Goal: Task Accomplishment & Management: Use online tool/utility

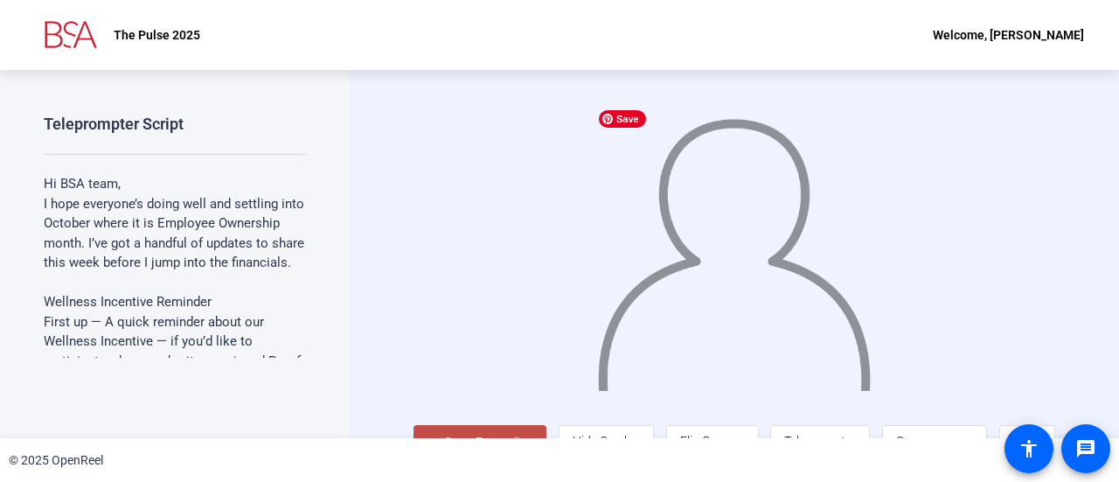
scroll to position [38, 0]
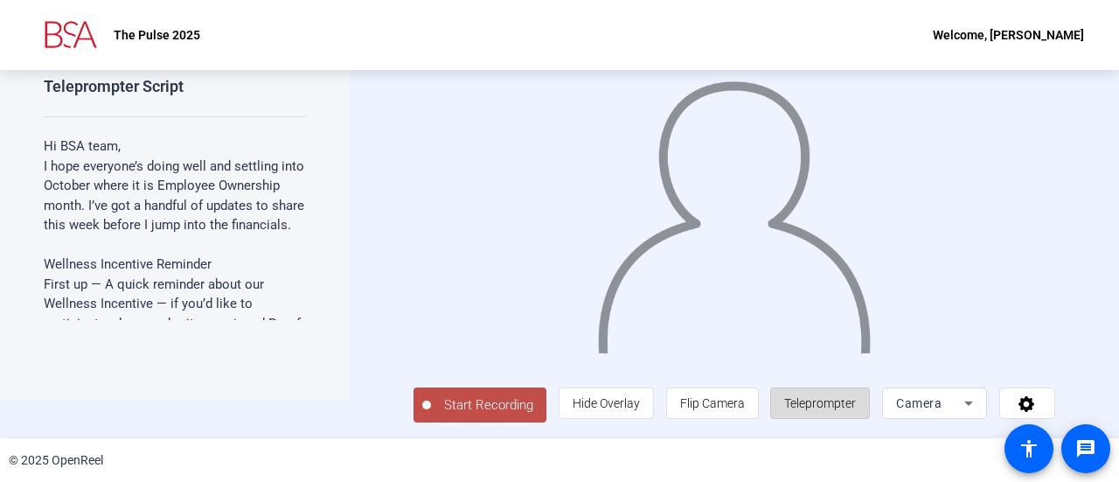
click at [803, 398] on span "Teleprompter" at bounding box center [820, 403] width 72 height 14
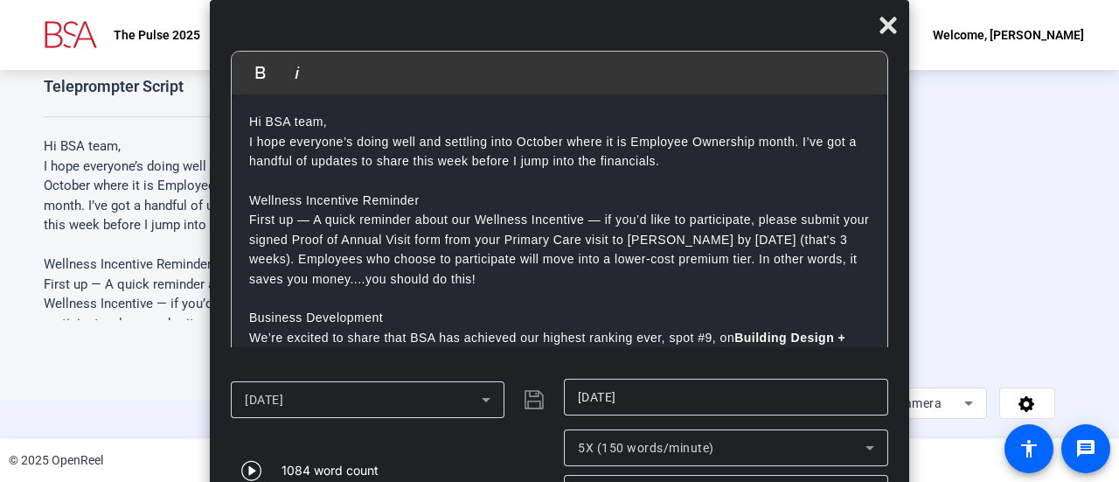
click at [636, 443] on span "5X (150 words/minute)" at bounding box center [646, 448] width 136 height 14
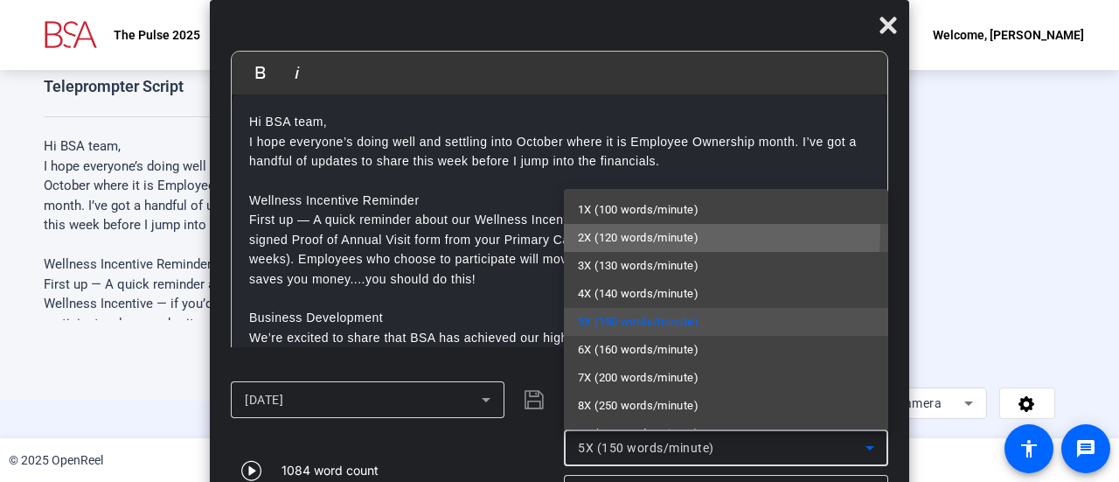
click at [633, 229] on span "2X (120 words/minute)" at bounding box center [638, 237] width 121 height 21
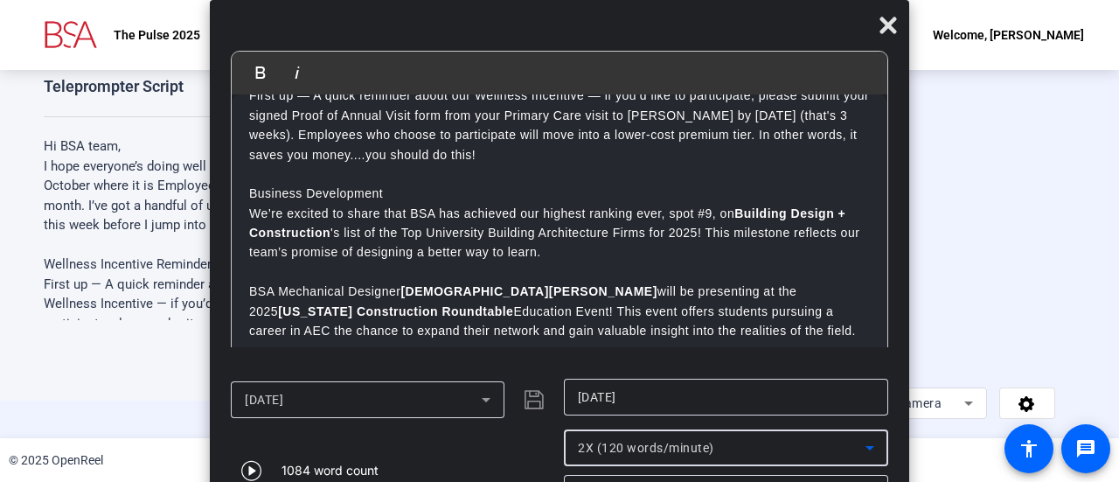
scroll to position [0, 0]
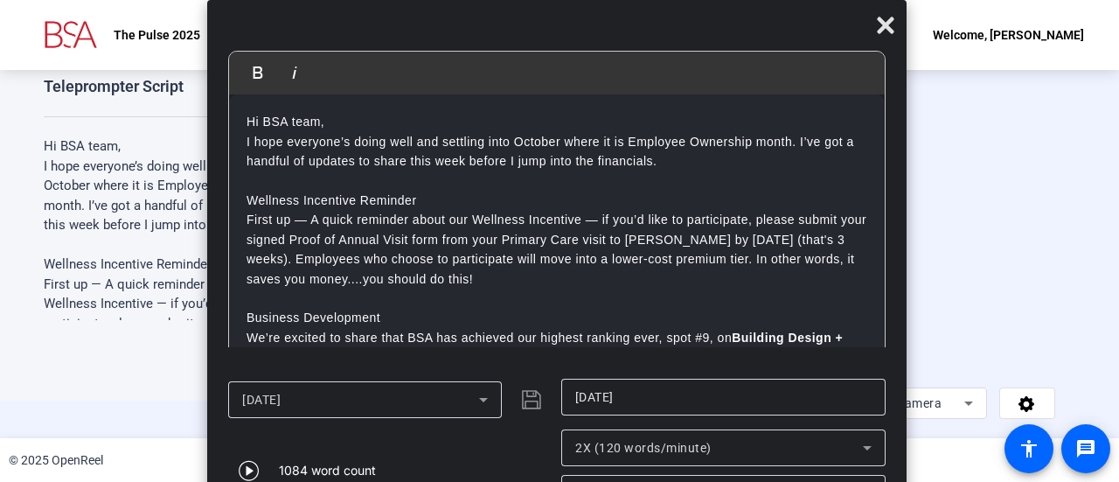
drag, startPoint x: 702, startPoint y: 27, endPoint x: 699, endPoint y: -89, distance: 116.3
click at [699, 0] on html "Accessibility Screen-Reader Guide, Feedback, and Issue Reporting | New window T…" at bounding box center [559, 241] width 1119 height 482
drag, startPoint x: 692, startPoint y: 39, endPoint x: 696, endPoint y: -2, distance: 41.2
click at [696, 0] on html "Accessibility Screen-Reader Guide, Feedback, and Issue Reporting | New window T…" at bounding box center [559, 241] width 1119 height 482
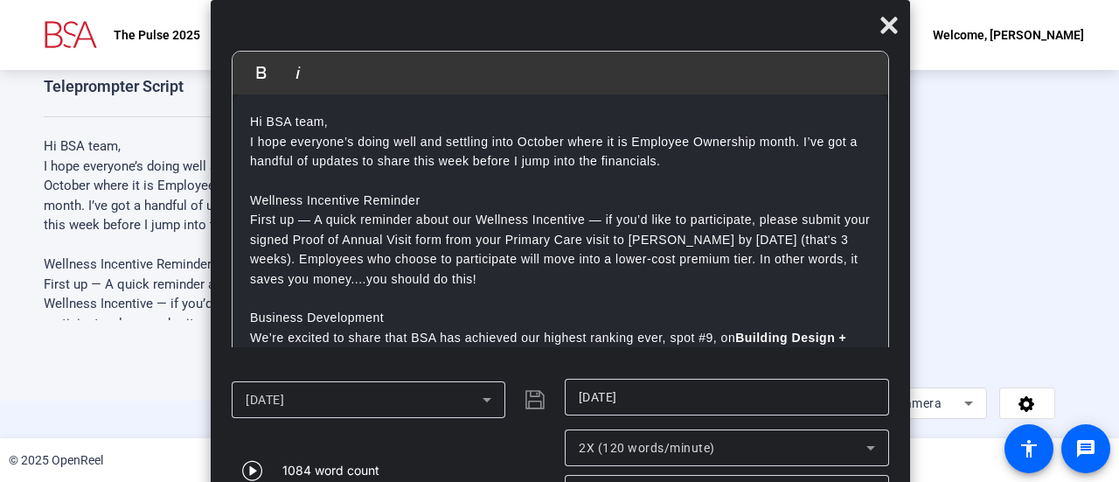
drag, startPoint x: 695, startPoint y: 7, endPoint x: 565, endPoint y: 24, distance: 131.3
click at [565, 24] on div "Bold Italic Hi BSA team, I hope everyone’s doing well and settling into October…" at bounding box center [560, 262] width 699 height 525
click at [881, 19] on icon at bounding box center [888, 25] width 17 height 17
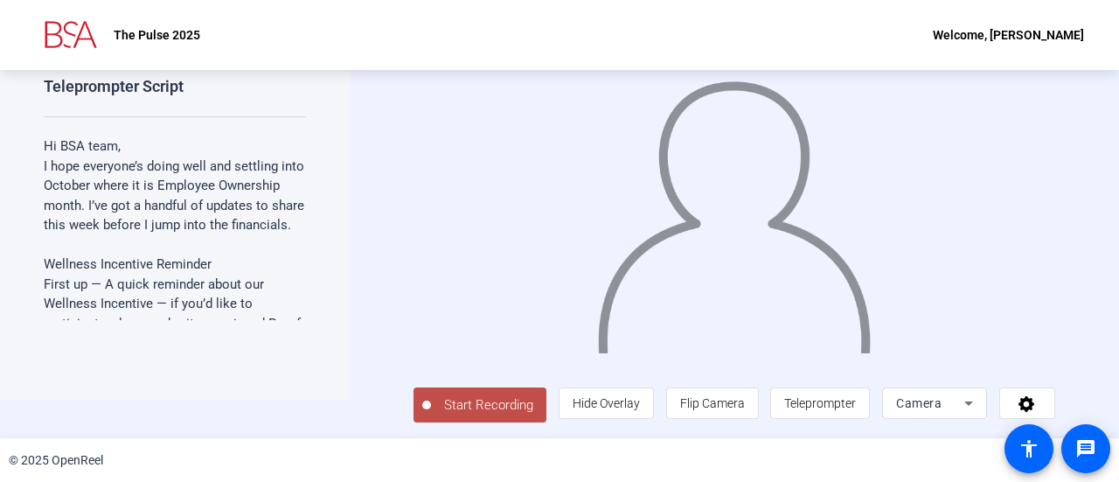
click at [493, 414] on span "Start Recording" at bounding box center [488, 405] width 115 height 20
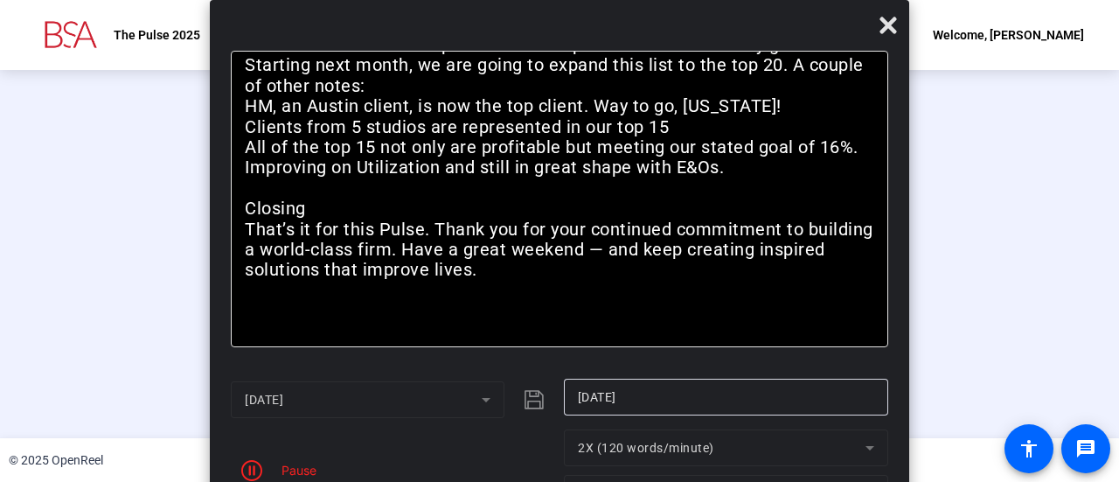
click at [286, 470] on div "Pause" at bounding box center [295, 470] width 44 height 18
click at [883, 27] on icon at bounding box center [888, 25] width 21 height 21
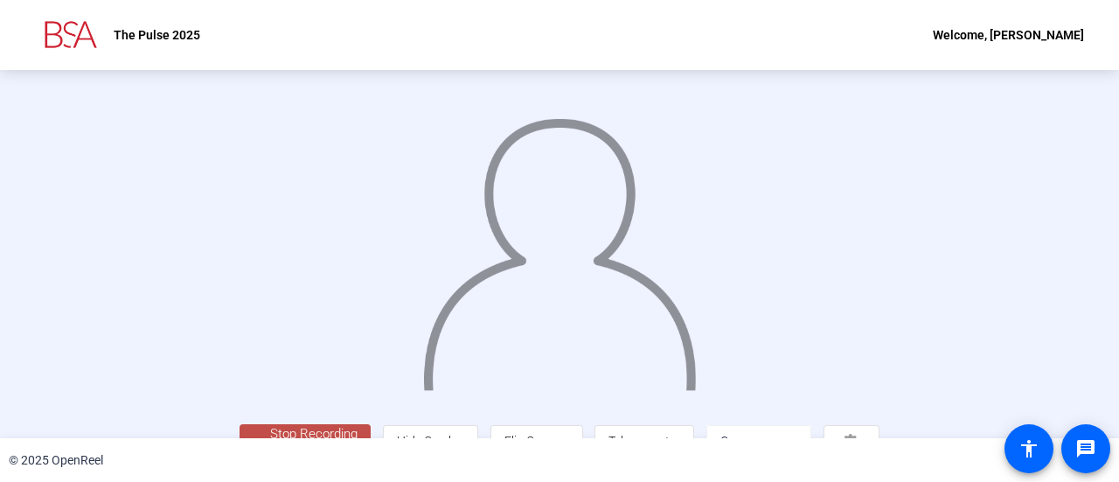
scroll to position [122, 0]
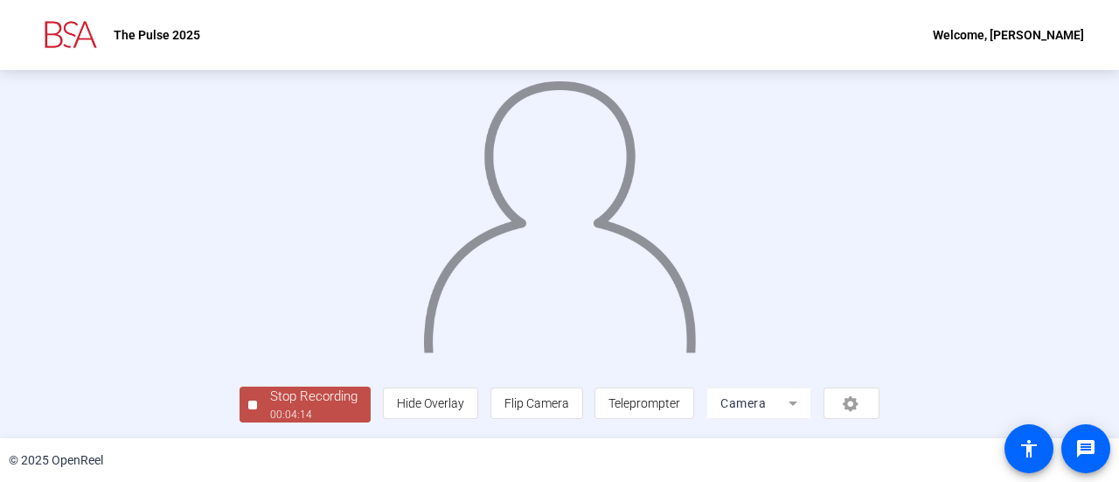
click at [270, 396] on div "Stop Recording" at bounding box center [313, 396] width 87 height 20
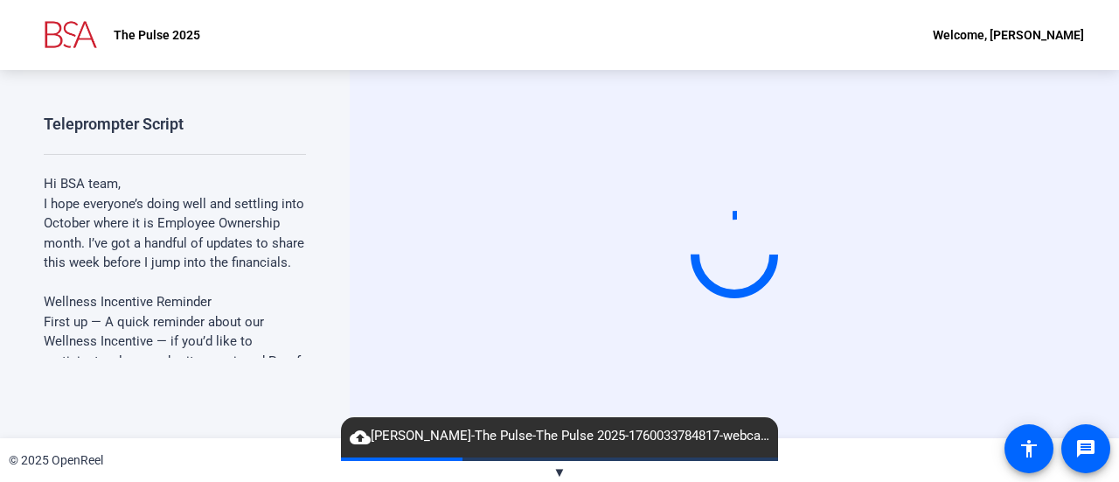
click at [515, 454] on div "cloud_upload Tim Spence-The Pulse-The Pulse 2025-1760033784817-webcam" at bounding box center [559, 437] width 437 height 40
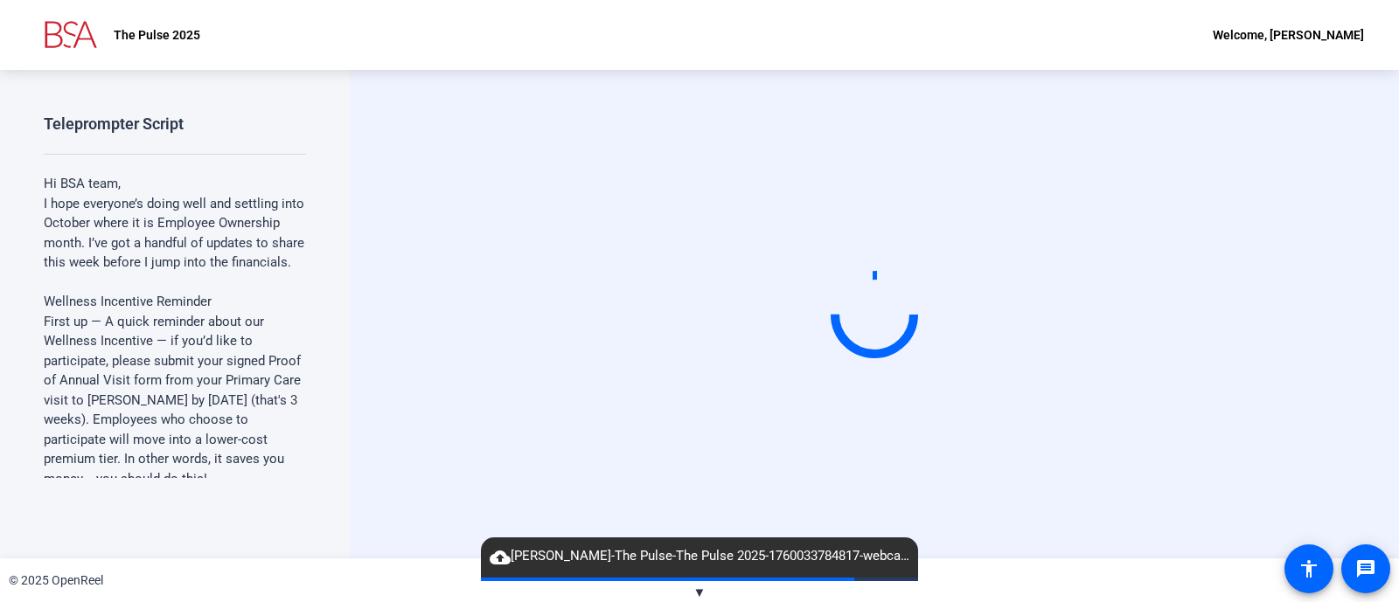
scroll to position [3, 0]
drag, startPoint x: 1118, startPoint y: 3, endPoint x: 929, endPoint y: 54, distance: 195.5
click at [929, 54] on div "The Pulse 2025 Welcome, Tim Spence" at bounding box center [699, 35] width 1399 height 70
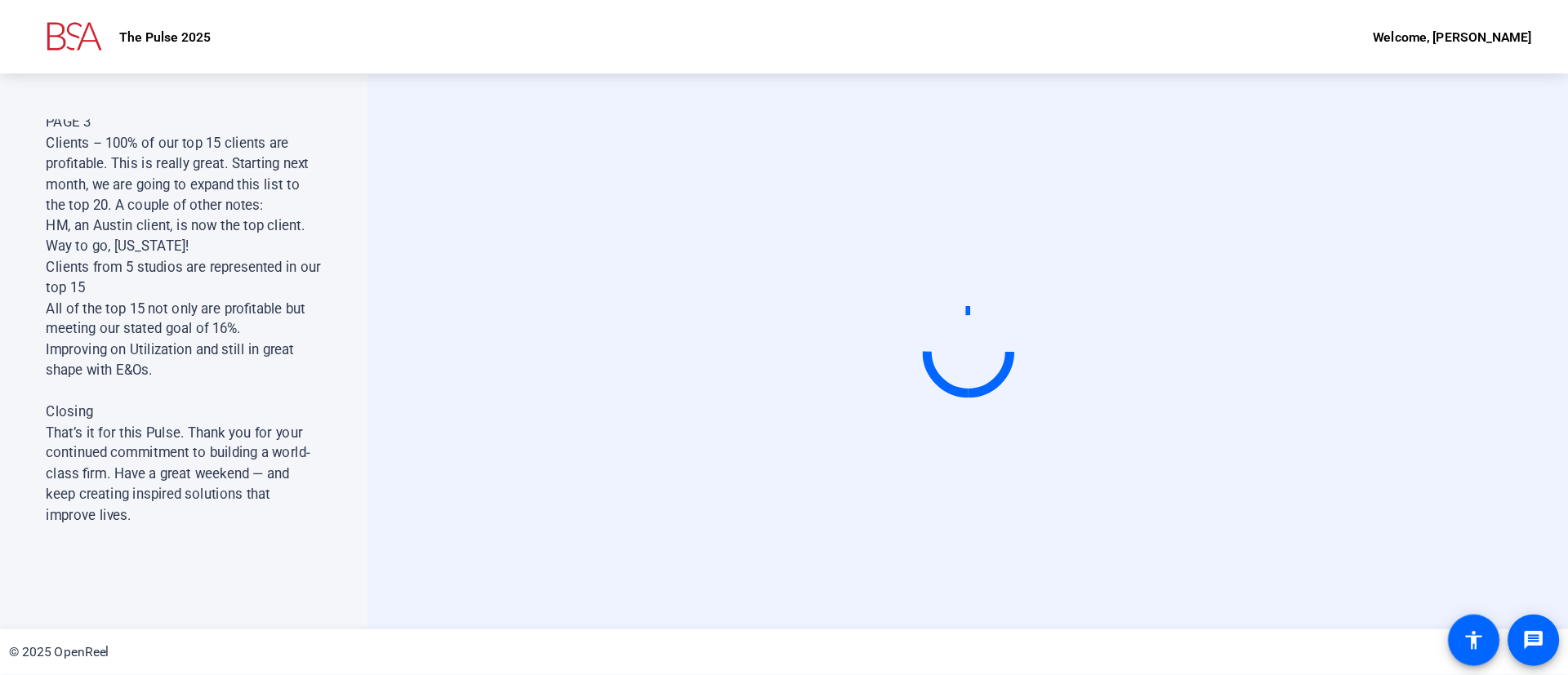
scroll to position [3081, 0]
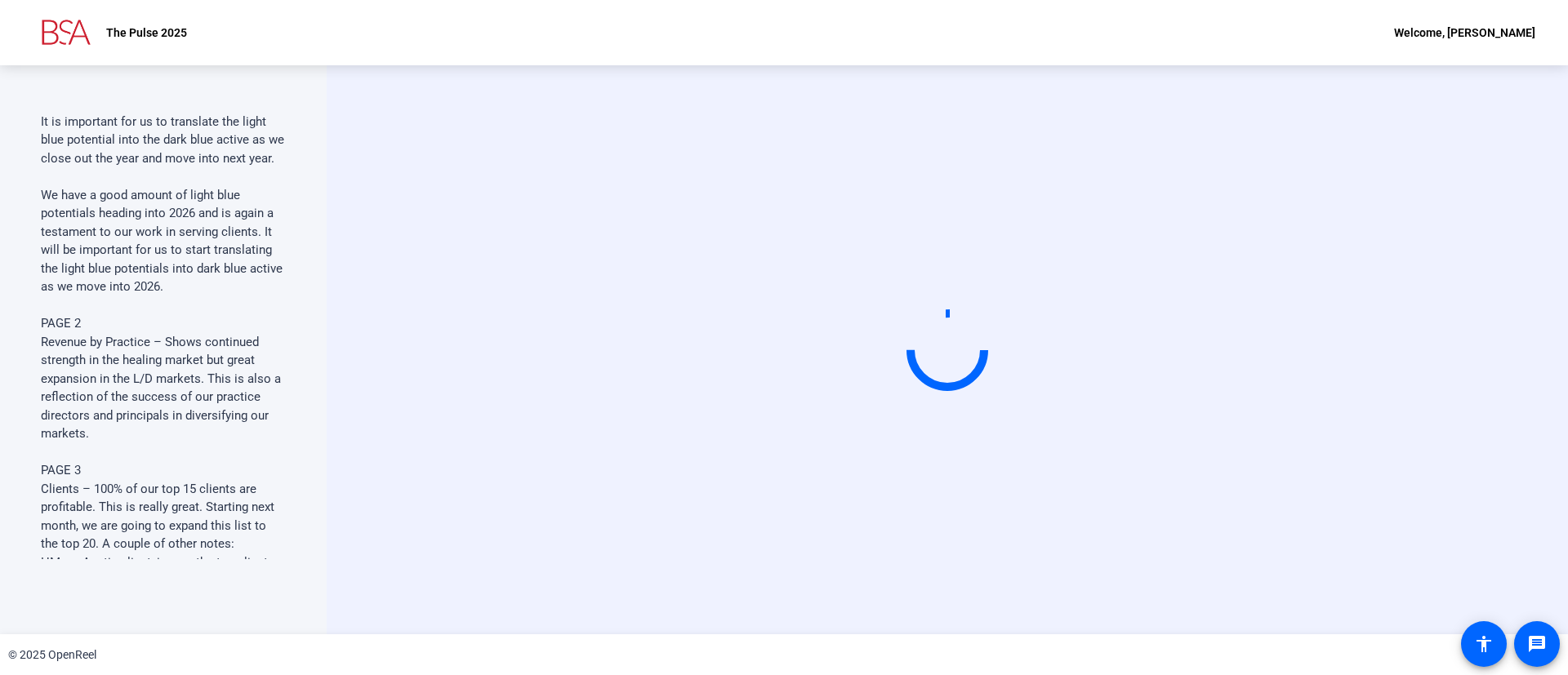
drag, startPoint x: 1306, startPoint y: 1, endPoint x: 459, endPoint y: 362, distance: 920.7
click at [459, 362] on div "Start Recording" at bounding box center [947, 350] width 1055 height 138
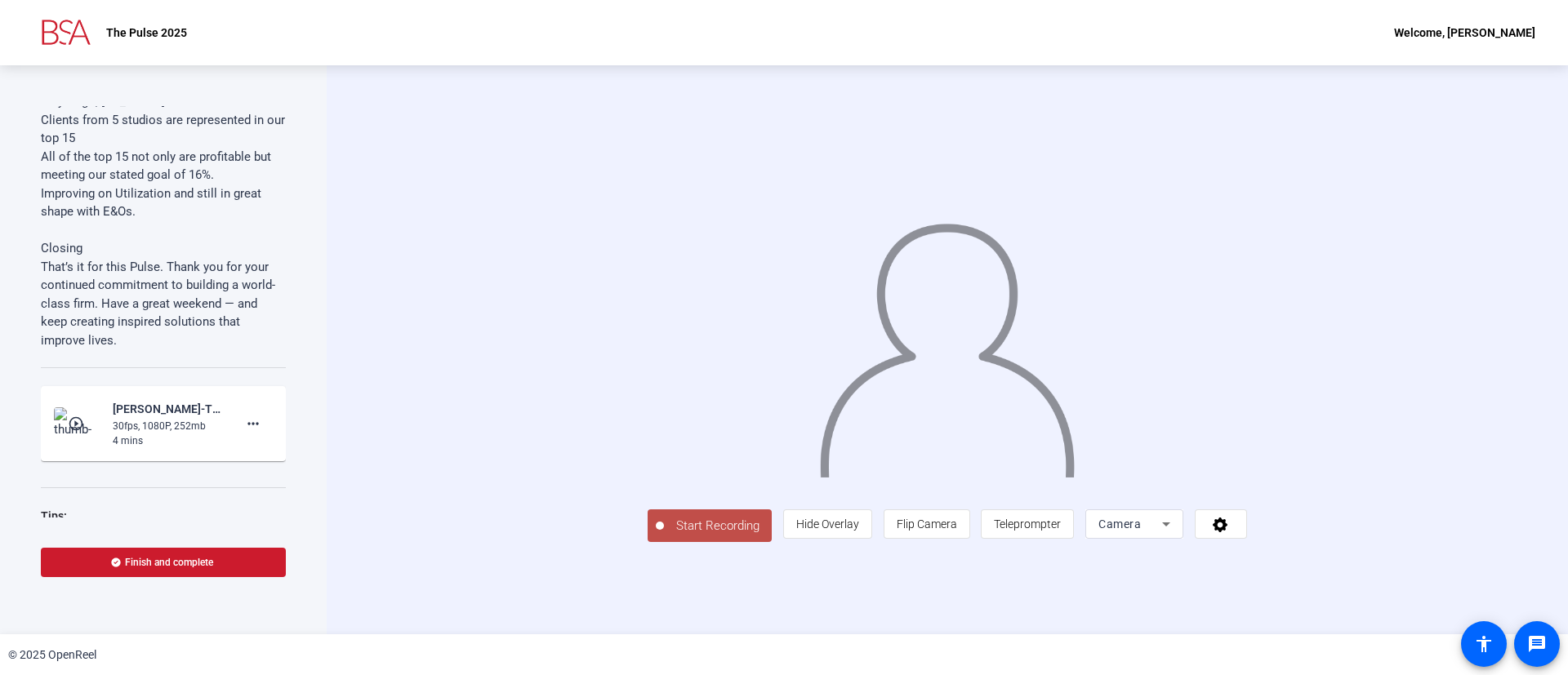
scroll to position [3629, 0]
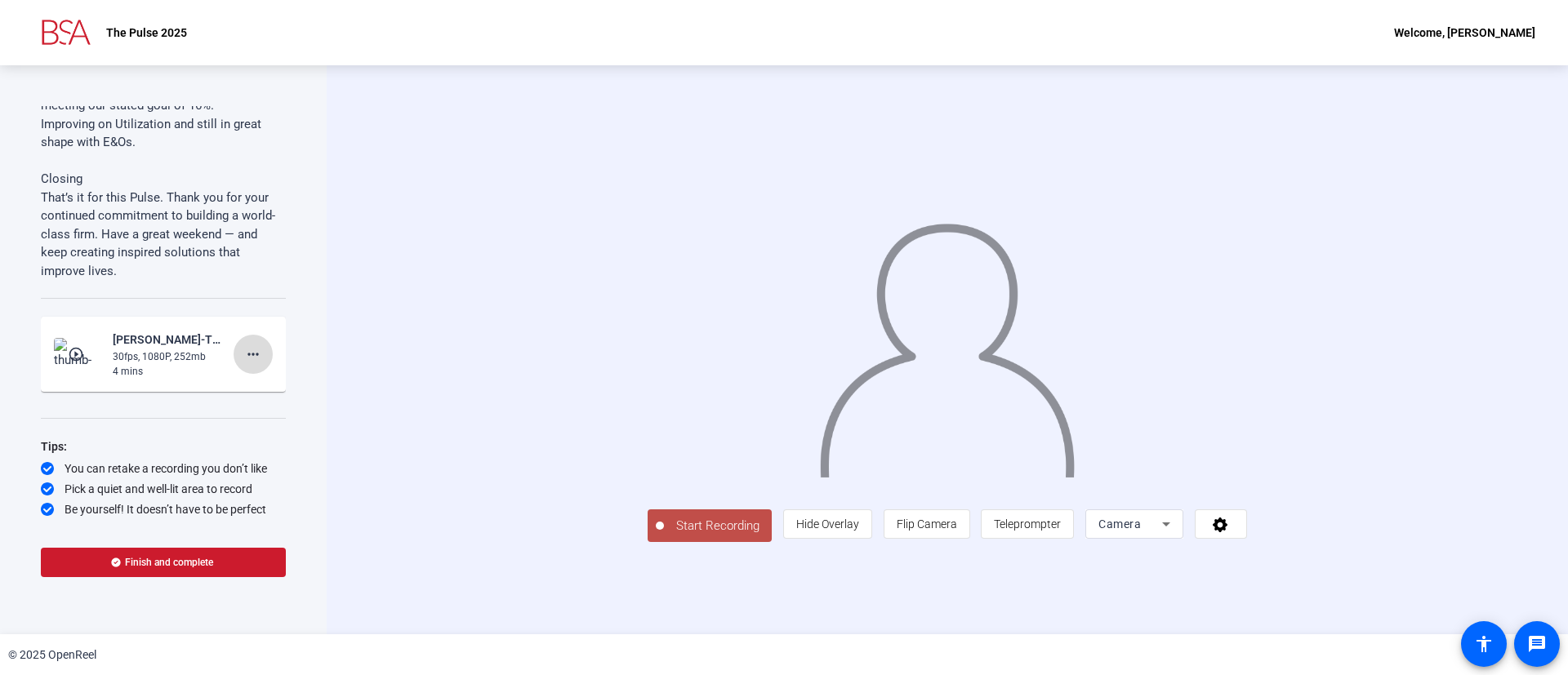
click at [241, 365] on span at bounding box center [253, 354] width 39 height 39
click at [264, 385] on span "Delete clip" at bounding box center [267, 388] width 65 height 20
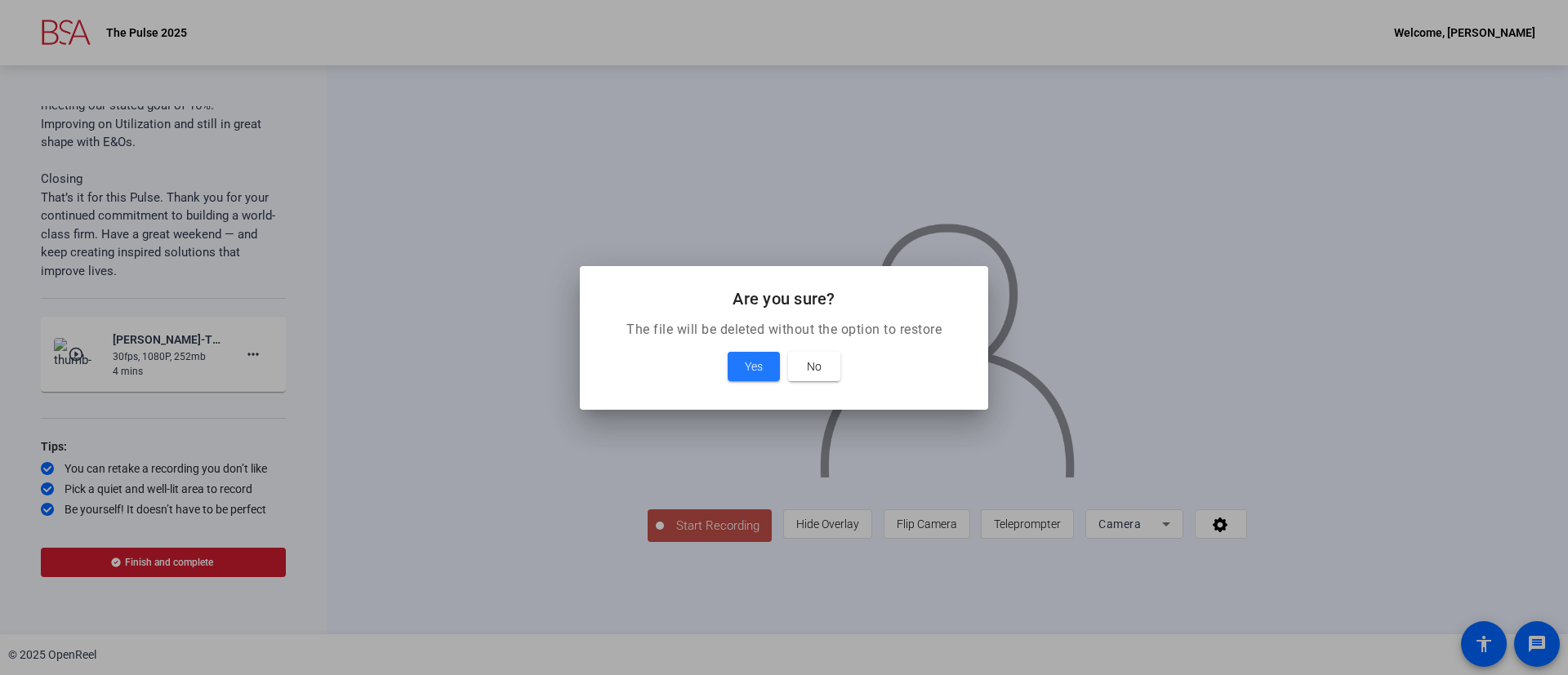
drag, startPoint x: 752, startPoint y: 369, endPoint x: 778, endPoint y: 416, distance: 53.7
click at [778, 416] on div "Are you sure? The file will be deleted without the option to restore Yes No" at bounding box center [784, 337] width 1568 height 675
click at [805, 372] on span at bounding box center [814, 367] width 52 height 39
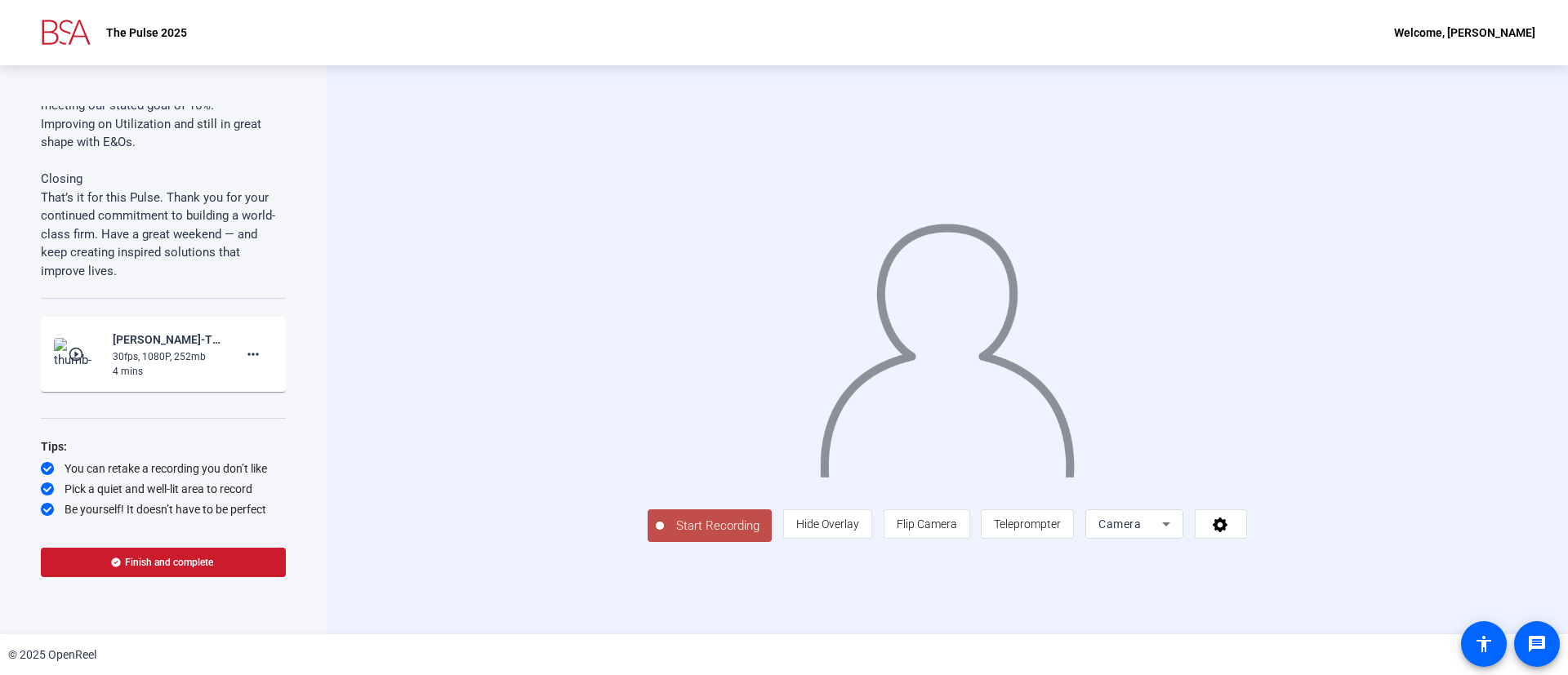
click at [175, 358] on div "30fps, 1080P, 252mb" at bounding box center [167, 357] width 109 height 15
click at [163, 341] on div "[PERSON_NAME]-The Pulse-The Pulse 2025-1760033784817-webcam" at bounding box center [167, 339] width 109 height 20
click at [163, 341] on div "Tim Spence-The Pulse-The Pulse 2025-1760033784817-webcam" at bounding box center [167, 339] width 109 height 20
click at [247, 353] on mat-icon "more_horiz" at bounding box center [253, 354] width 20 height 20
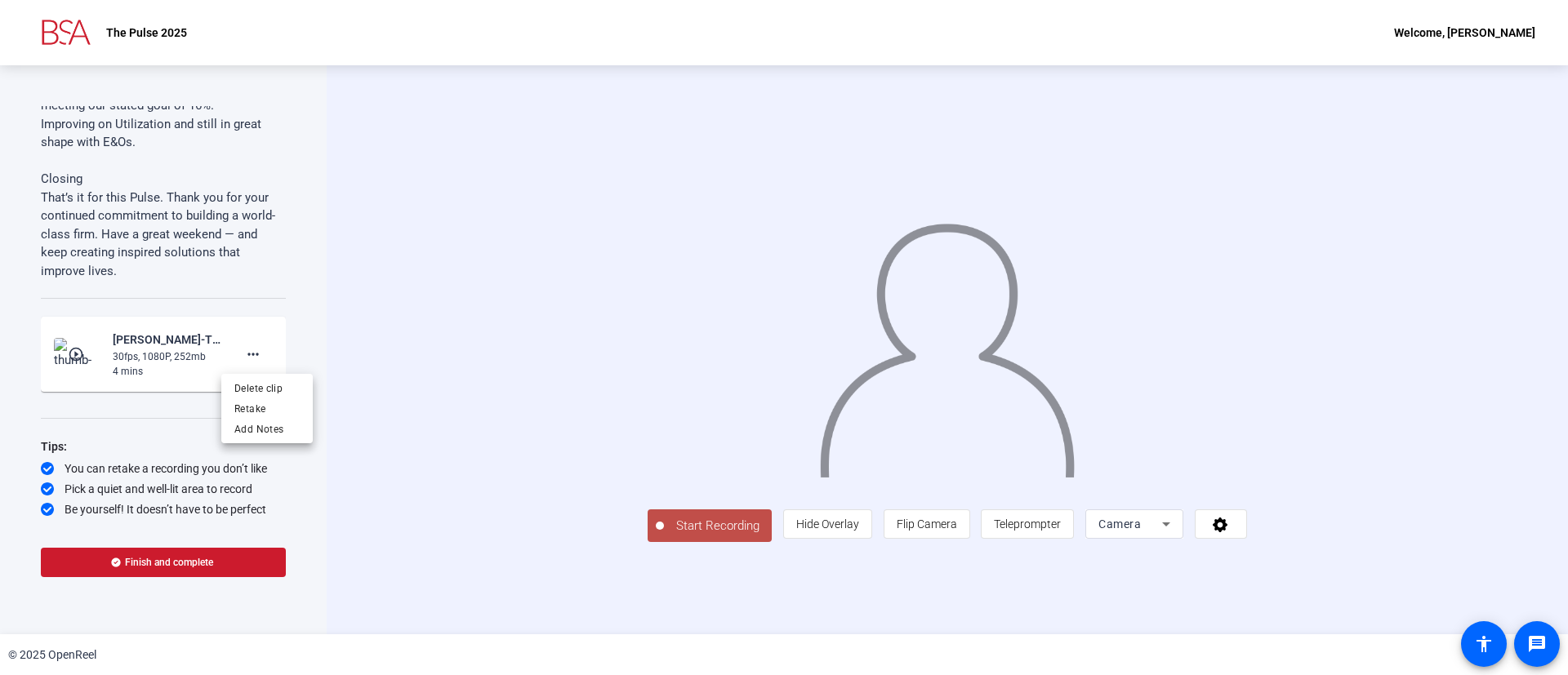
click at [80, 354] on div at bounding box center [784, 337] width 1568 height 675
click at [80, 354] on mat-icon "play_circle_outline" at bounding box center [78, 354] width 20 height 16
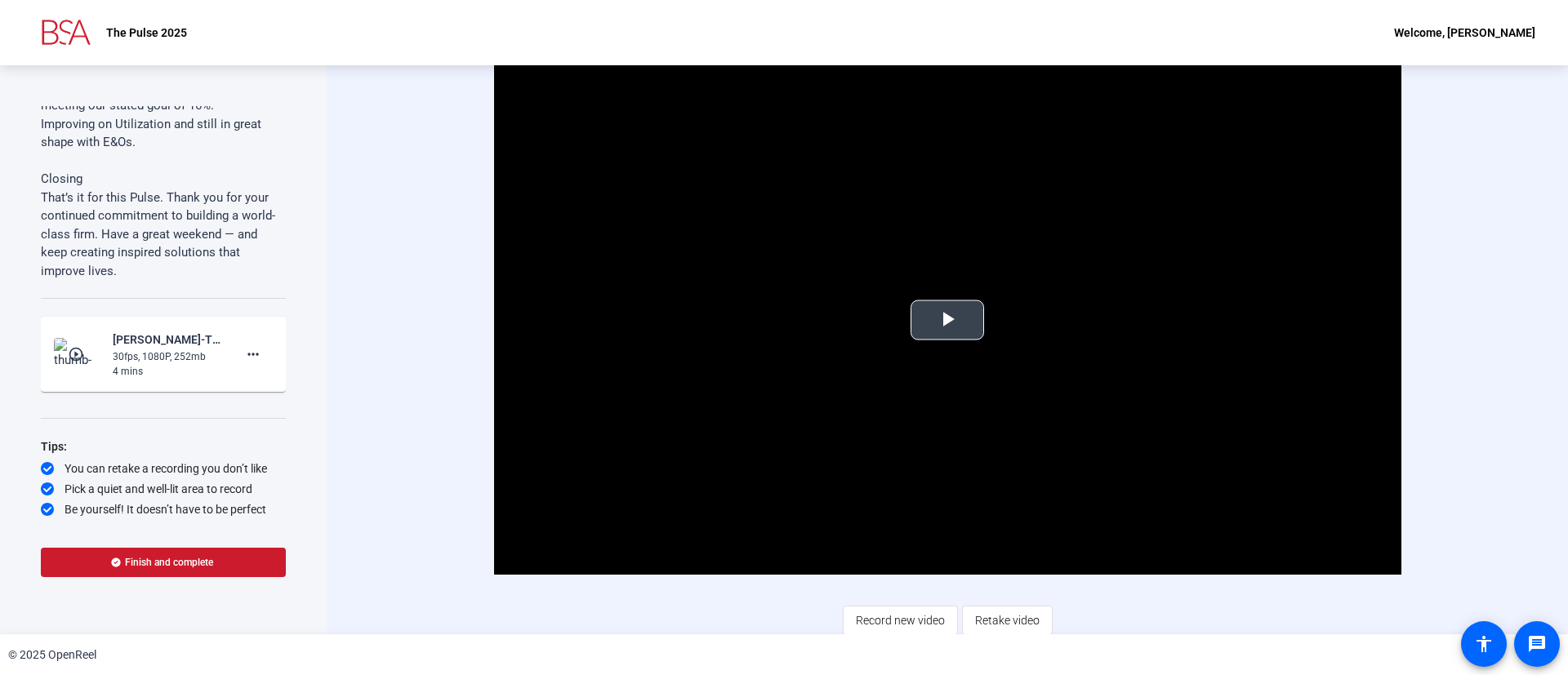
click at [947, 320] on span "Video Player" at bounding box center [947, 320] width 0 height 0
drag, startPoint x: 200, startPoint y: 555, endPoint x: 209, endPoint y: 419, distance: 136.3
click at [209, 419] on div "Teleprompter Script Hi BSA team, I hope everyone’s doing well and settling into…" at bounding box center [163, 350] width 245 height 487
click at [244, 348] on mat-icon "more_horiz" at bounding box center [253, 354] width 20 height 20
click at [261, 381] on span "Delete clip" at bounding box center [267, 388] width 65 height 20
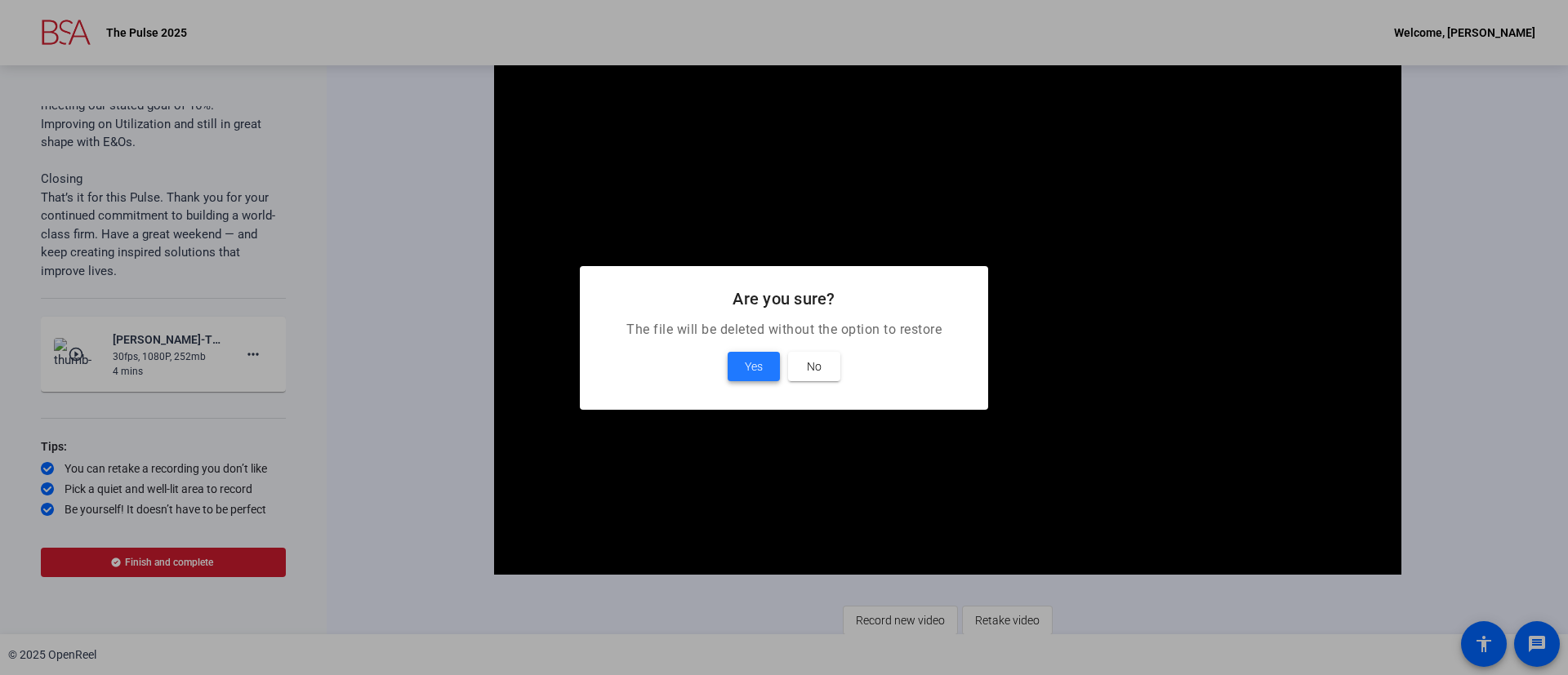
click at [737, 368] on span at bounding box center [754, 367] width 52 height 39
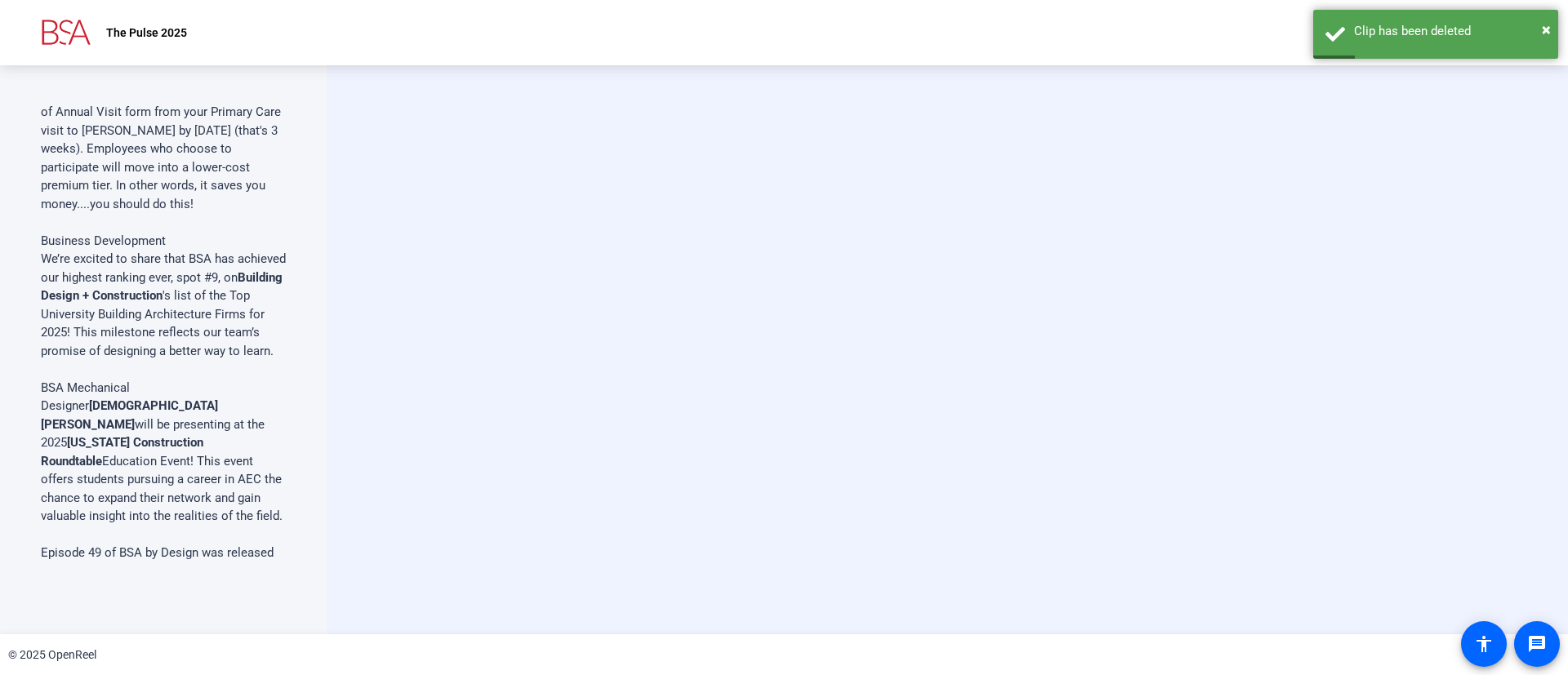
scroll to position [0, 0]
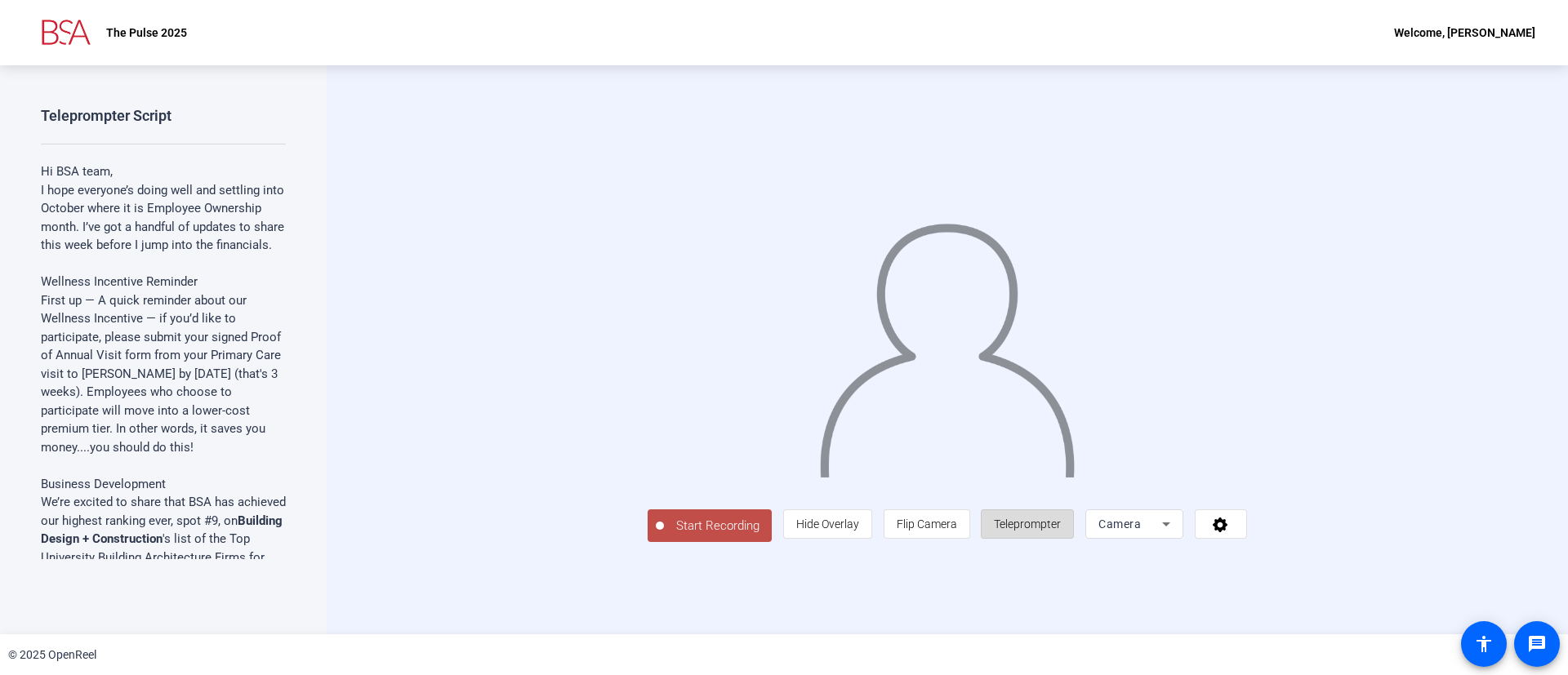
click at [1061, 530] on span "Teleprompter" at bounding box center [1027, 524] width 67 height 13
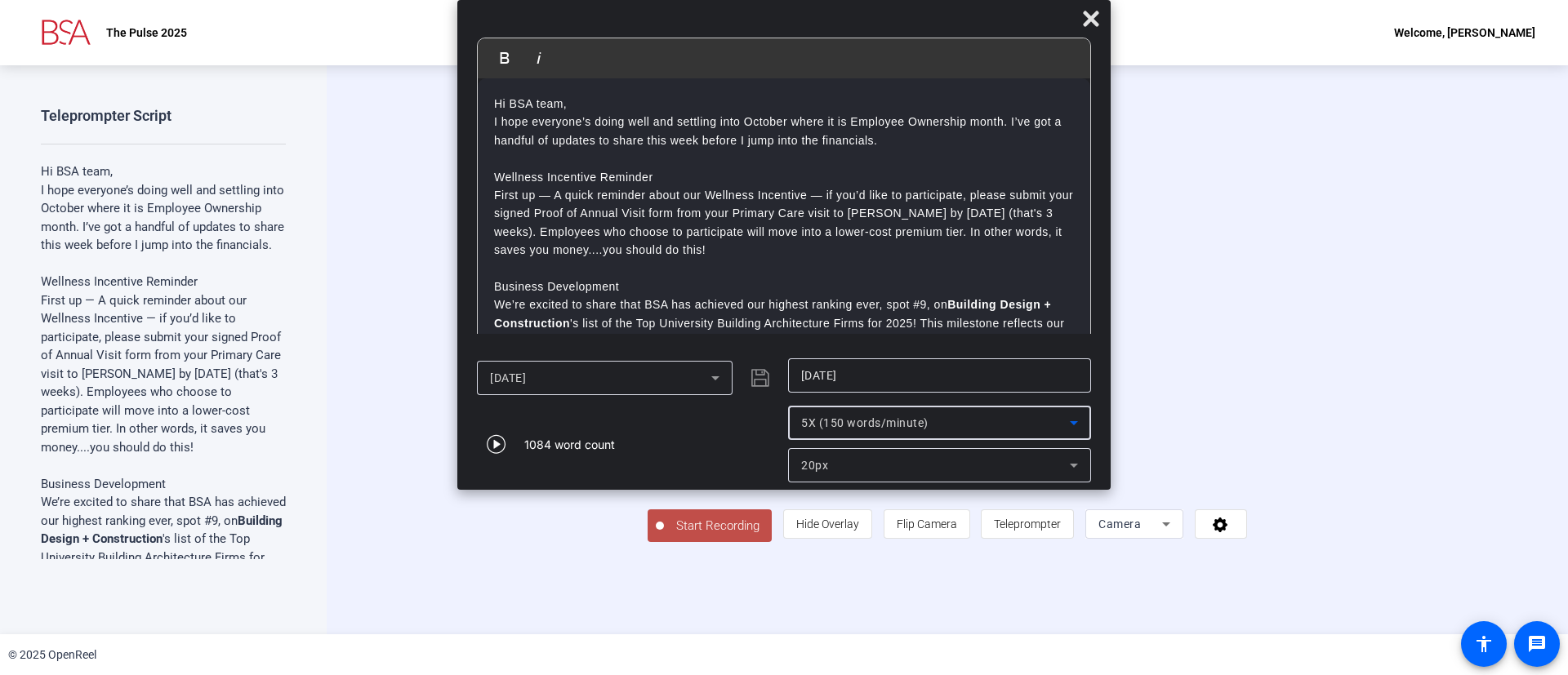
click at [1048, 425] on div "5X (150 words/minute)" at bounding box center [936, 422] width 269 height 20
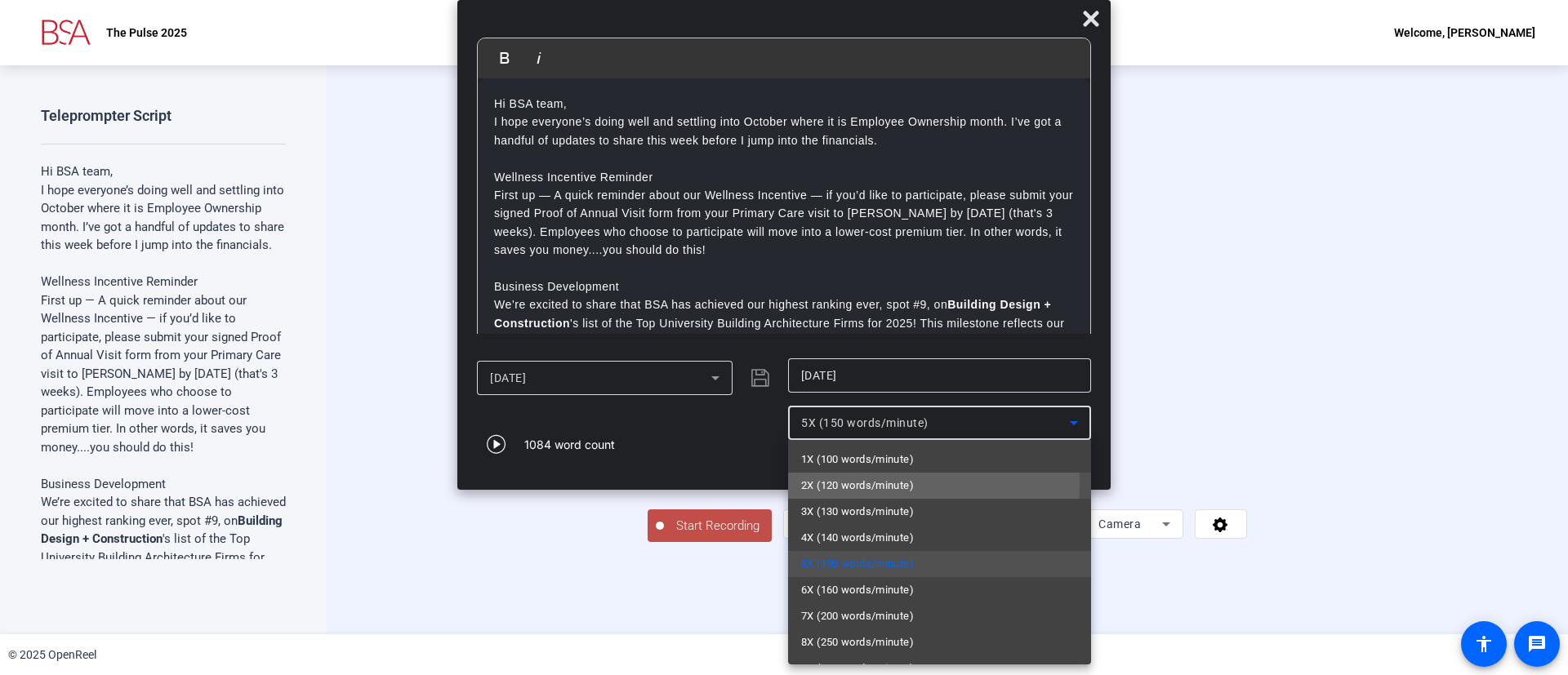
click at [919, 484] on mat-option "2X (120 words/minute)" at bounding box center [939, 485] width 303 height 26
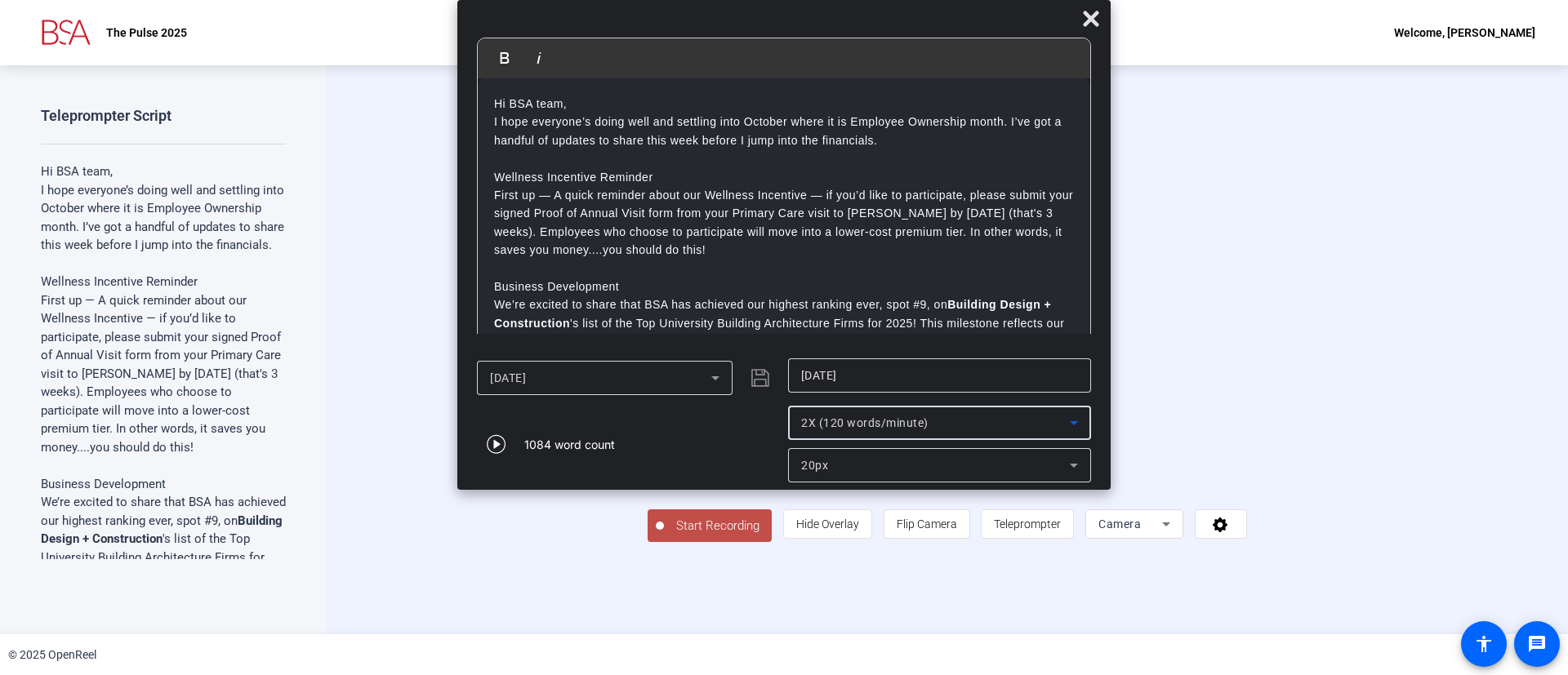
click at [664, 471] on div "1084 word count" at bounding box center [629, 444] width 303 height 77
click at [1089, 10] on icon at bounding box center [1091, 19] width 20 height 20
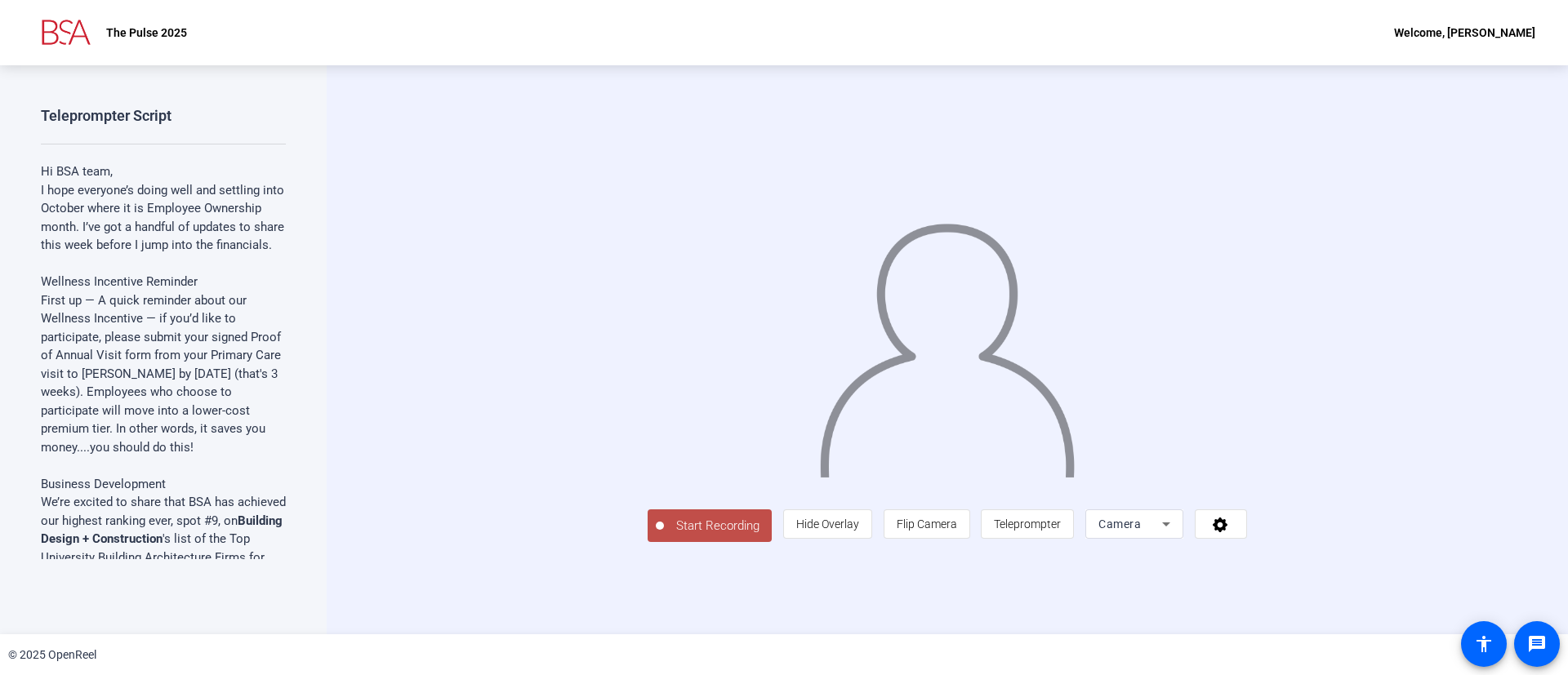
click at [664, 536] on span "Start Recording" at bounding box center [717, 526] width 107 height 19
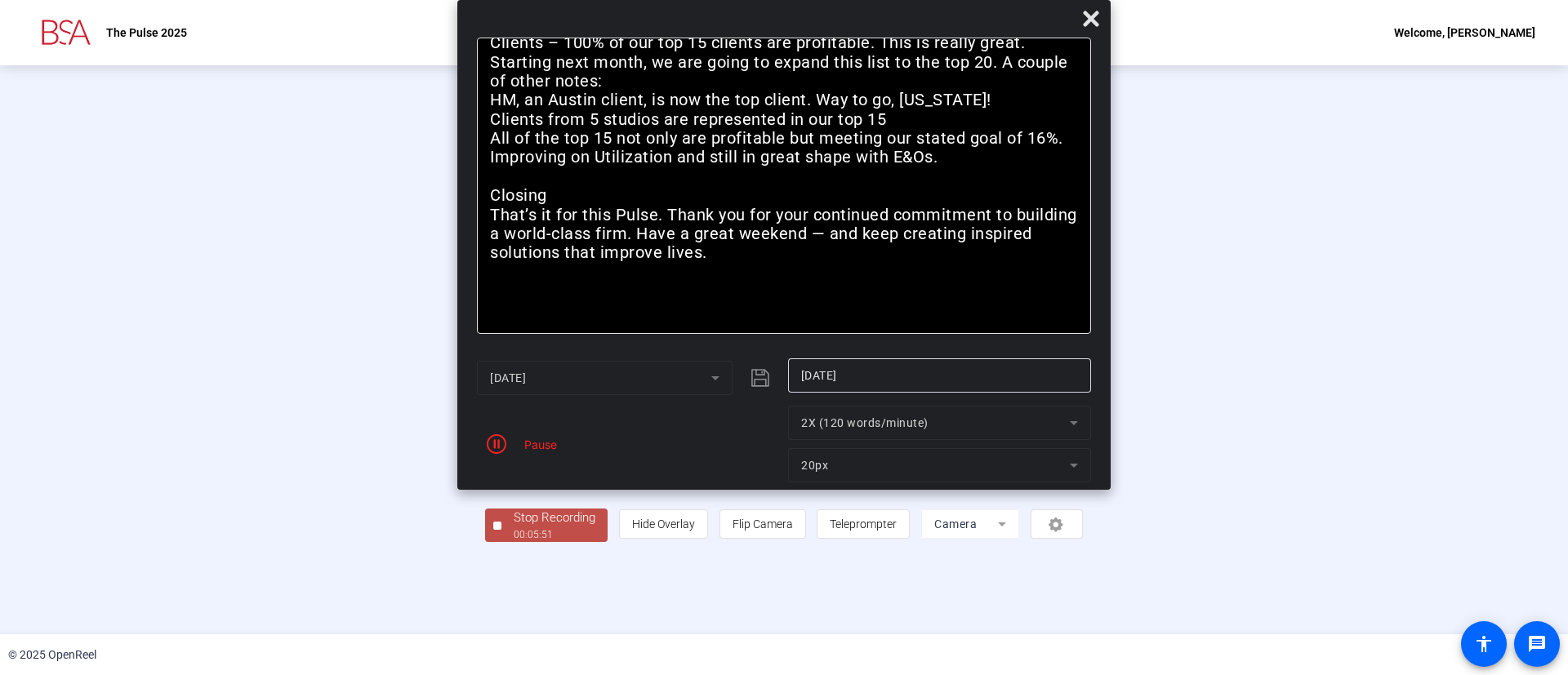
click at [514, 527] on div "Stop Recording" at bounding box center [554, 518] width 81 height 19
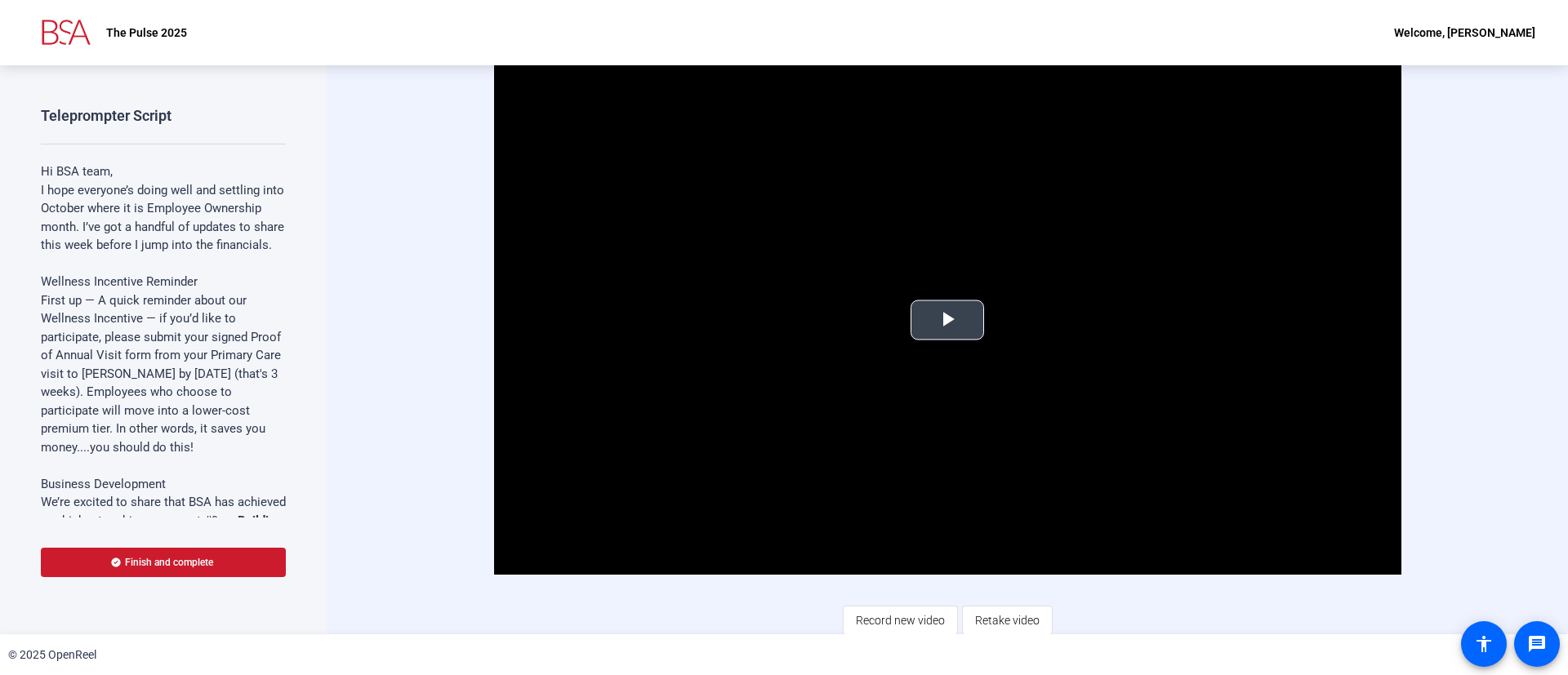
click at [947, 320] on span "Video Player" at bounding box center [947, 320] width 0 height 0
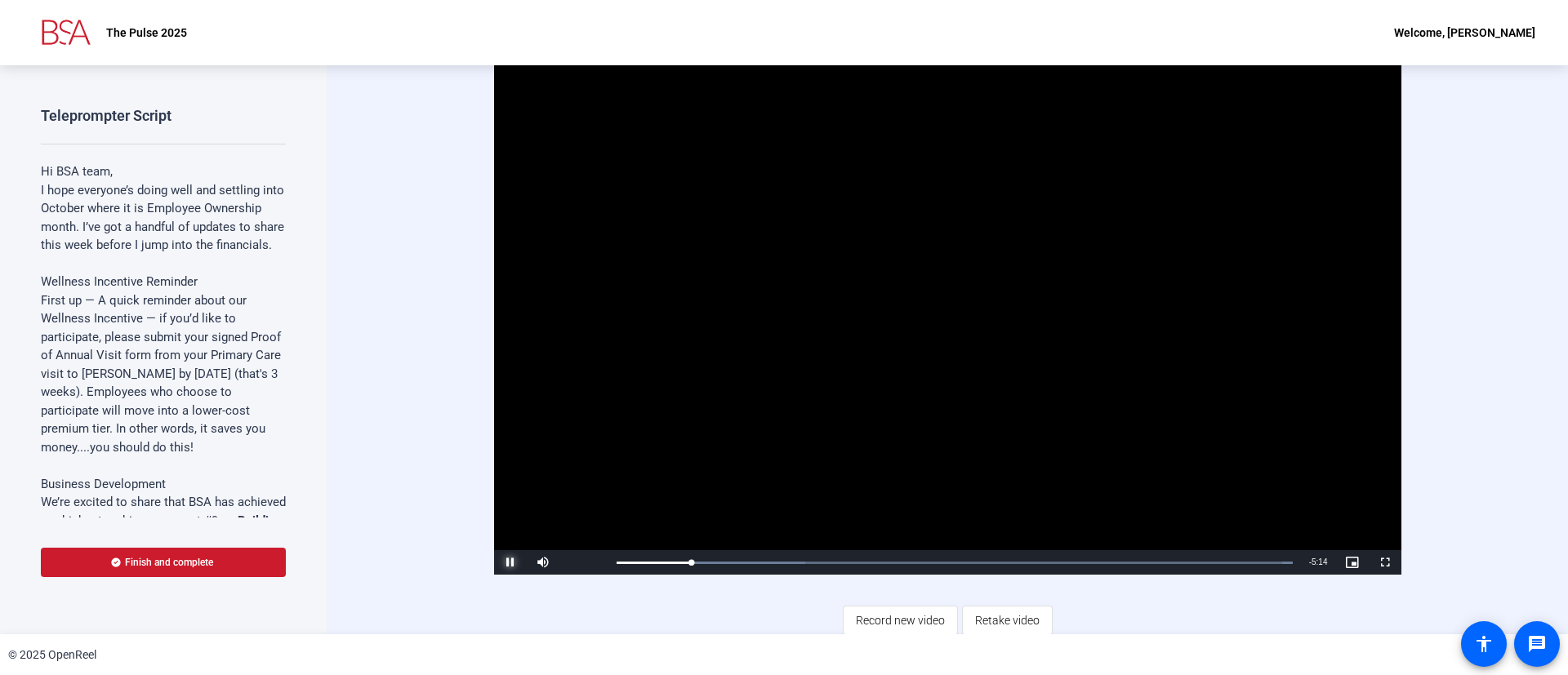
click at [501, 562] on span "Video Player" at bounding box center [510, 562] width 33 height 0
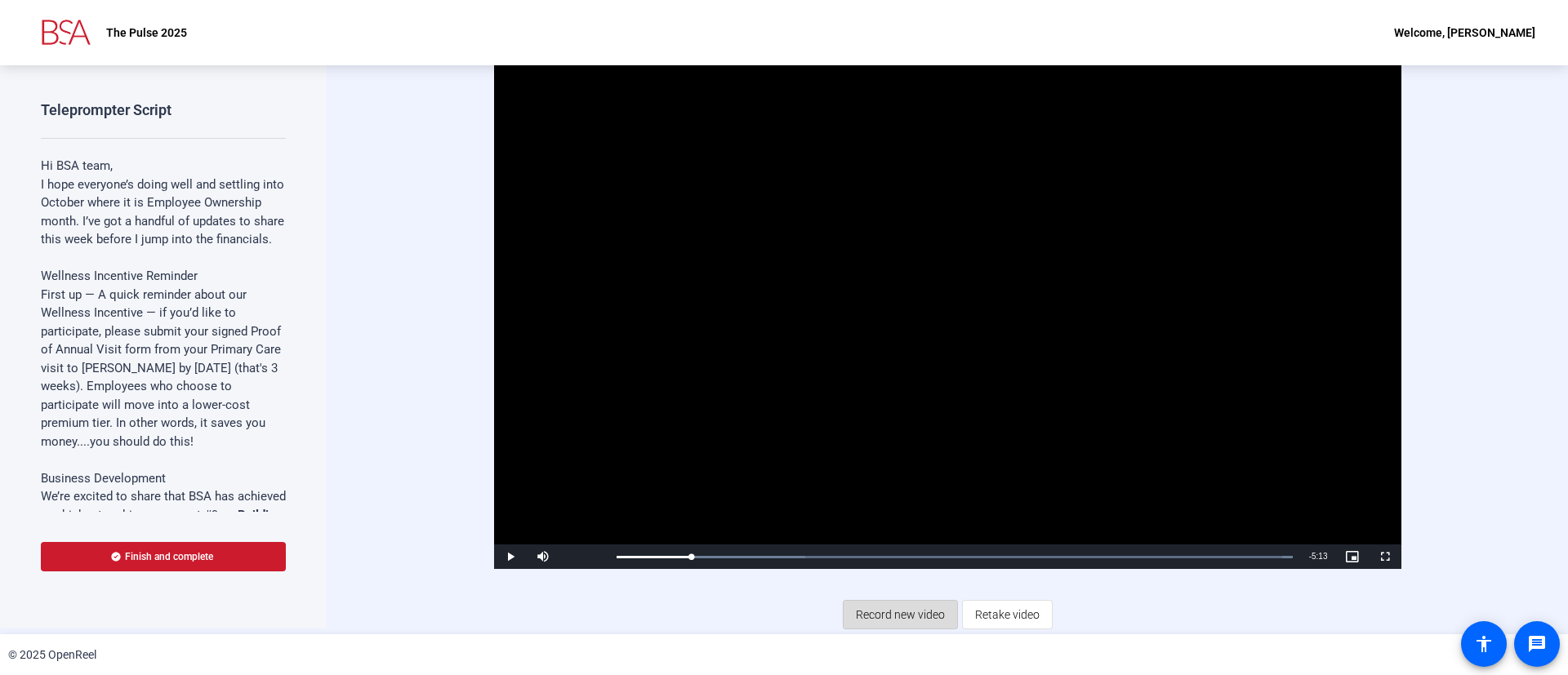
click at [899, 610] on span "Record new video" at bounding box center [899, 614] width 89 height 31
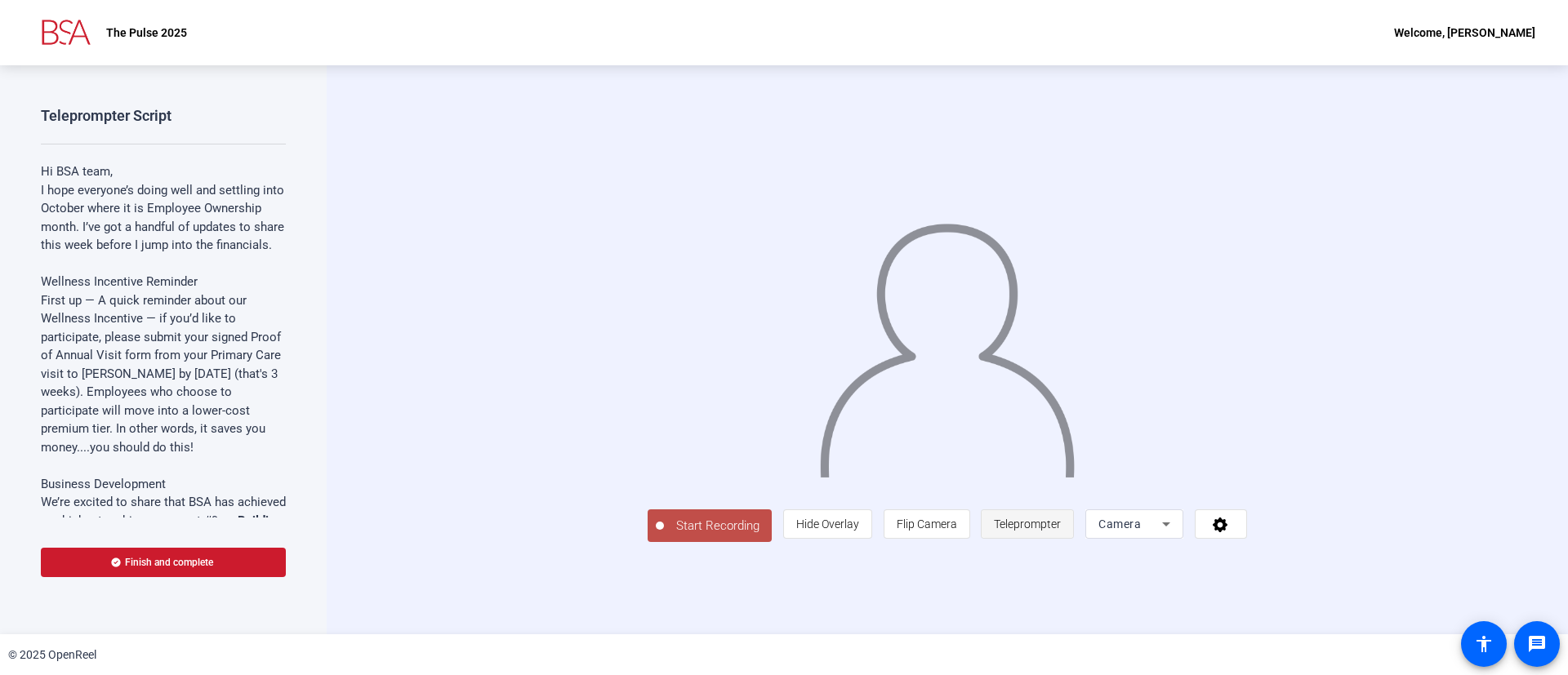
click at [1061, 530] on span "Teleprompter" at bounding box center [1027, 524] width 67 height 13
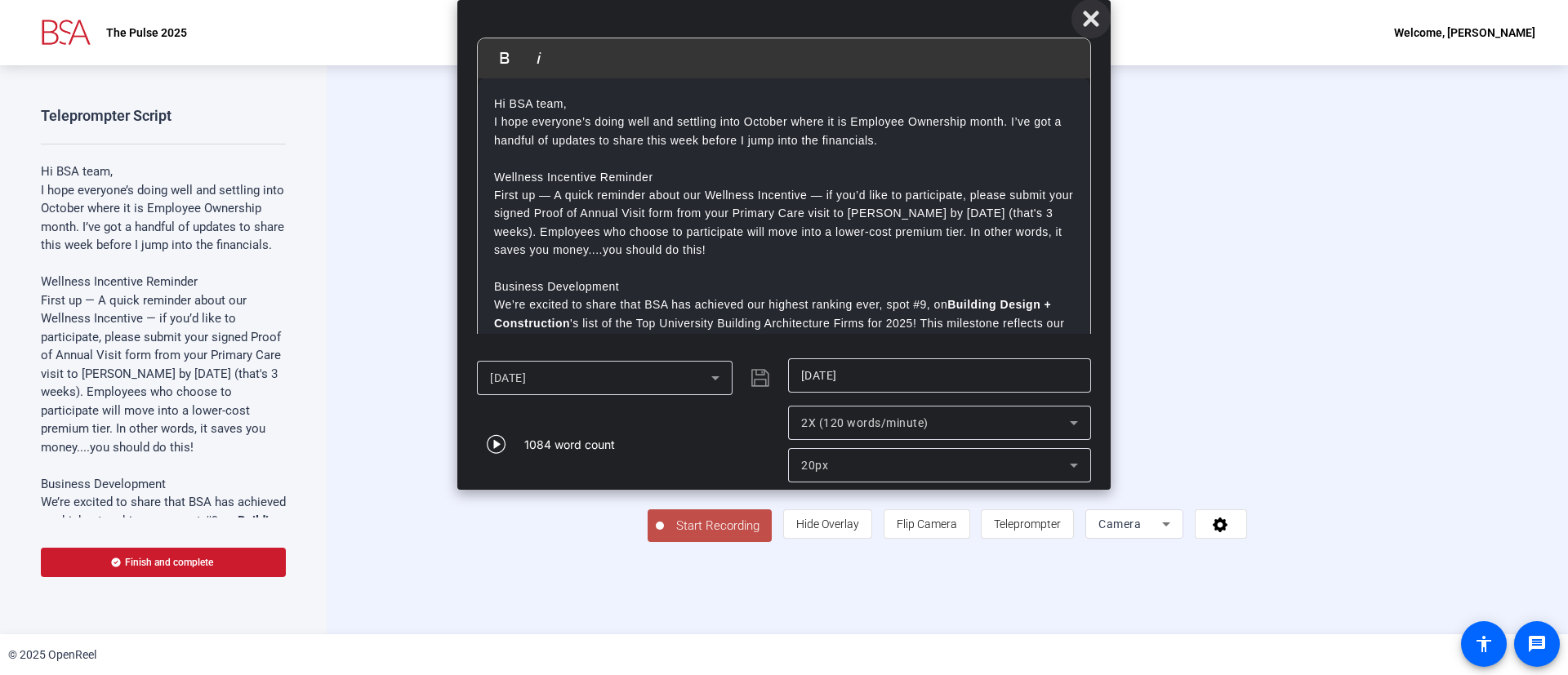
click at [1098, 14] on icon at bounding box center [1091, 19] width 20 height 20
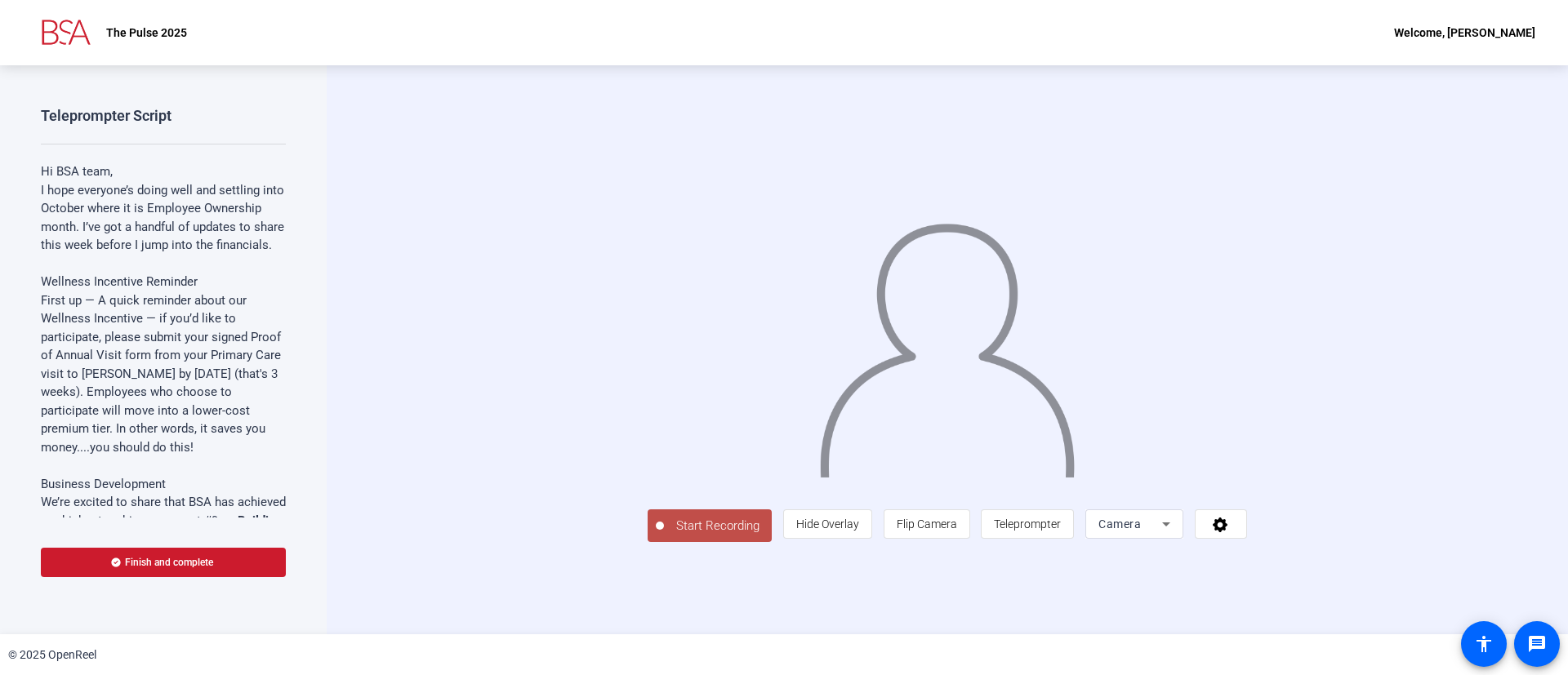
scroll to position [9, 0]
click at [1176, 534] on icon at bounding box center [1165, 524] width 20 height 20
click at [1457, 391] on div at bounding box center [784, 337] width 1568 height 675
click at [1061, 530] on span "Teleprompter" at bounding box center [1027, 524] width 67 height 13
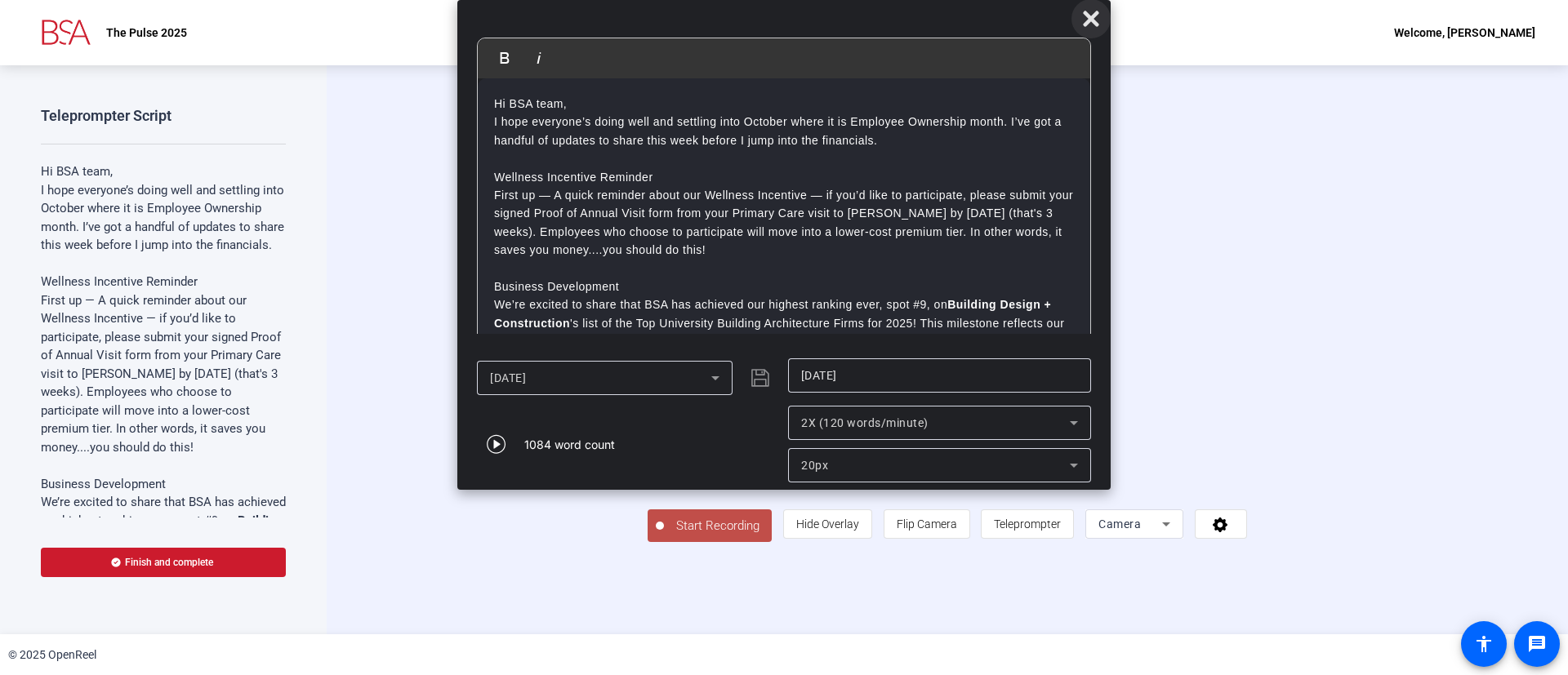
click at [1088, 14] on icon at bounding box center [1090, 18] width 16 height 16
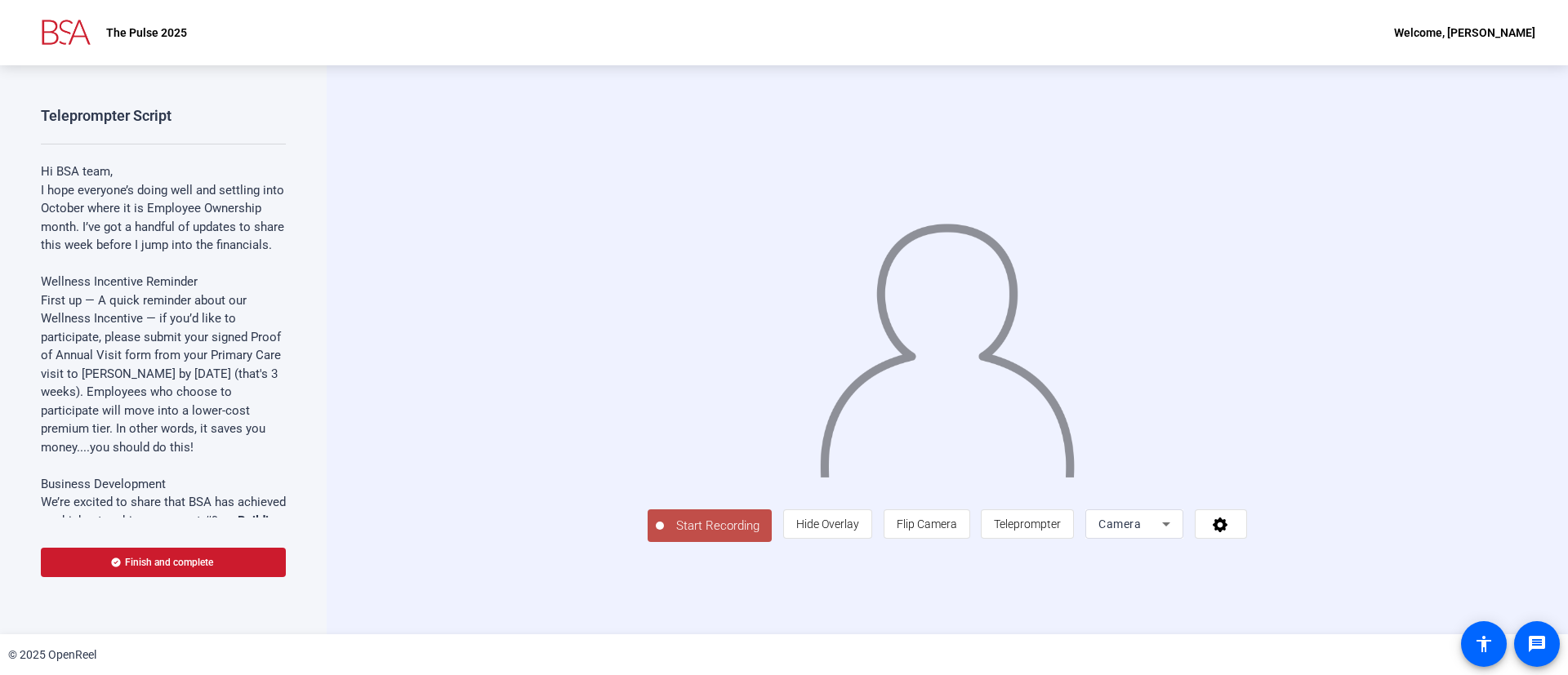
click at [664, 536] on span "Start Recording" at bounding box center [717, 526] width 107 height 19
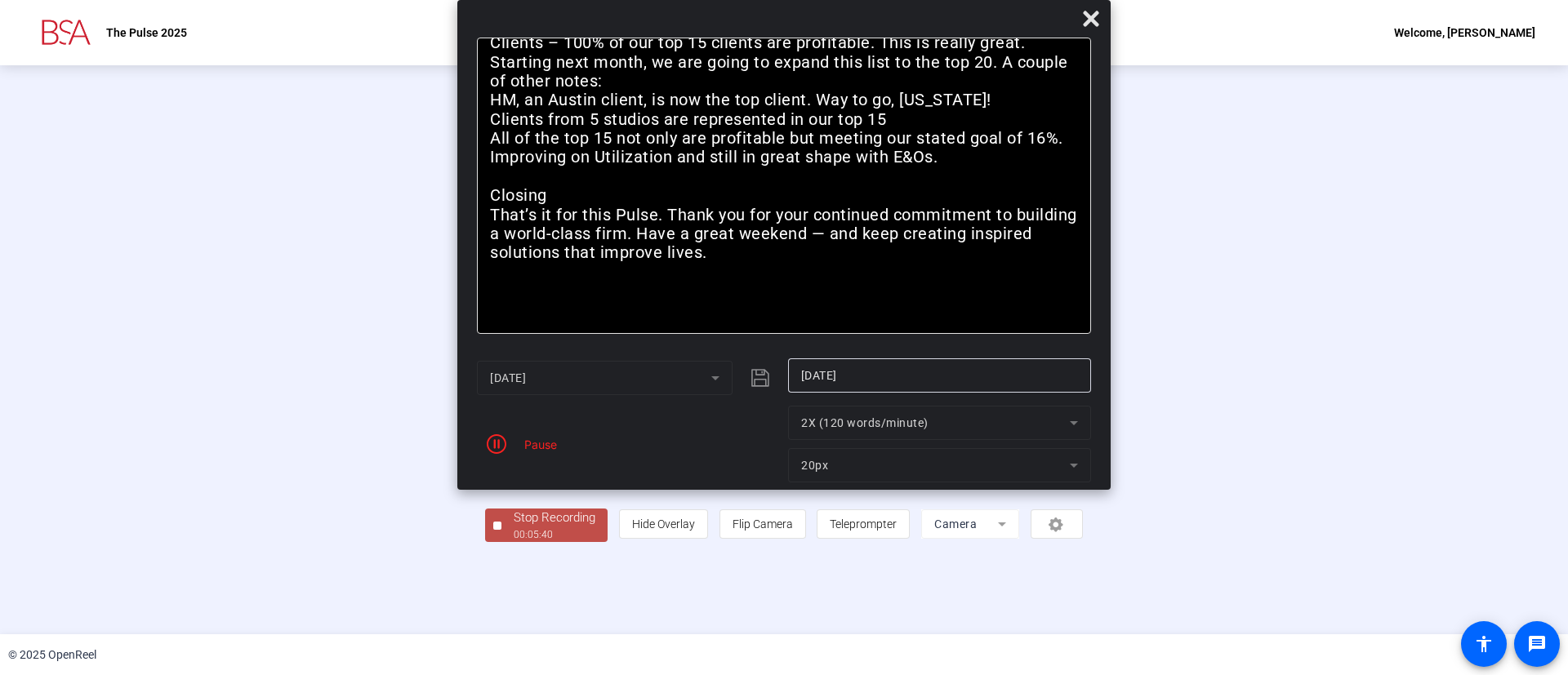
click at [514, 527] on div "Stop Recording" at bounding box center [554, 518] width 81 height 19
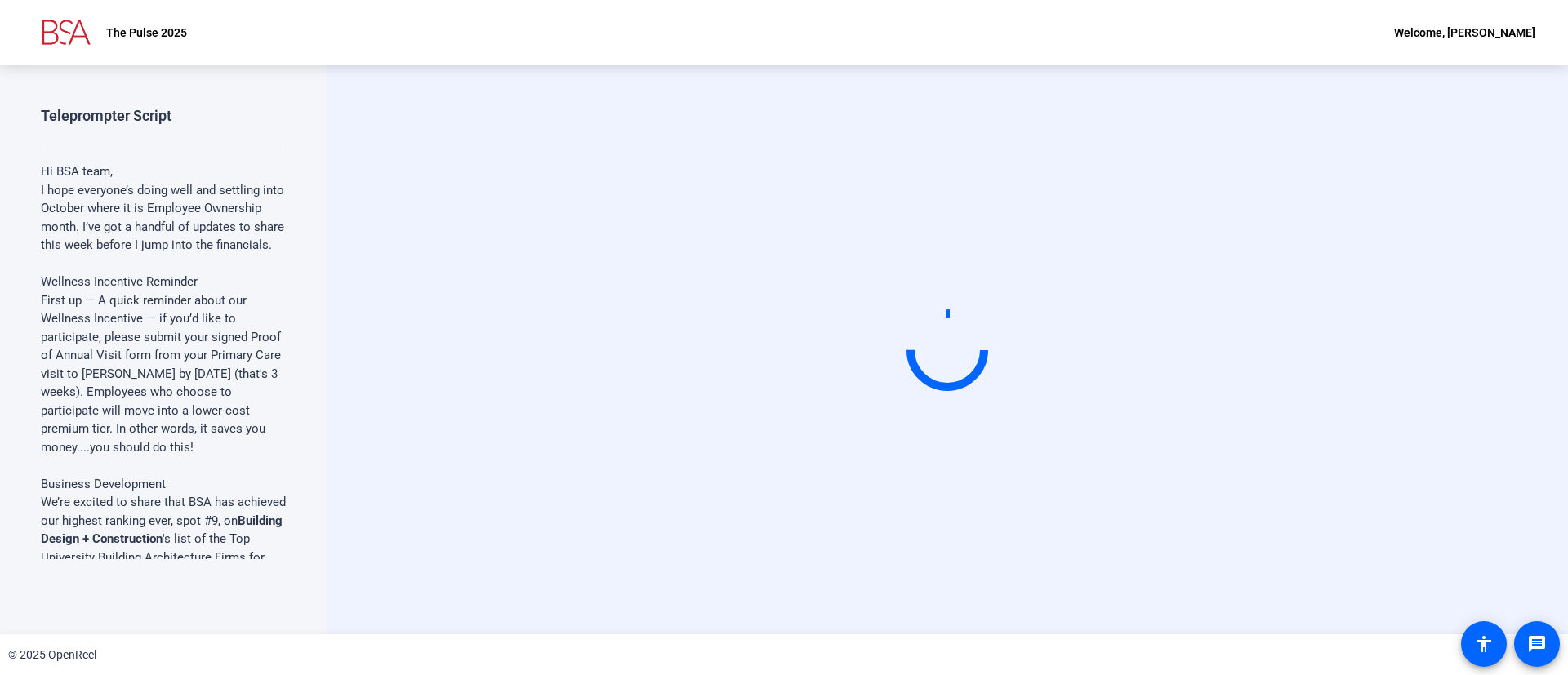
scroll to position [0, 0]
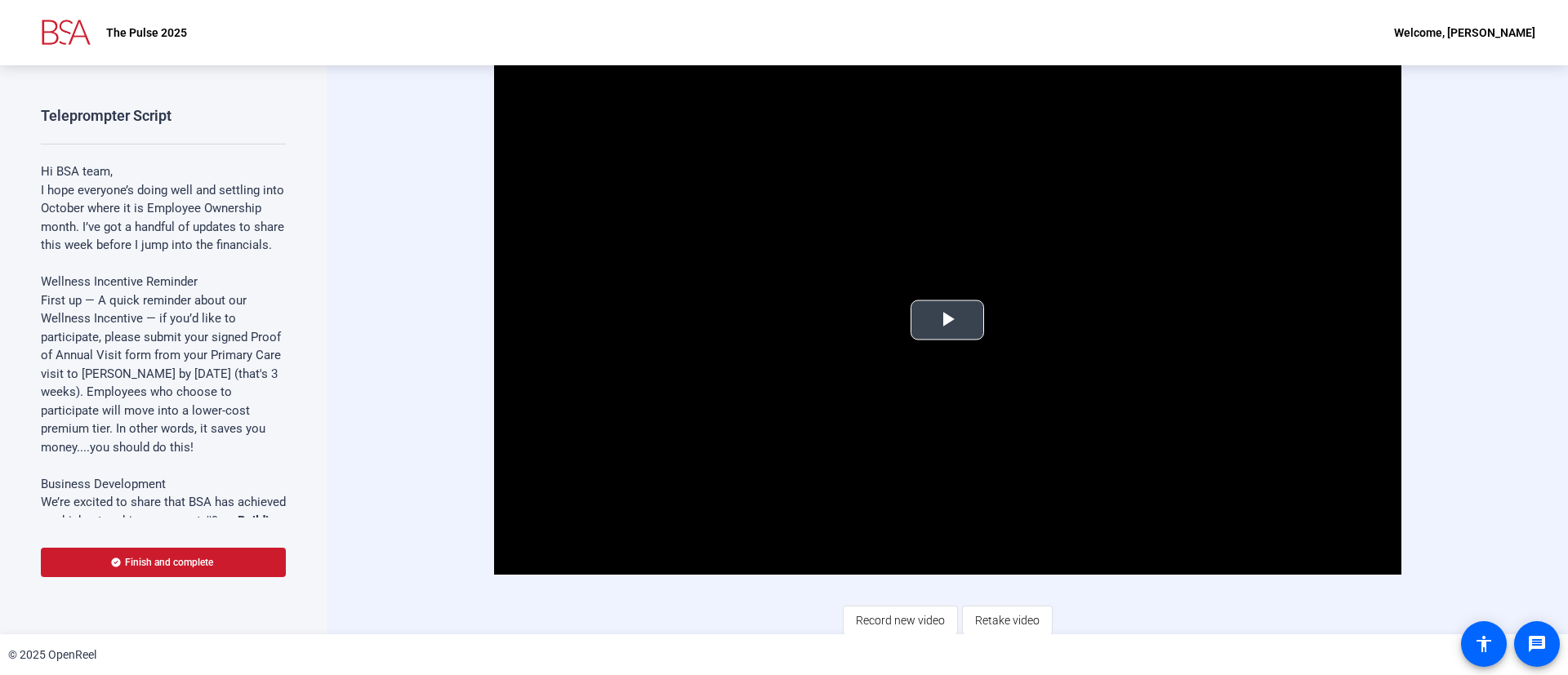
click at [947, 320] on span "Video Player" at bounding box center [947, 320] width 0 height 0
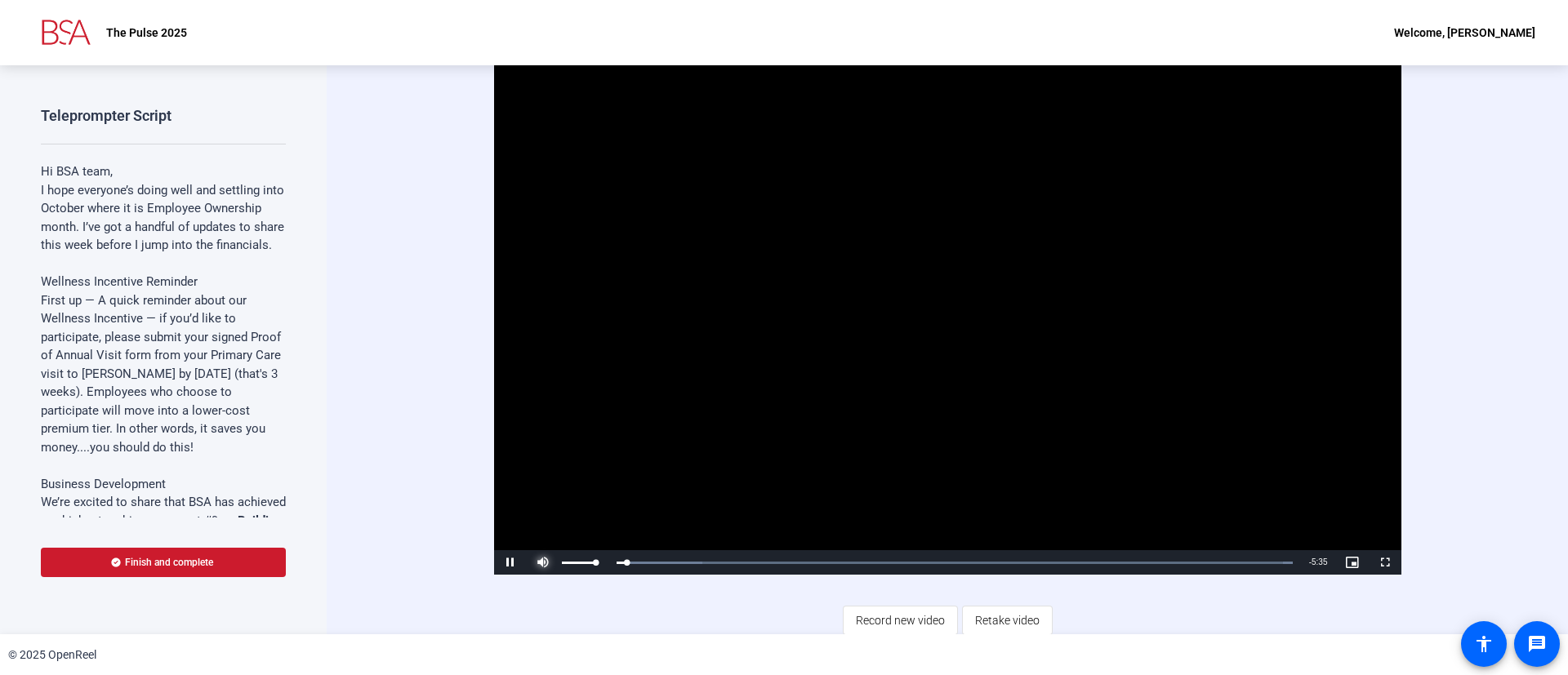
click at [540, 562] on span "Video Player" at bounding box center [543, 562] width 33 height 0
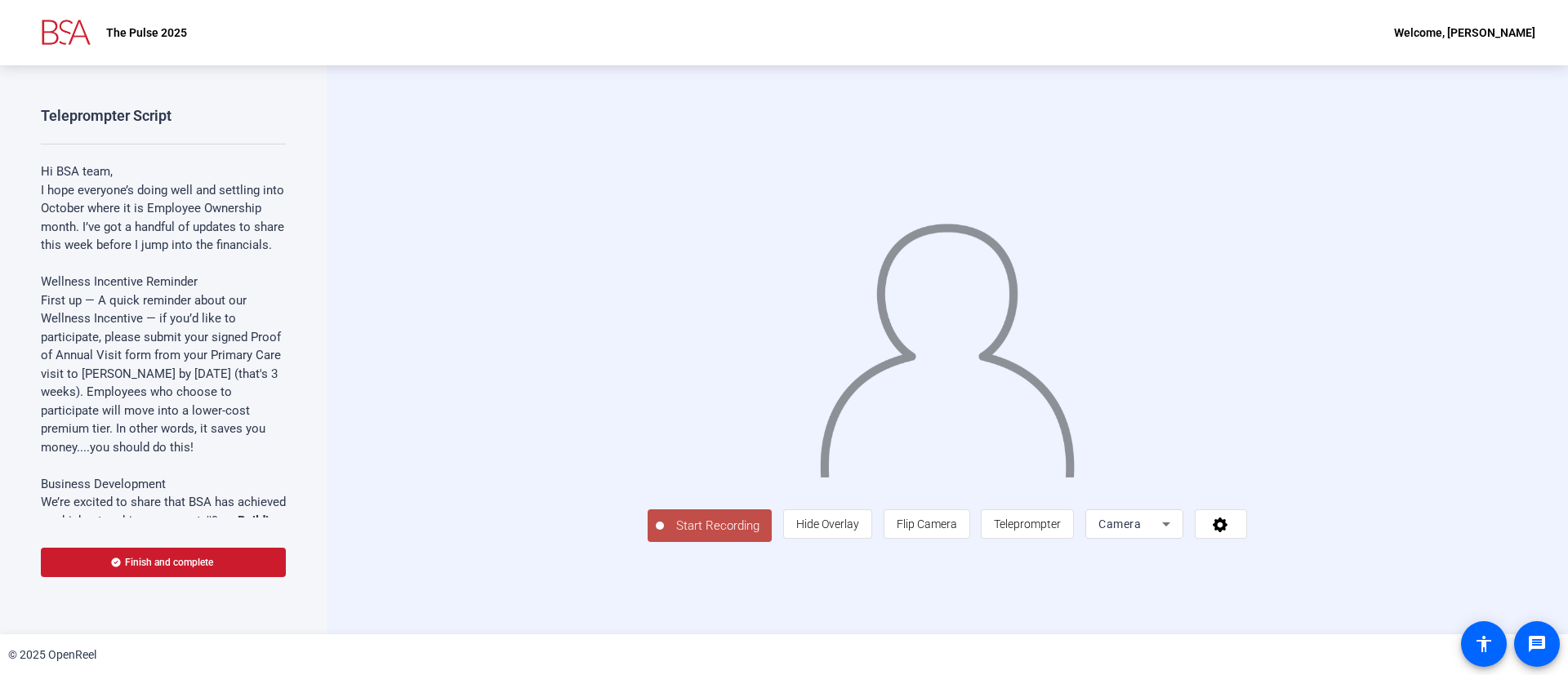
click at [664, 536] on span "Start Recording" at bounding box center [717, 526] width 107 height 19
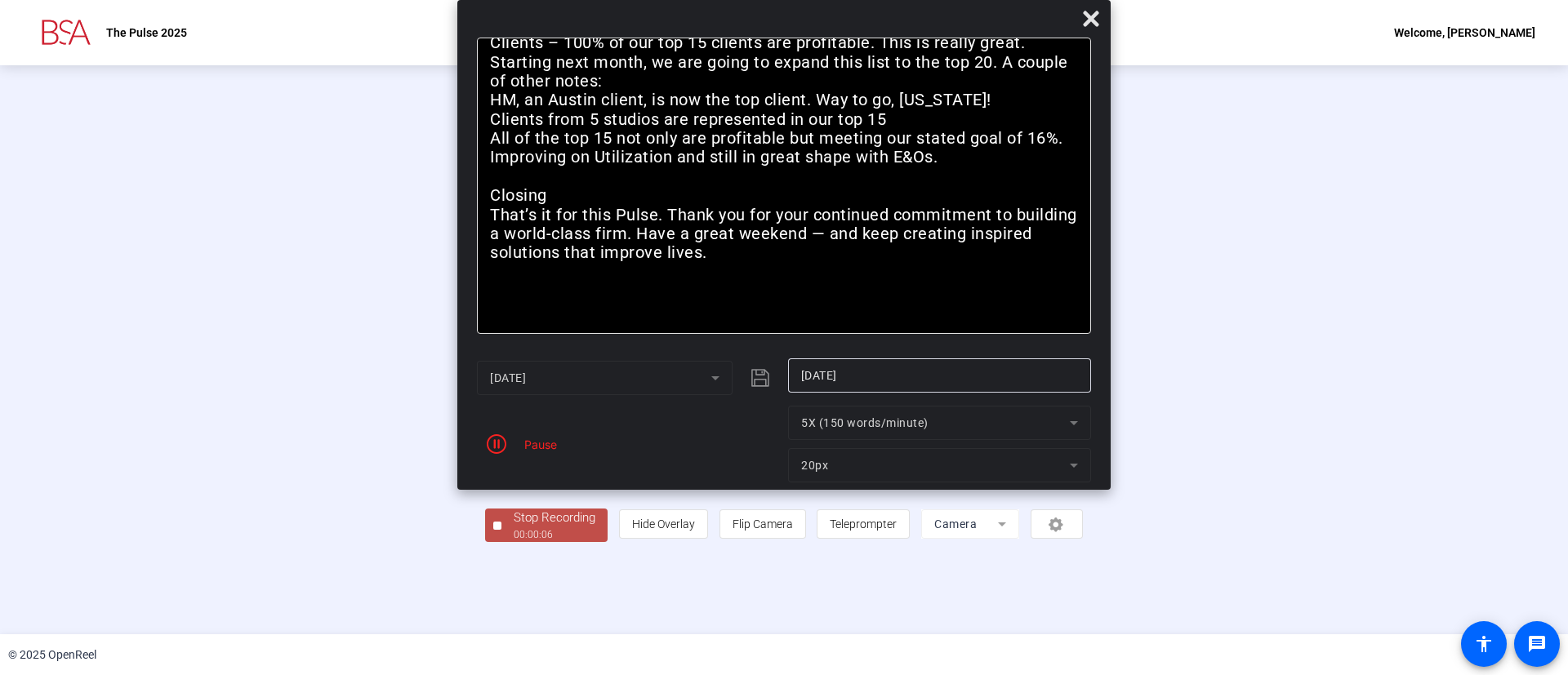
click at [514, 527] on div "Stop Recording" at bounding box center [554, 518] width 81 height 19
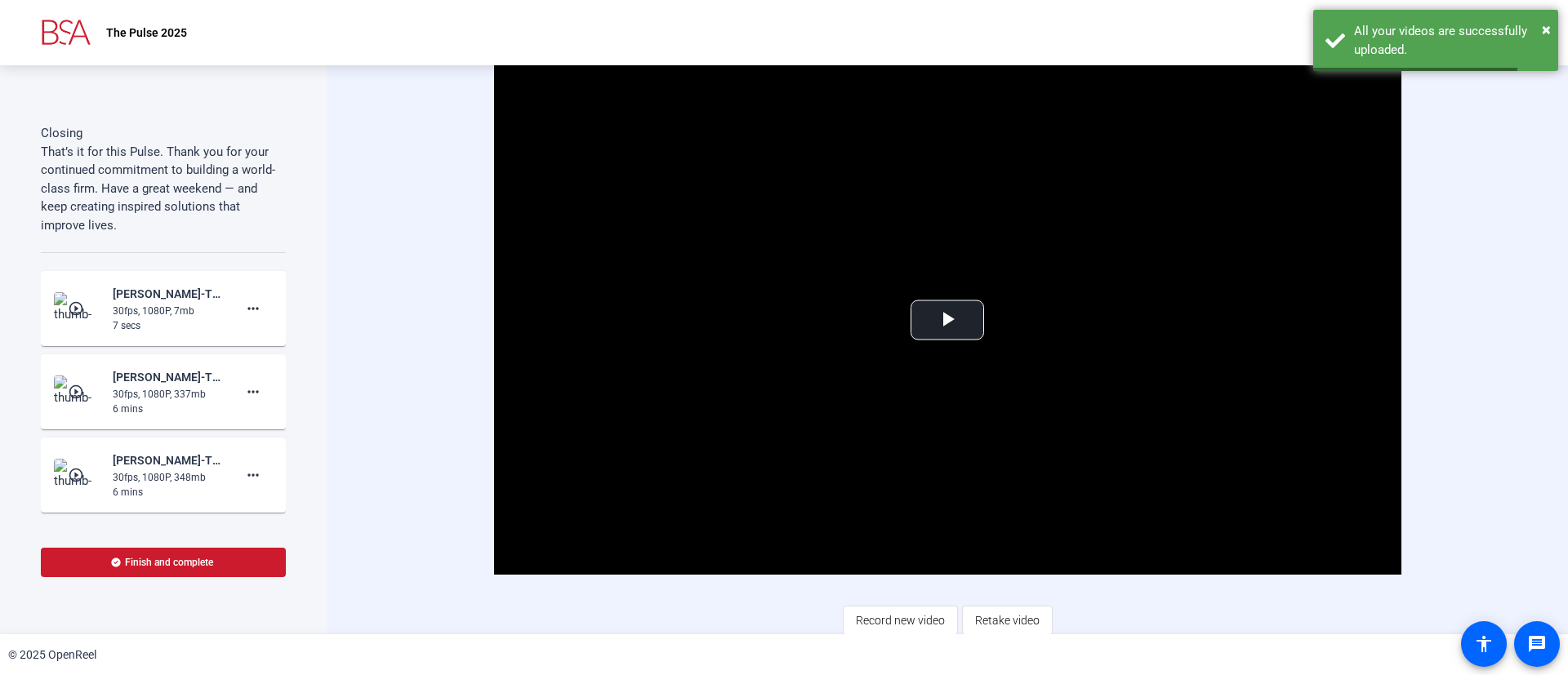
scroll to position [3795, 0]
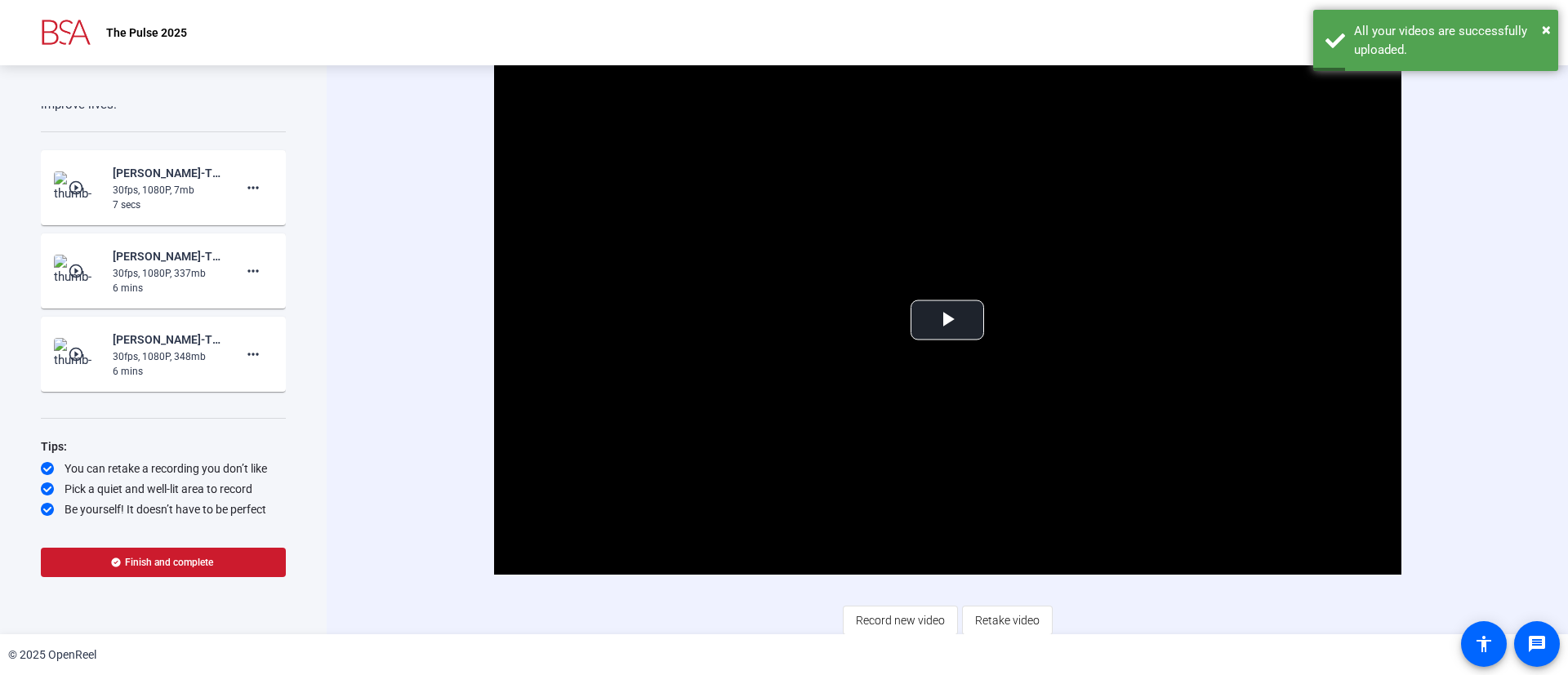
click at [74, 179] on mat-icon "play_circle_outline" at bounding box center [78, 187] width 20 height 16
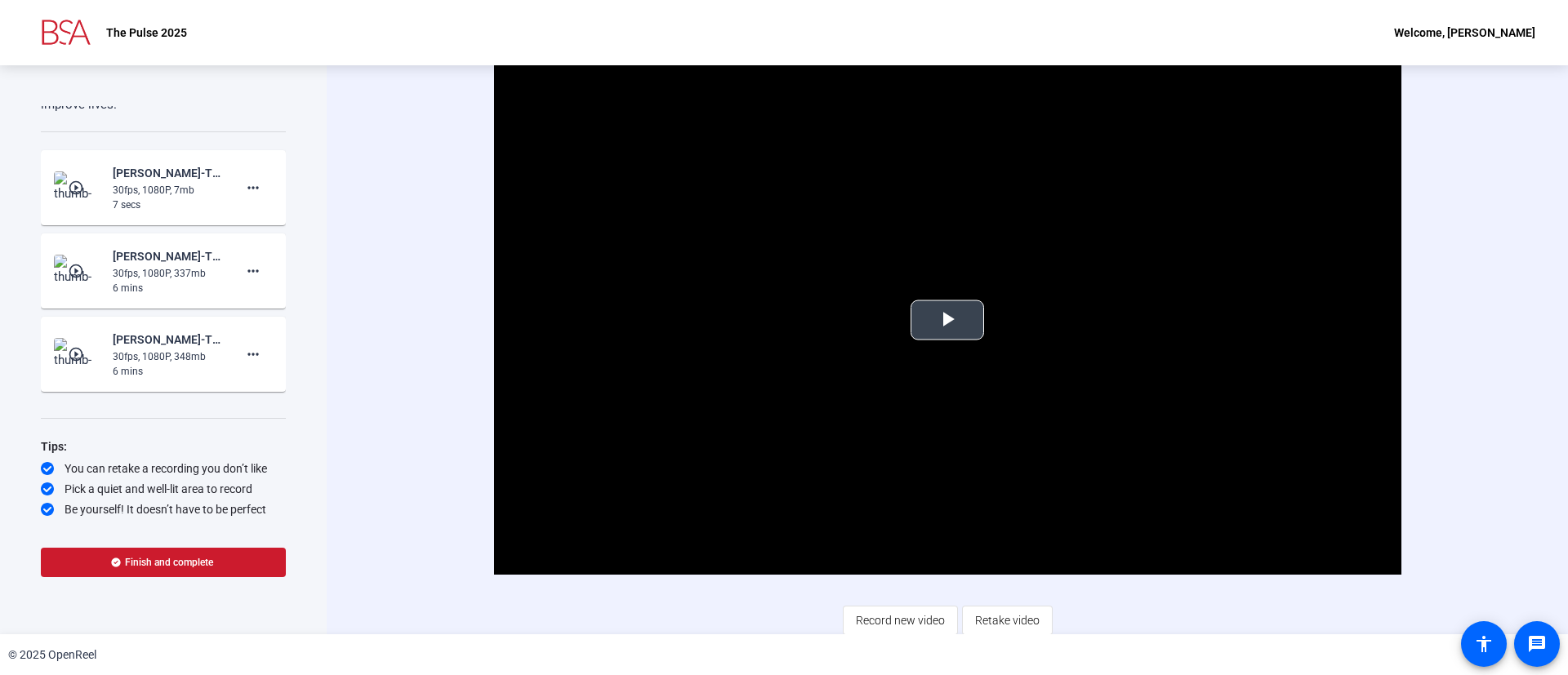
click at [947, 320] on span "Video Player" at bounding box center [947, 320] width 0 height 0
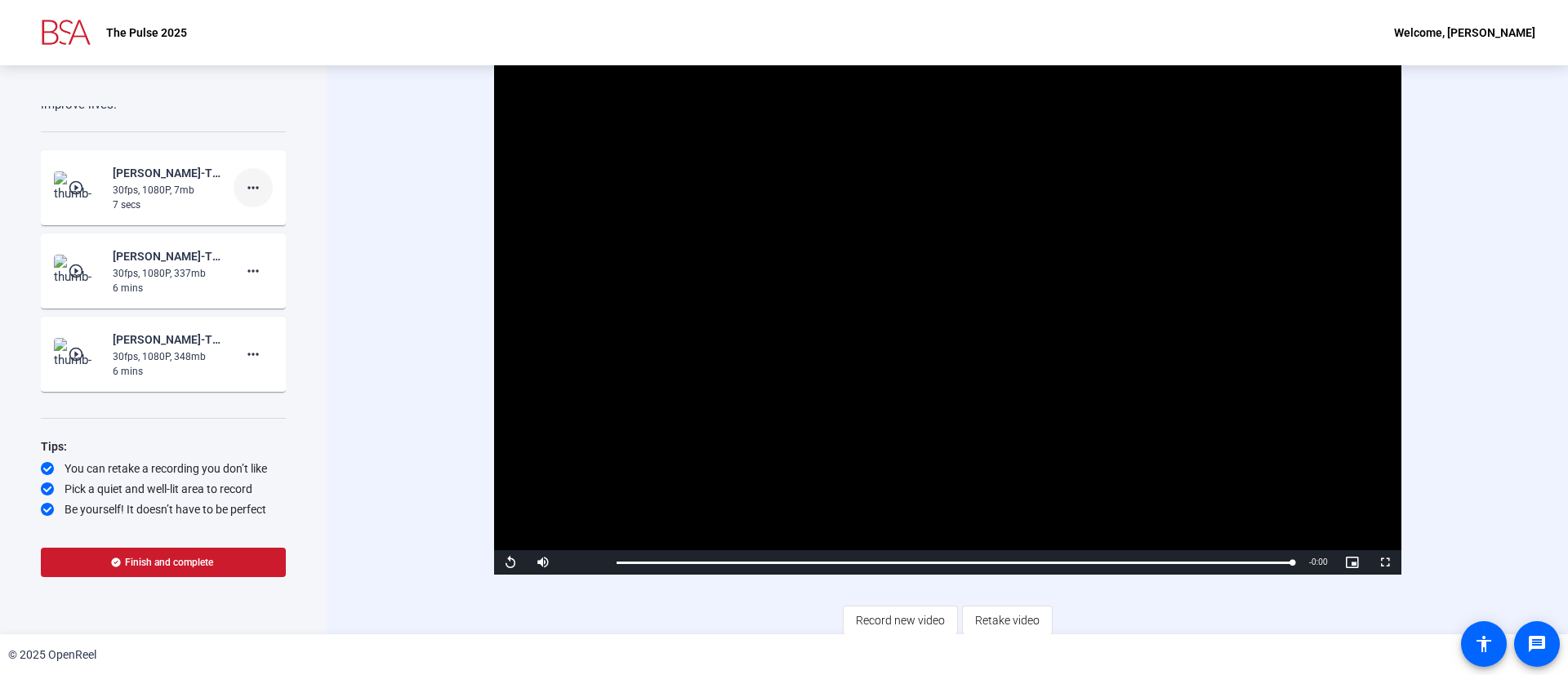
click at [245, 190] on mat-icon "more_horiz" at bounding box center [253, 188] width 20 height 20
click at [265, 212] on span "Delete clip" at bounding box center [267, 221] width 65 height 20
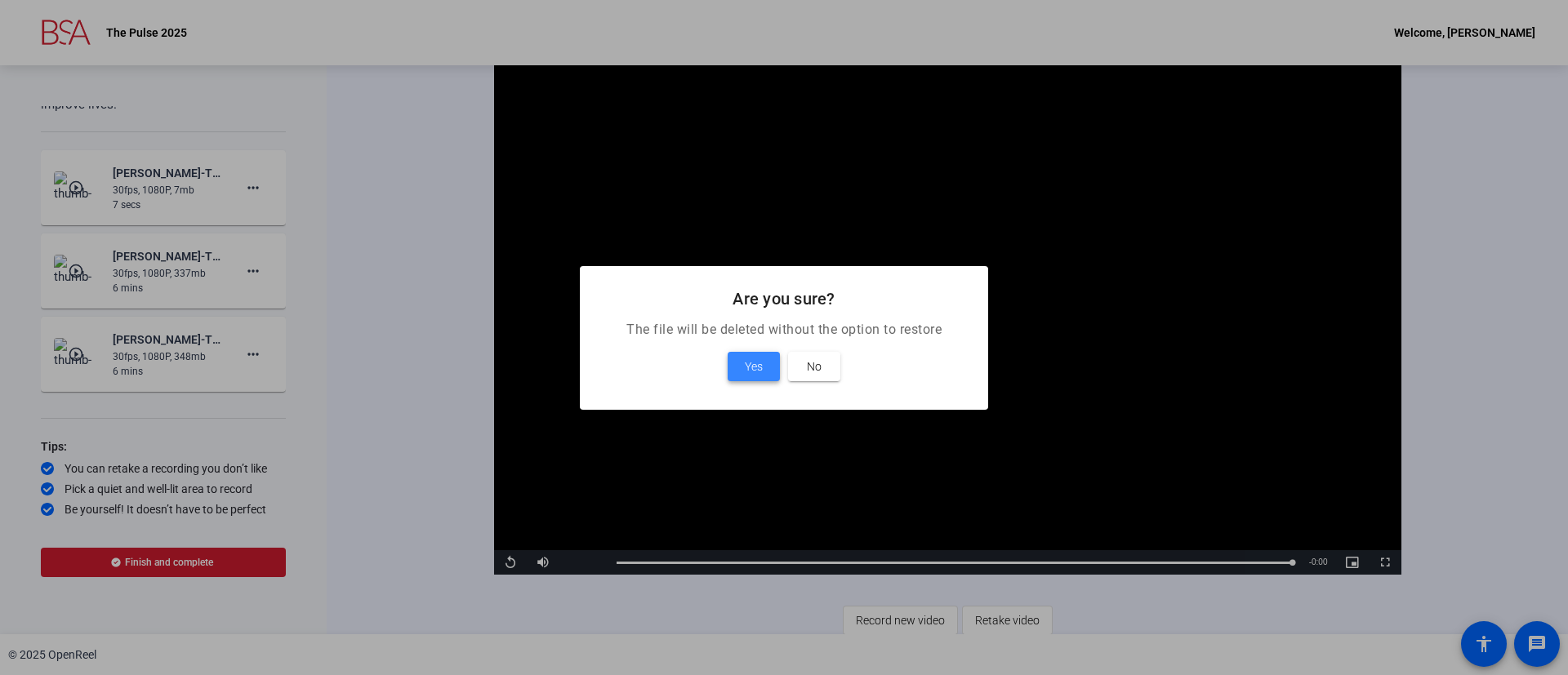
click at [756, 361] on span "Yes" at bounding box center [753, 366] width 18 height 20
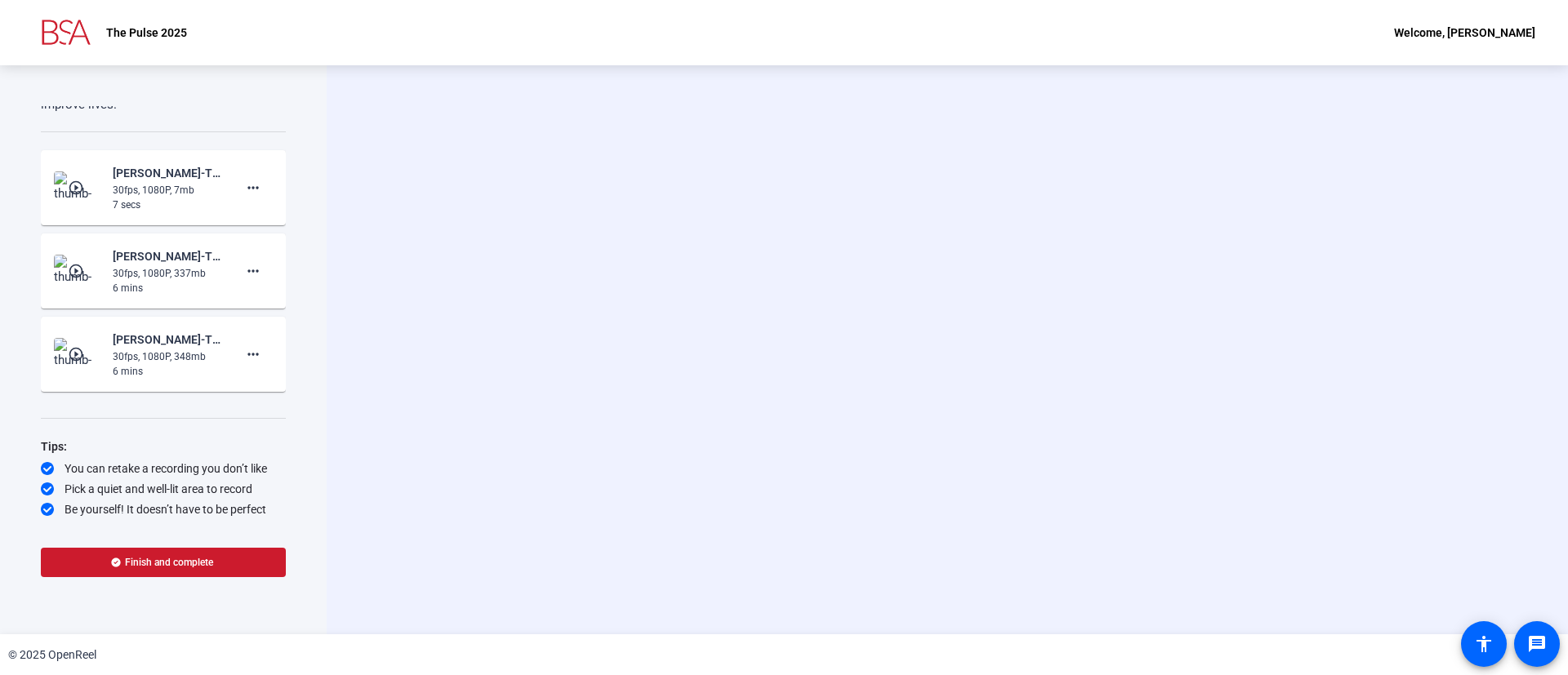
scroll to position [3712, 0]
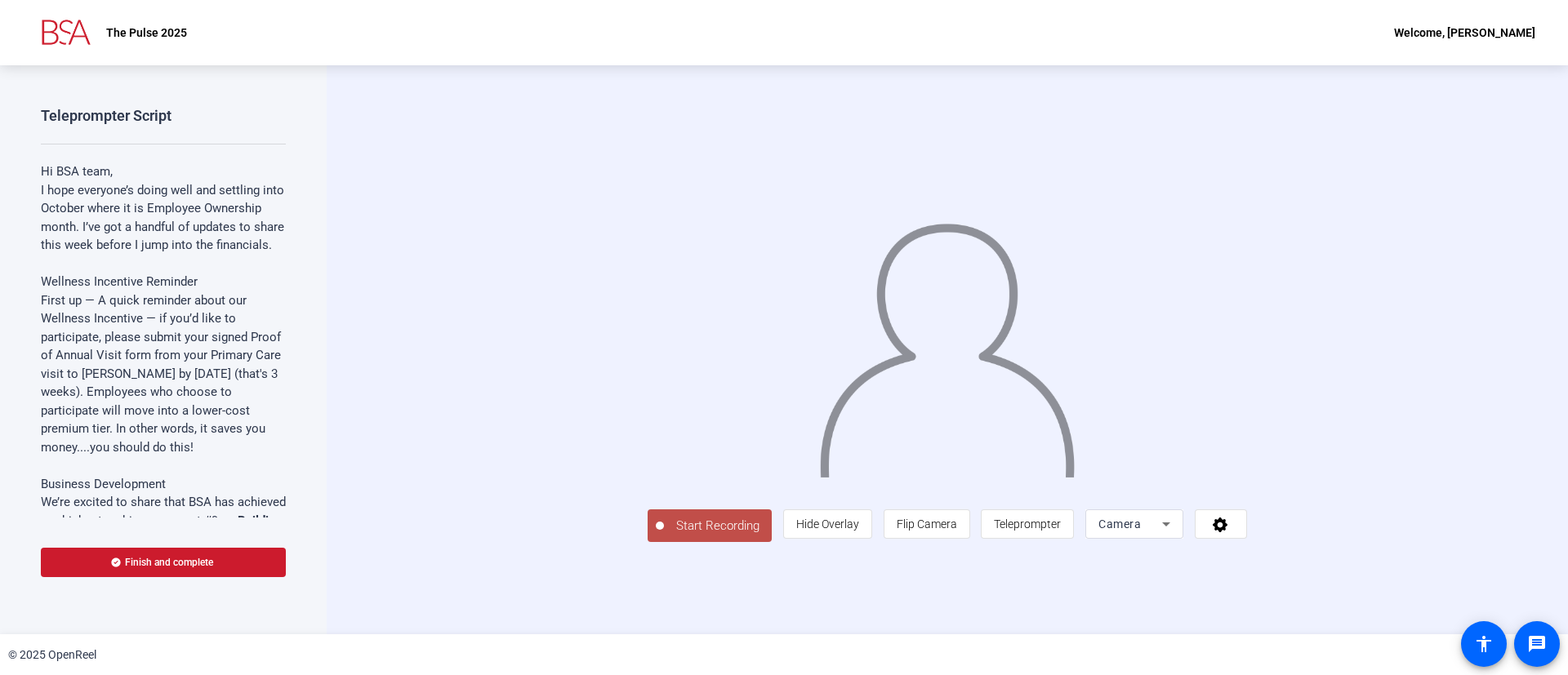
scroll to position [9, 0]
click at [1230, 532] on icon at bounding box center [1221, 524] width 19 height 16
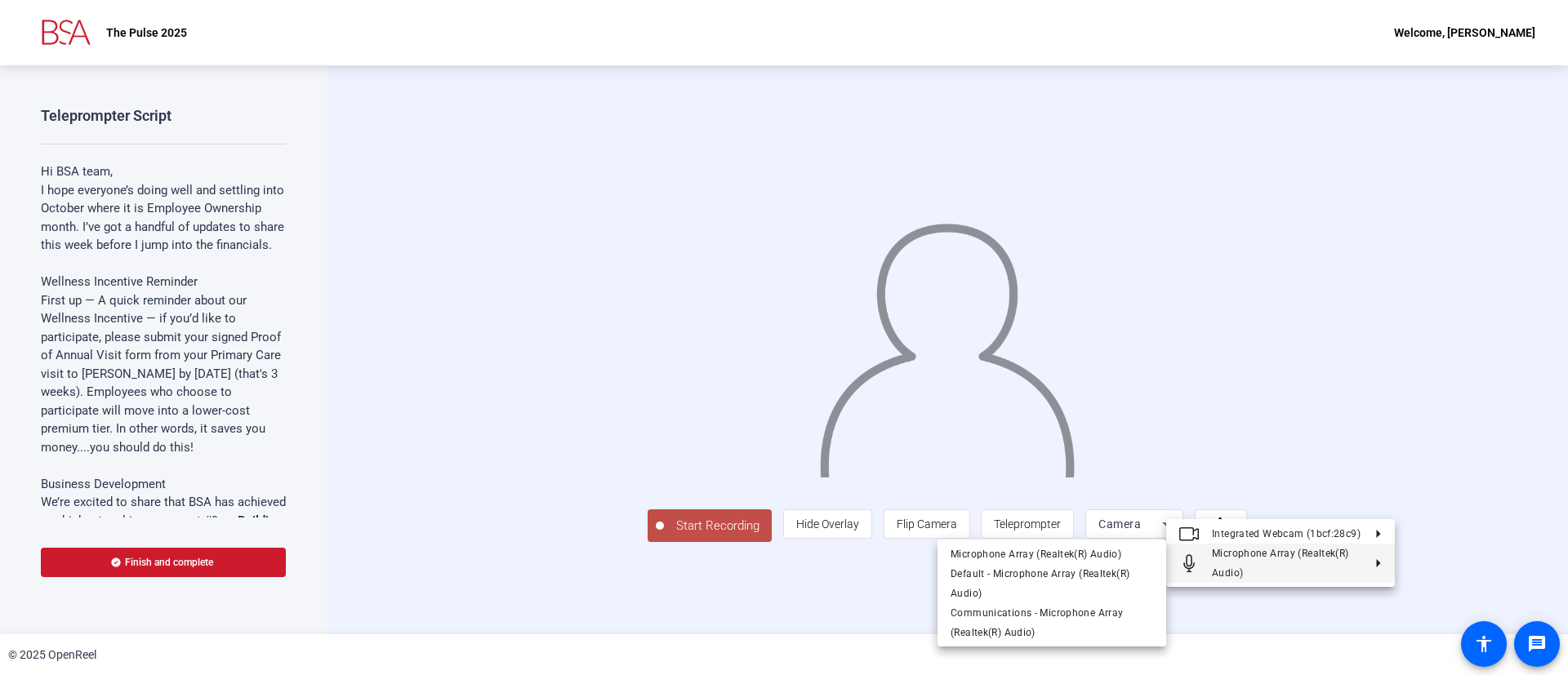
click at [569, 598] on div at bounding box center [784, 337] width 1568 height 675
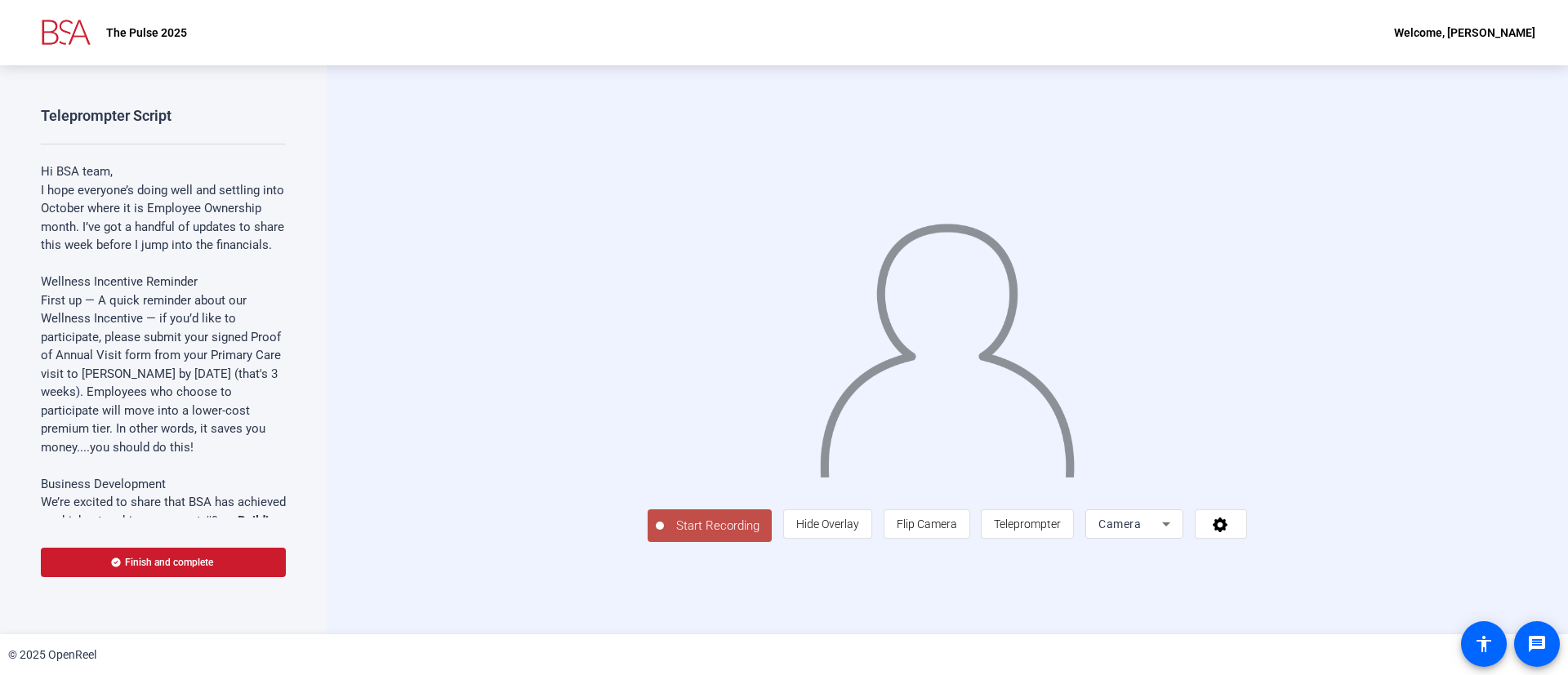
click at [664, 536] on span "Start Recording" at bounding box center [717, 526] width 107 height 19
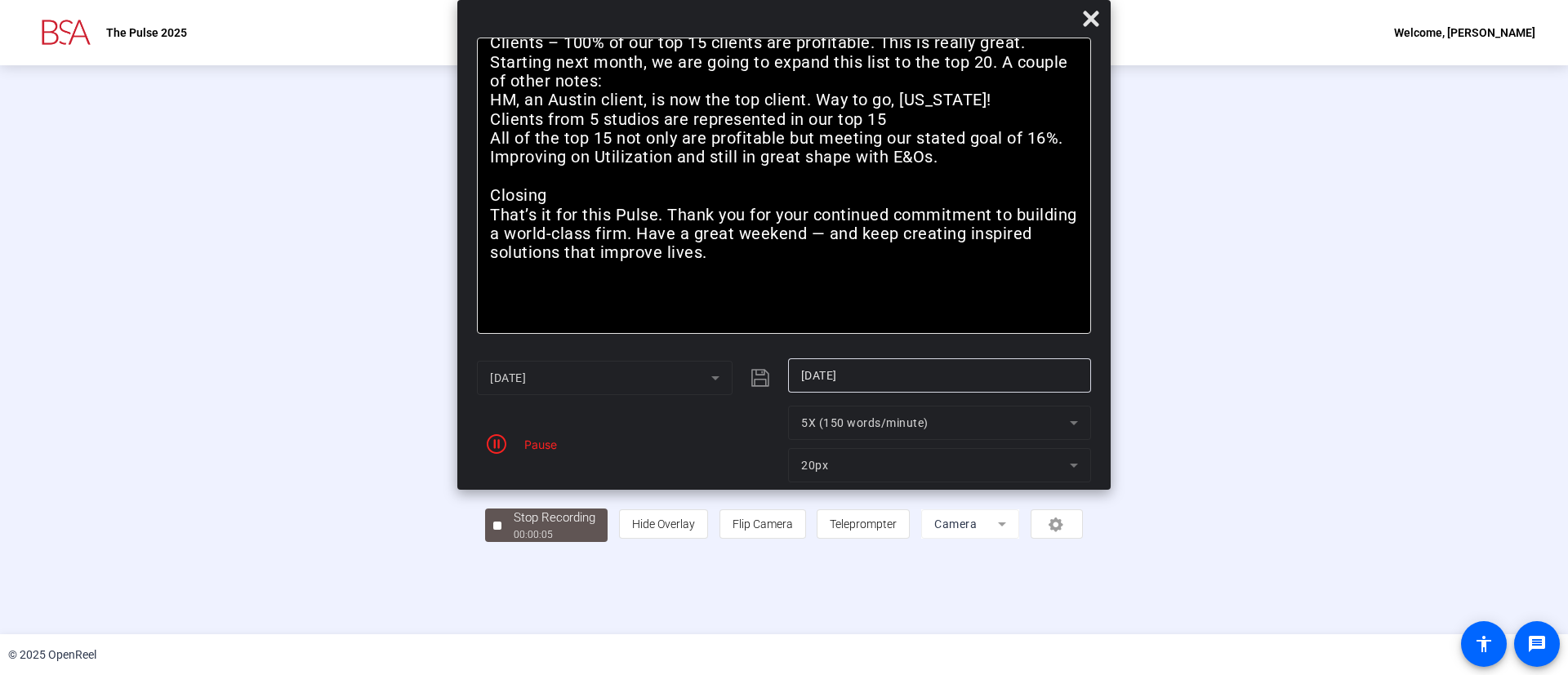
click at [513, 494] on div at bounding box center [784, 326] width 598 height 336
click at [514, 527] on div "Stop Recording" at bounding box center [554, 518] width 81 height 19
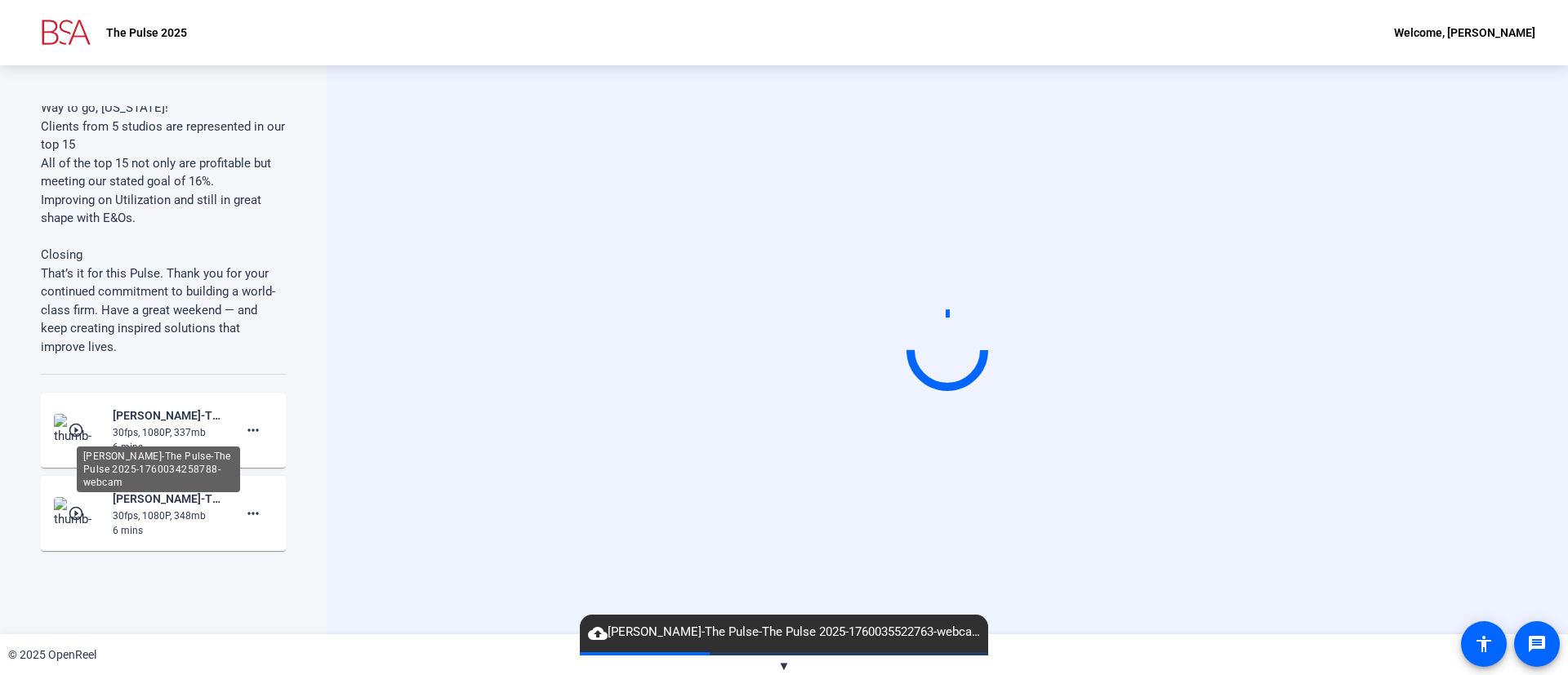
scroll to position [3671, 0]
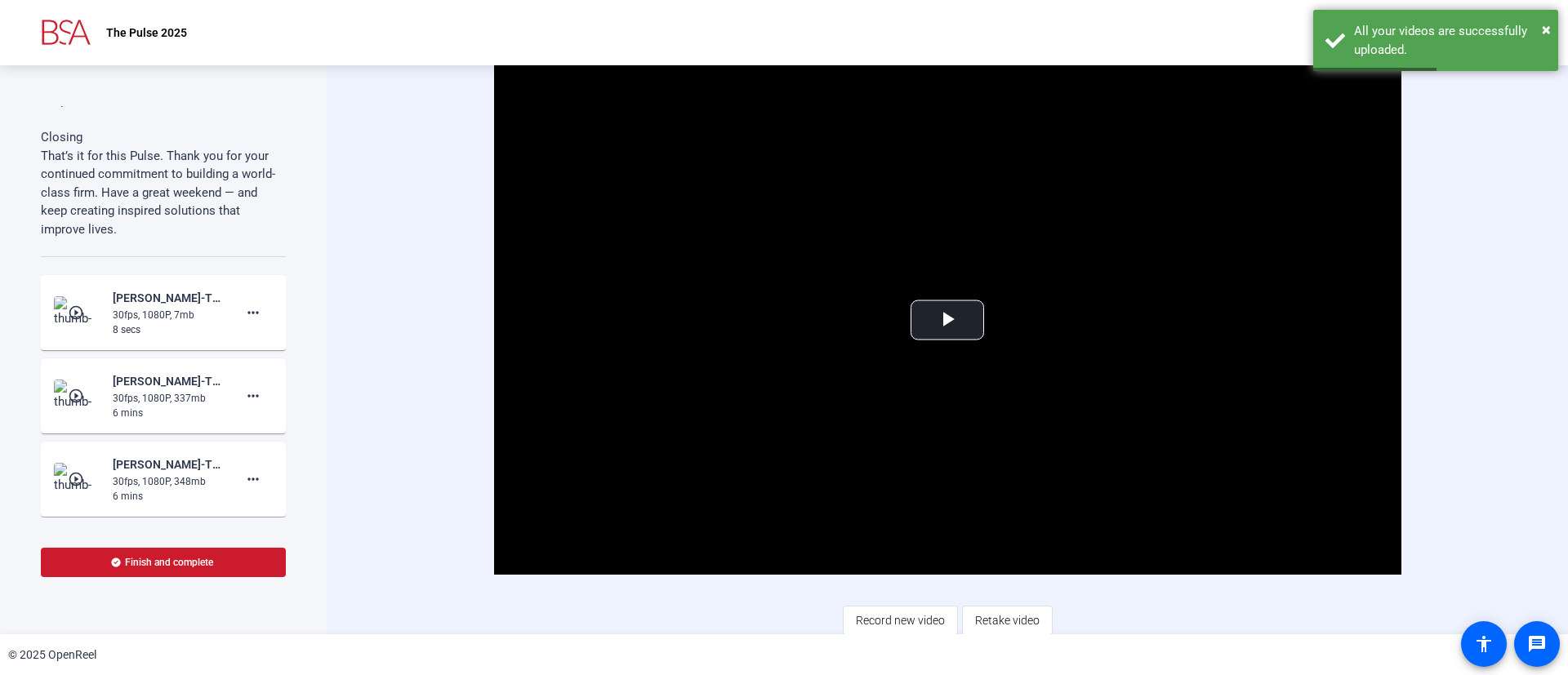
click at [59, 305] on img at bounding box center [78, 312] width 49 height 33
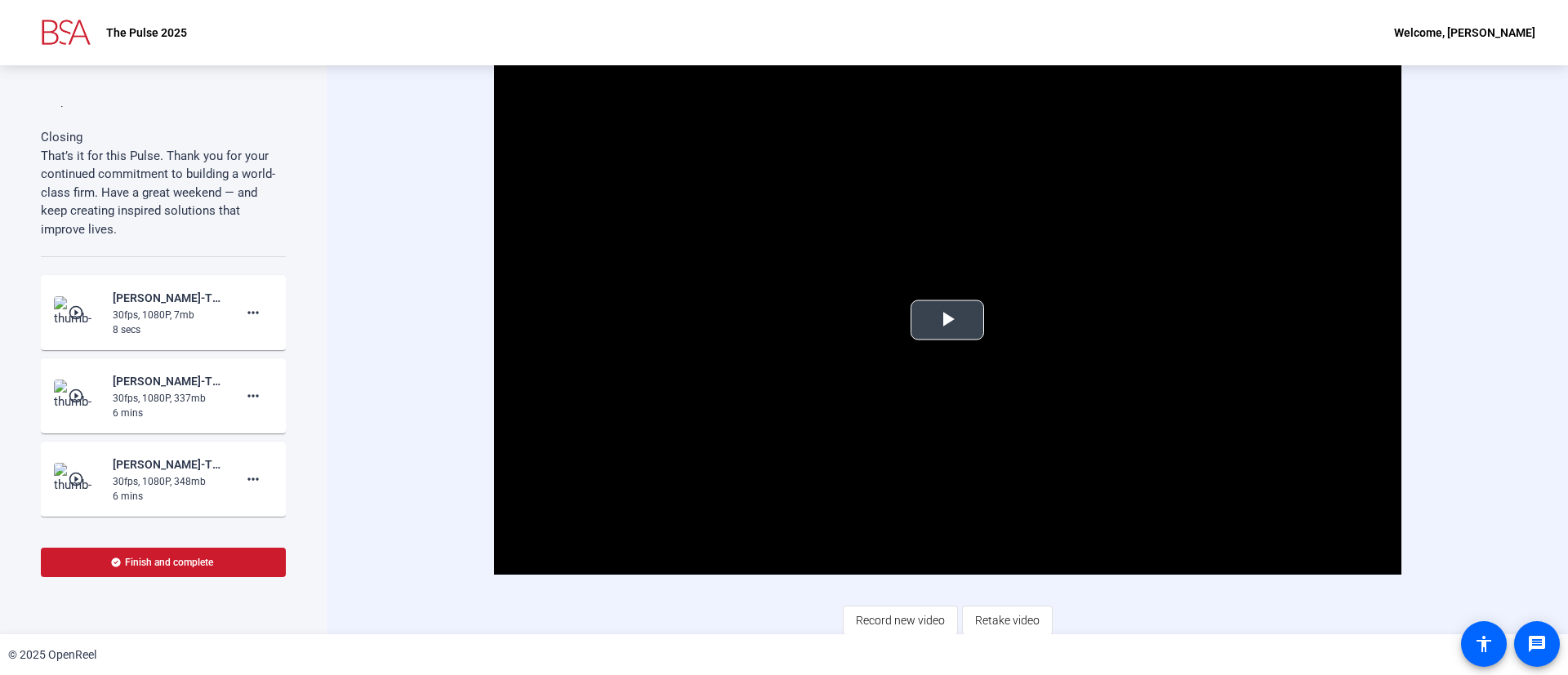
click at [947, 320] on span "Video Player" at bounding box center [947, 320] width 0 height 0
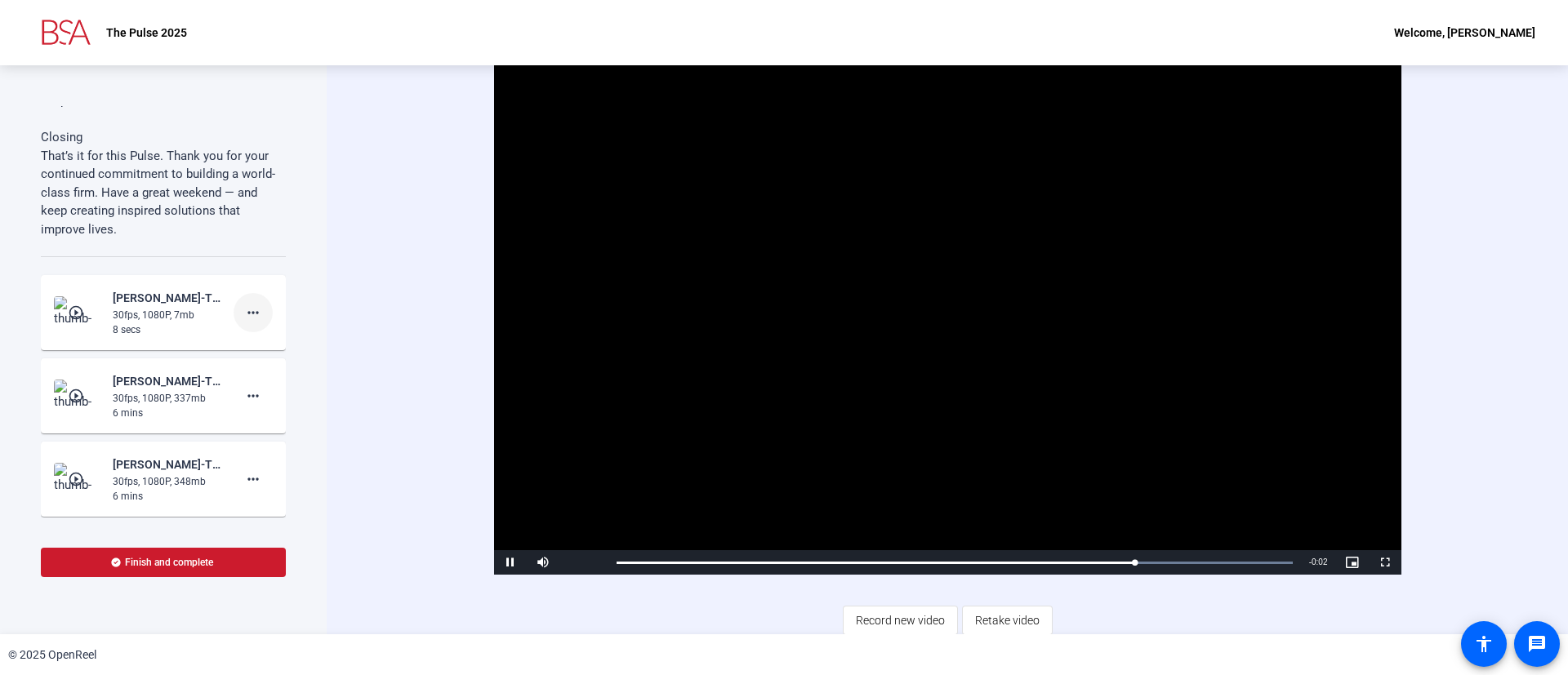
click at [244, 307] on mat-icon "more_horiz" at bounding box center [253, 312] width 20 height 20
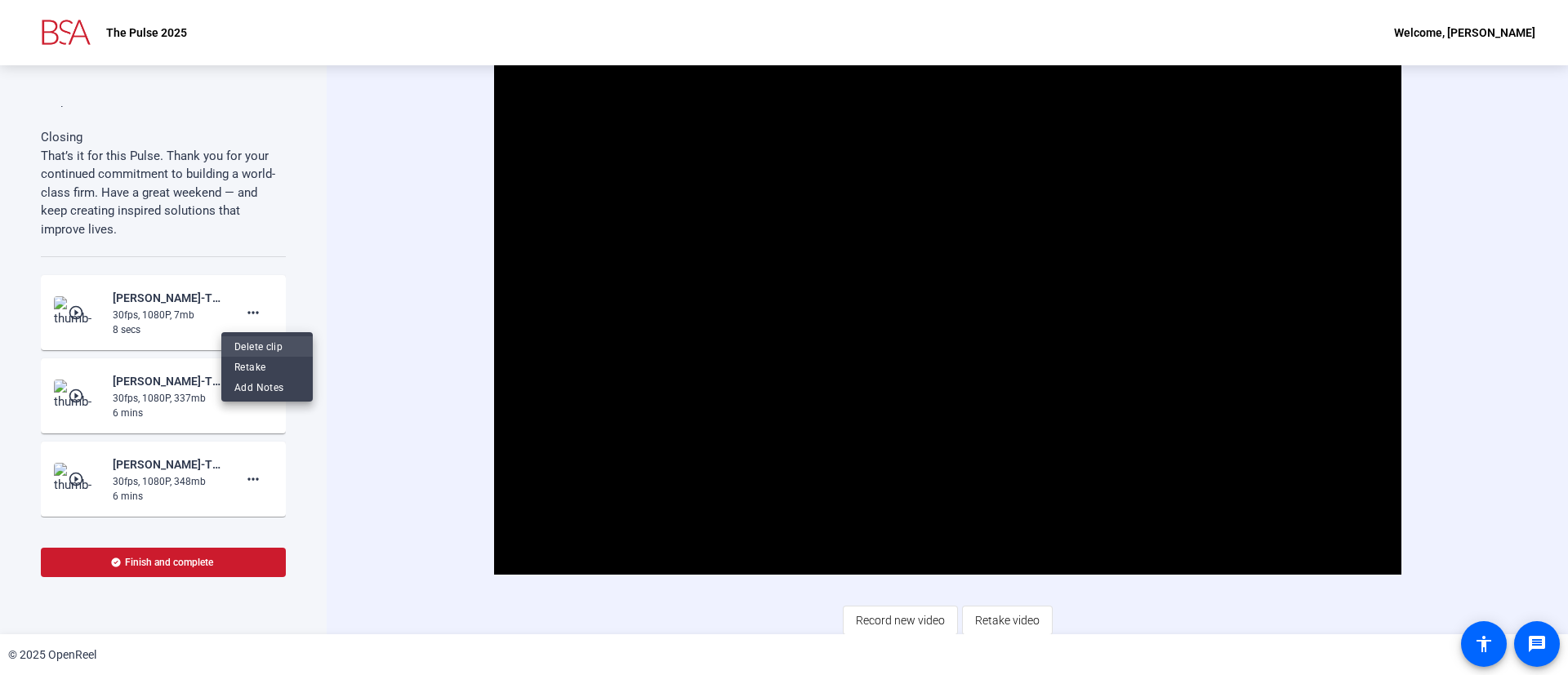
click at [267, 342] on span "Delete clip" at bounding box center [267, 346] width 65 height 20
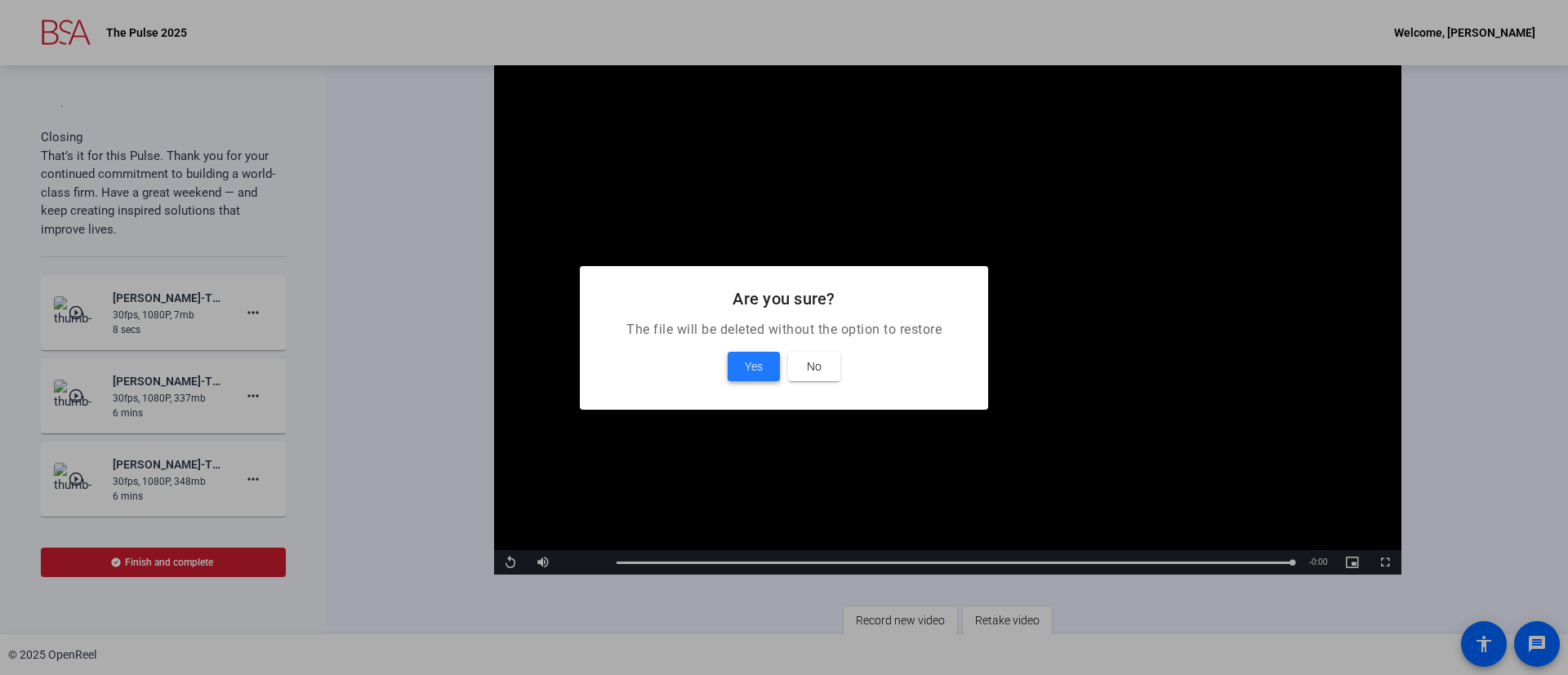
click at [744, 376] on span at bounding box center [754, 367] width 52 height 39
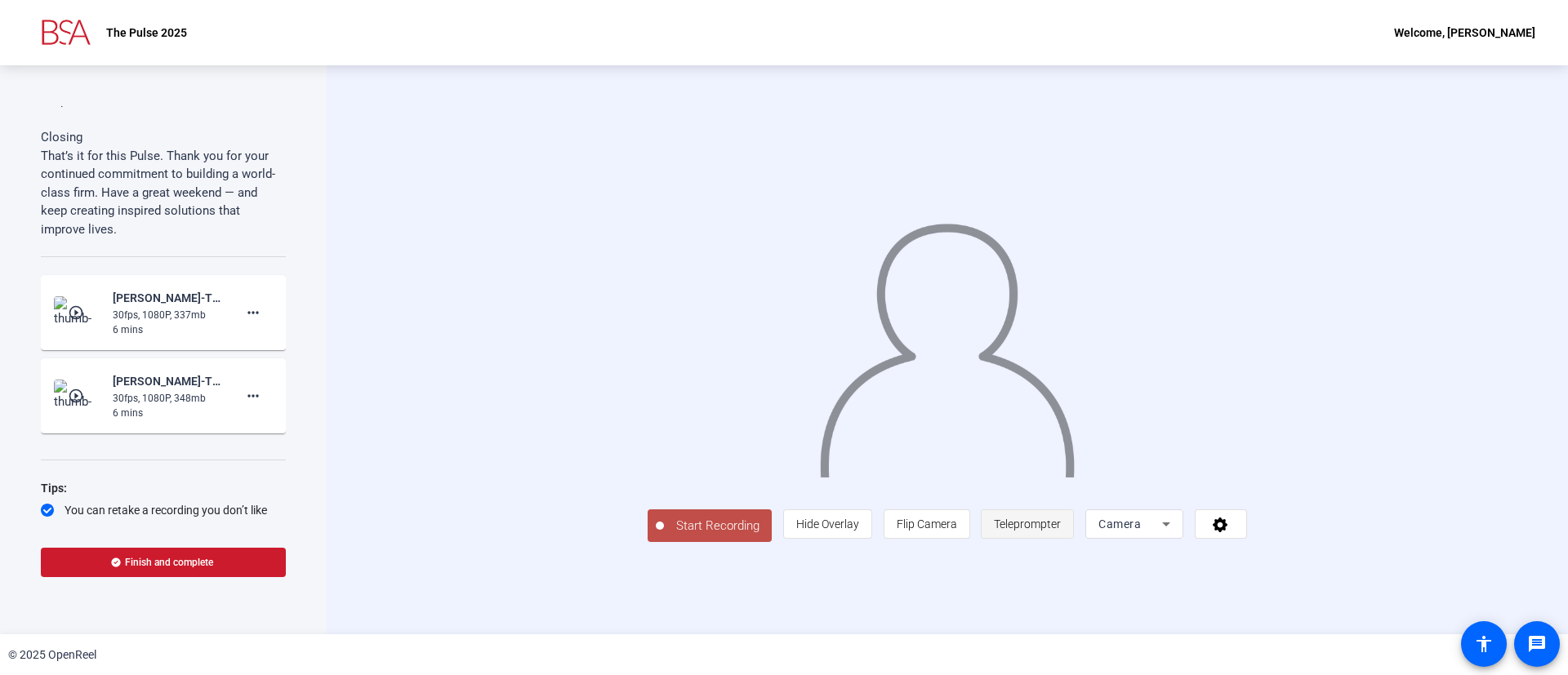
click at [1061, 530] on span "Teleprompter" at bounding box center [1027, 524] width 67 height 13
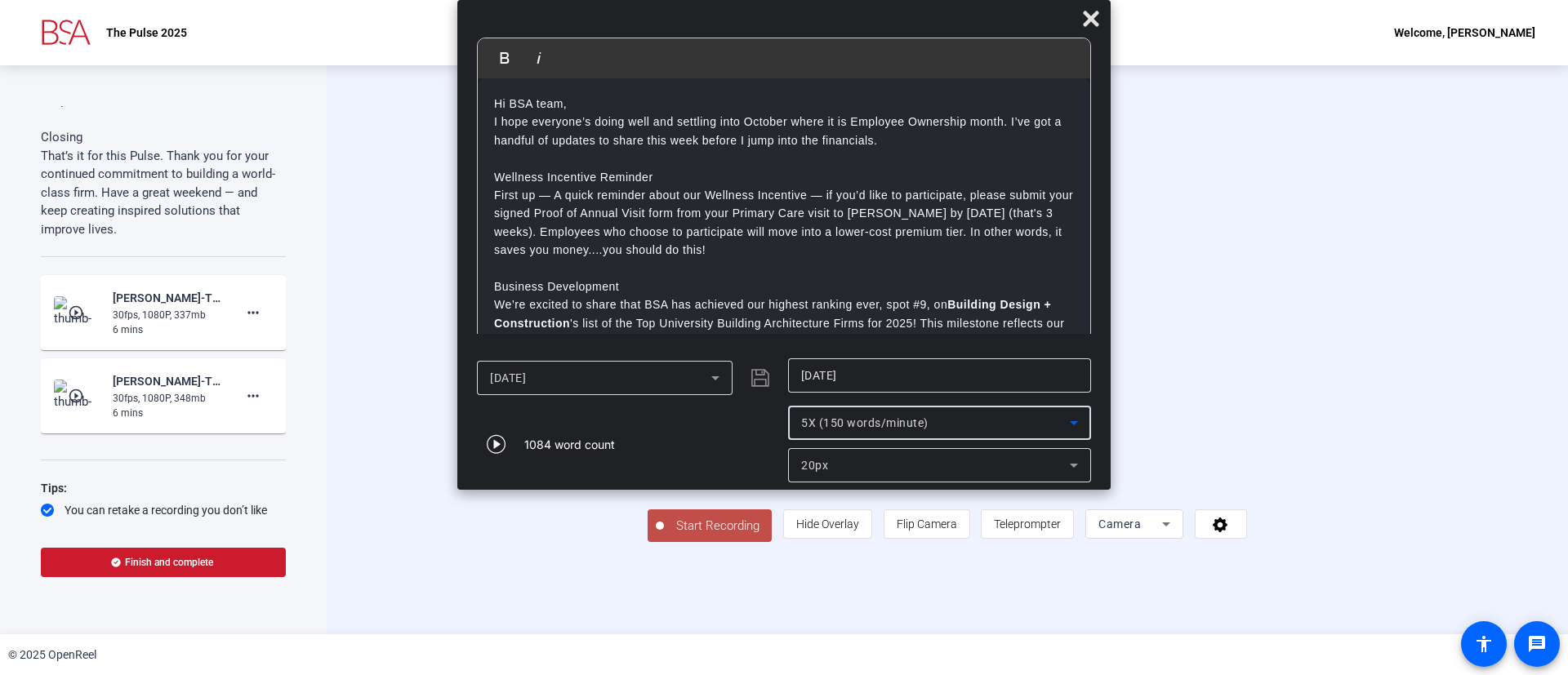
click at [954, 413] on div "5X (150 words/minute)" at bounding box center [936, 422] width 269 height 20
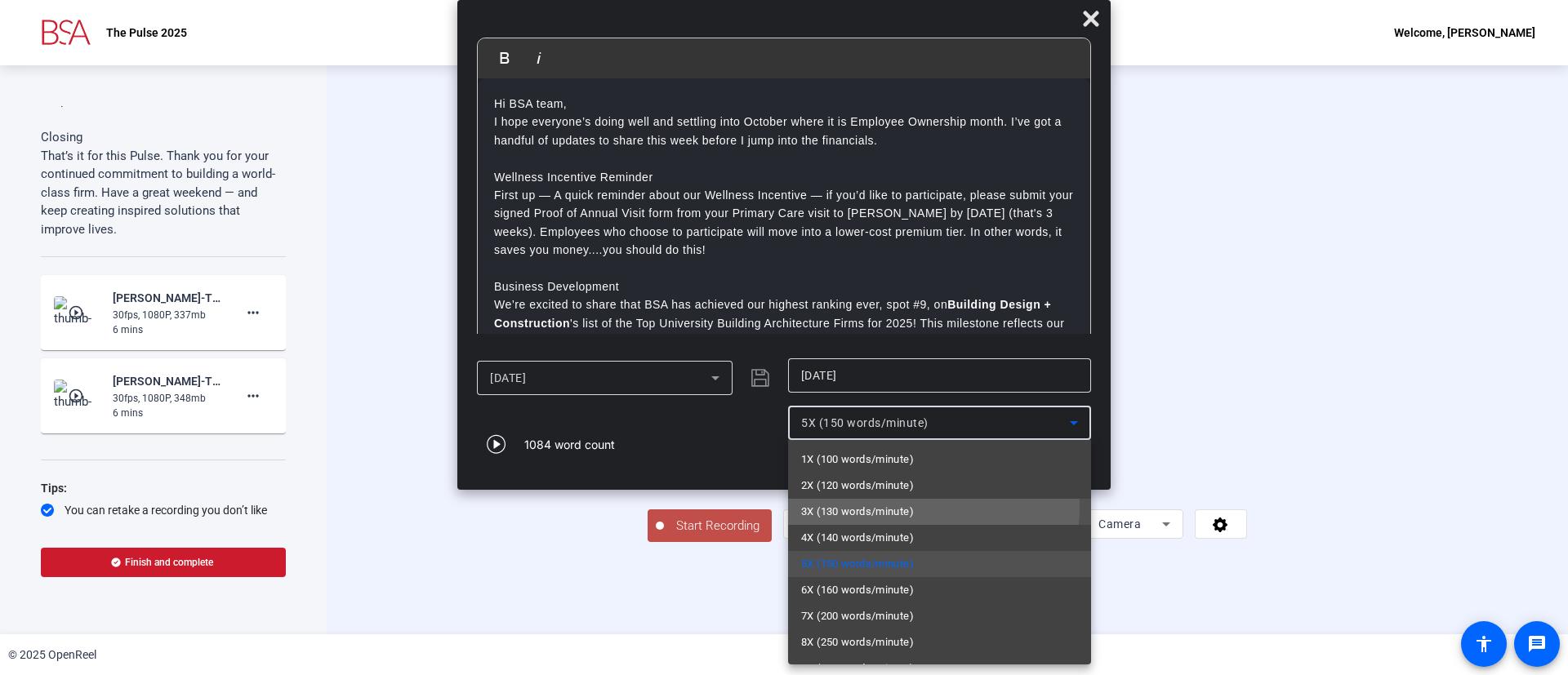
click at [899, 506] on span "3X (130 words/minute)" at bounding box center [857, 512] width 113 height 20
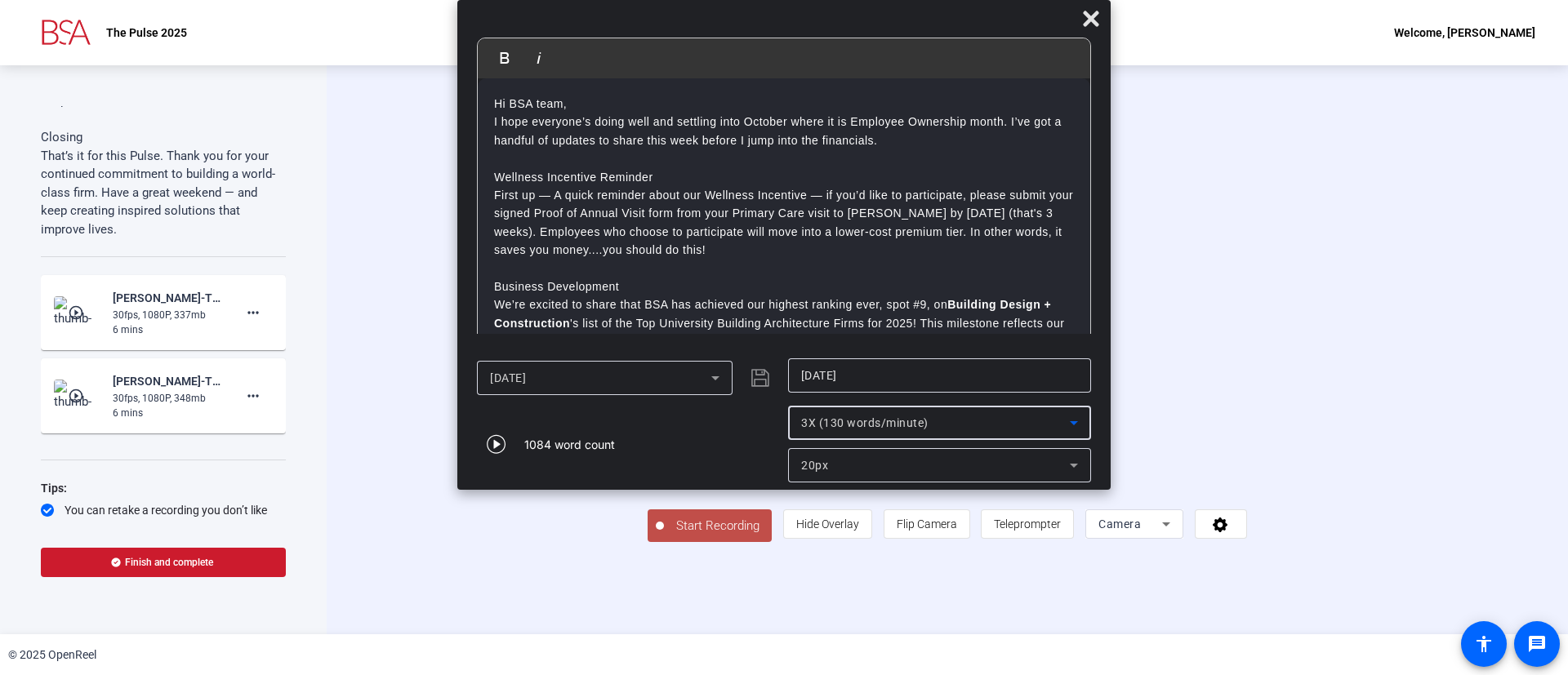
click at [977, 426] on div "3X (130 words/minute)" at bounding box center [936, 422] width 269 height 20
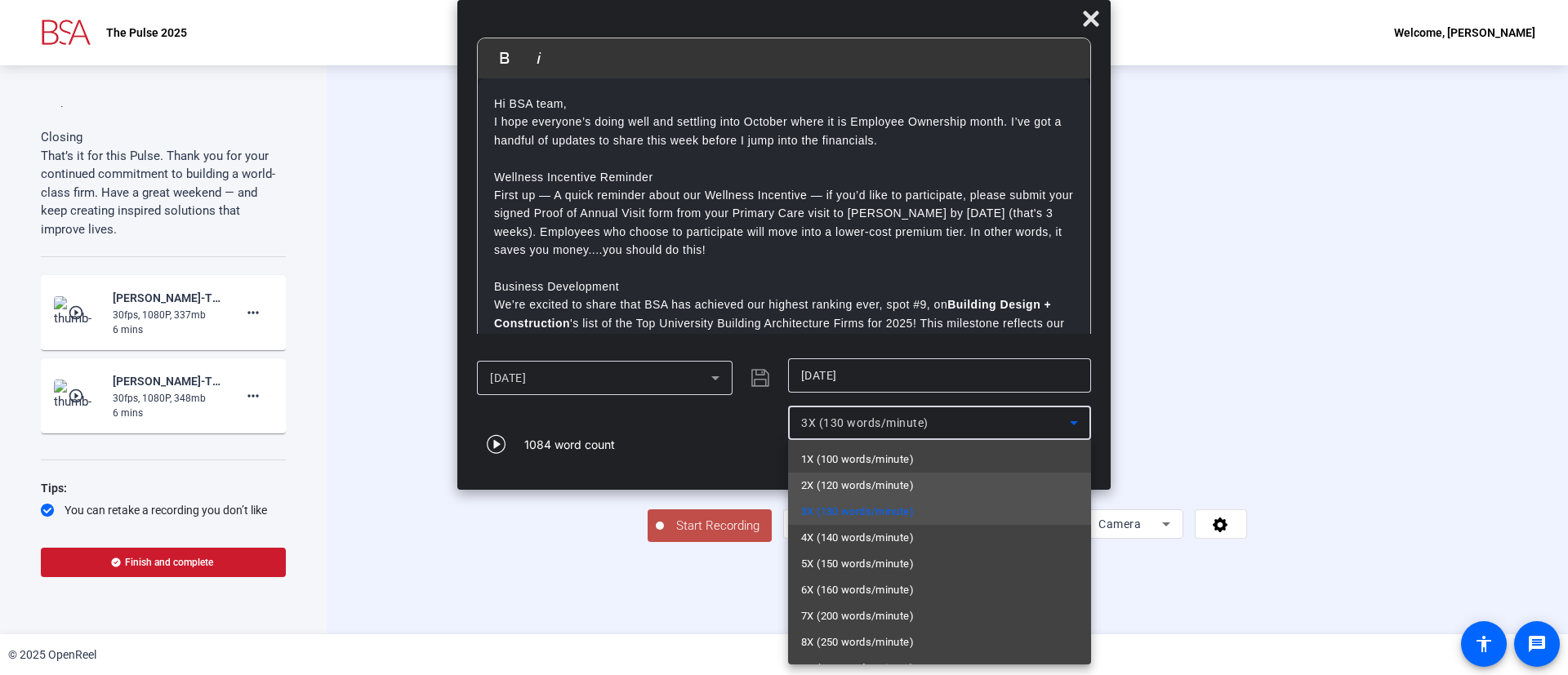
click at [889, 485] on span "2X (120 words/minute)" at bounding box center [857, 485] width 113 height 20
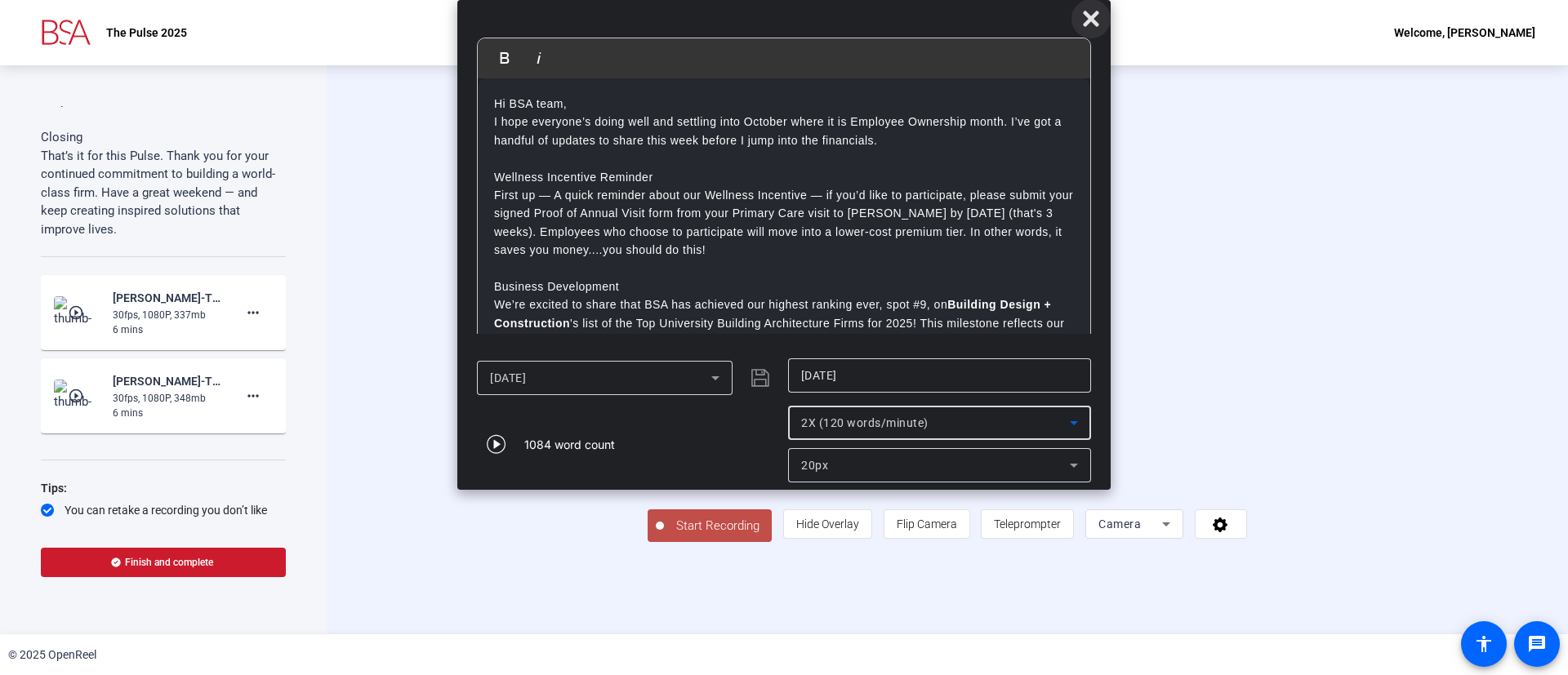
click at [1088, 17] on icon at bounding box center [1090, 18] width 16 height 16
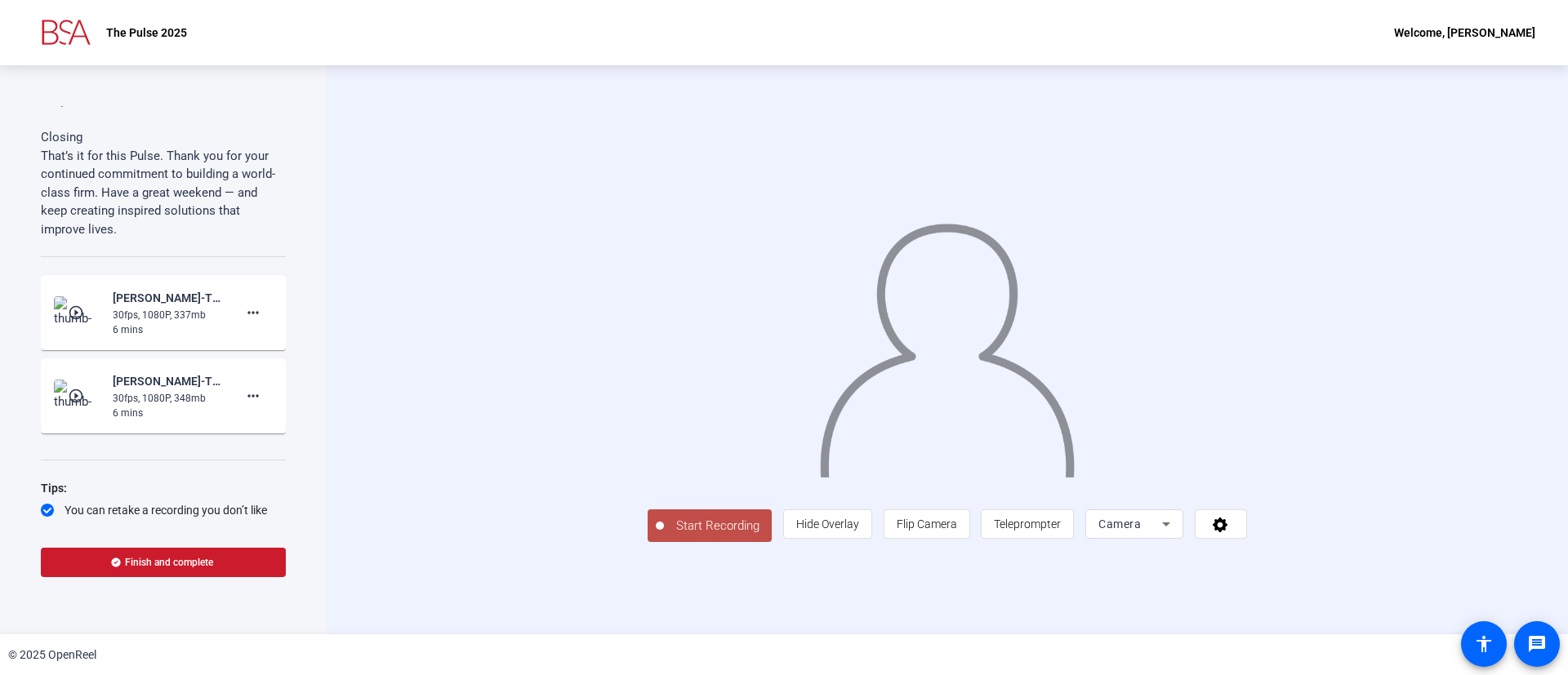
click at [664, 536] on span "Start Recording" at bounding box center [717, 526] width 107 height 19
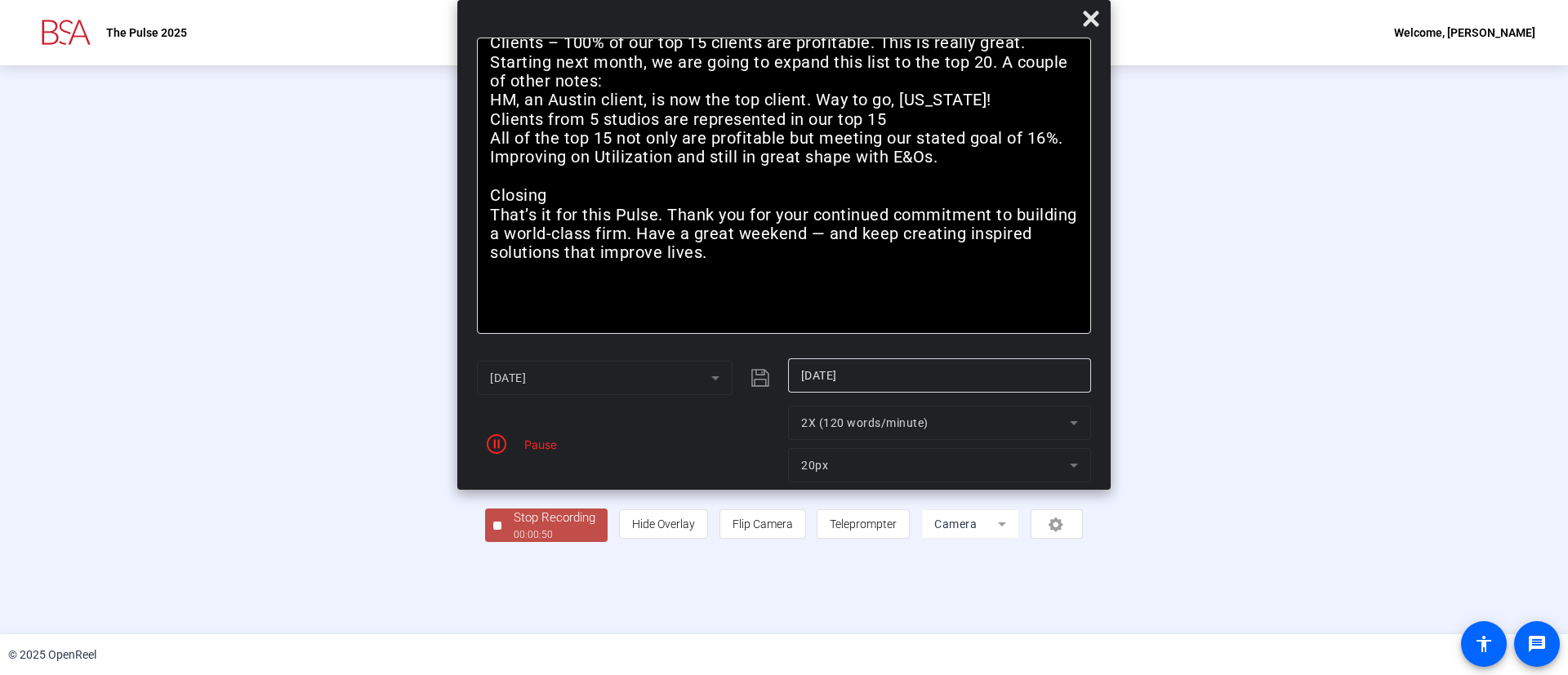
click at [514, 527] on div "Stop Recording" at bounding box center [554, 518] width 81 height 19
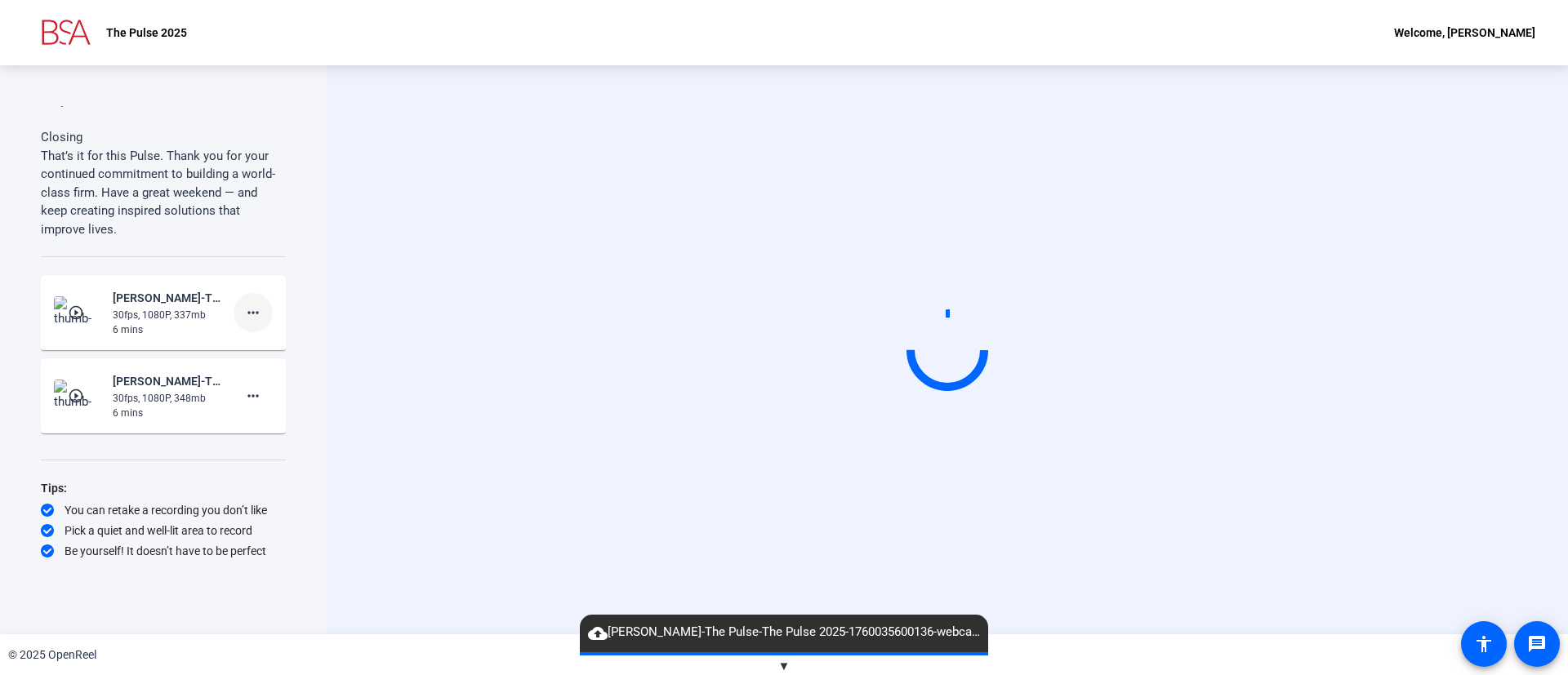
click at [244, 312] on mat-icon "more_horiz" at bounding box center [253, 312] width 20 height 20
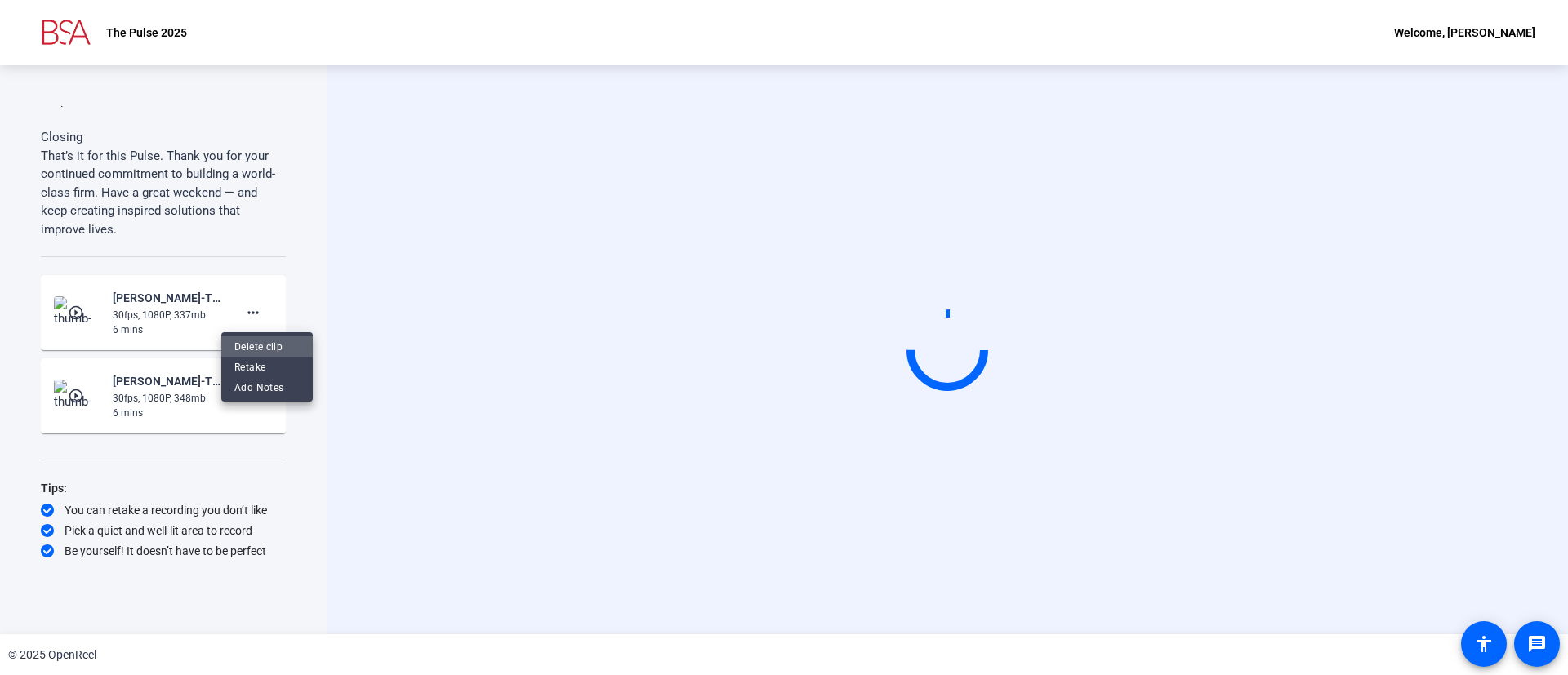
click at [259, 340] on span "Delete clip" at bounding box center [267, 346] width 65 height 20
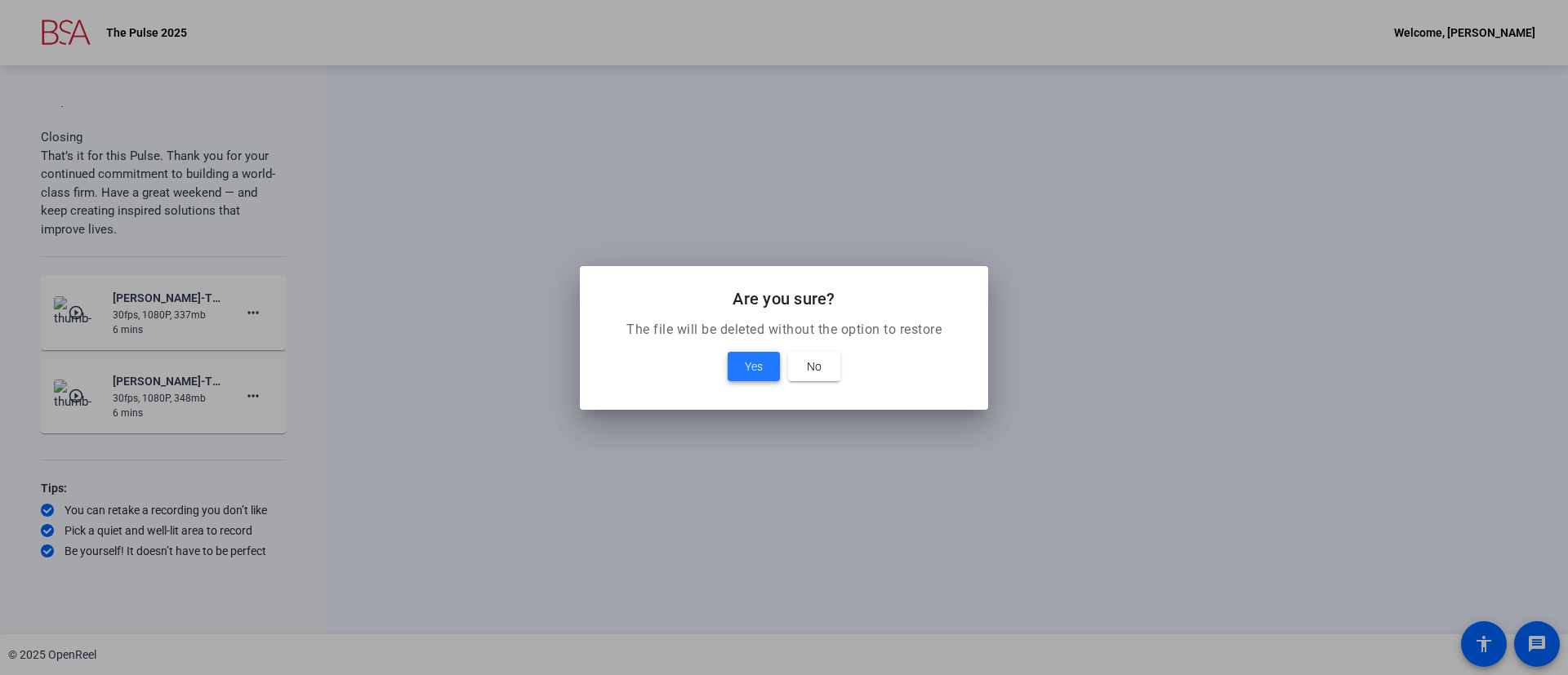
click at [744, 357] on span "Yes" at bounding box center [753, 366] width 18 height 20
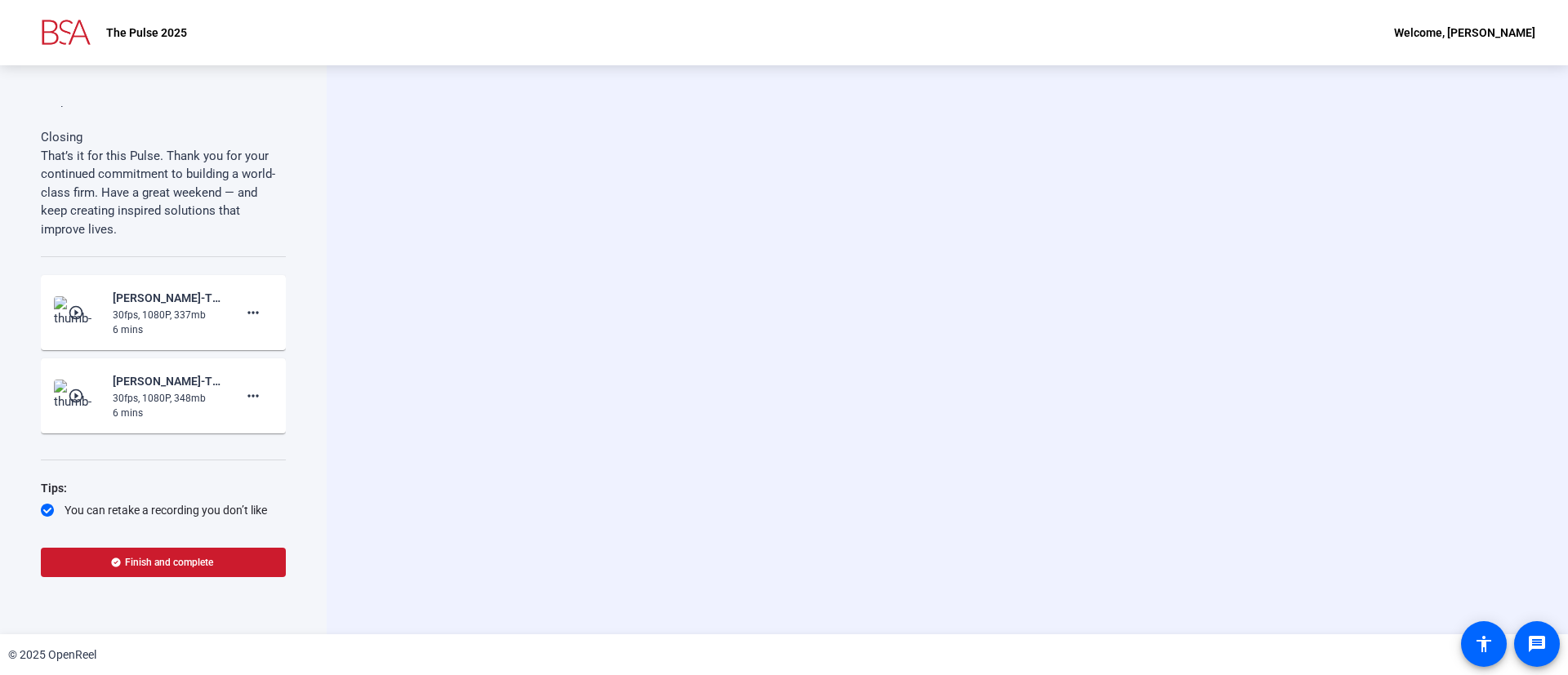
scroll to position [3629, 0]
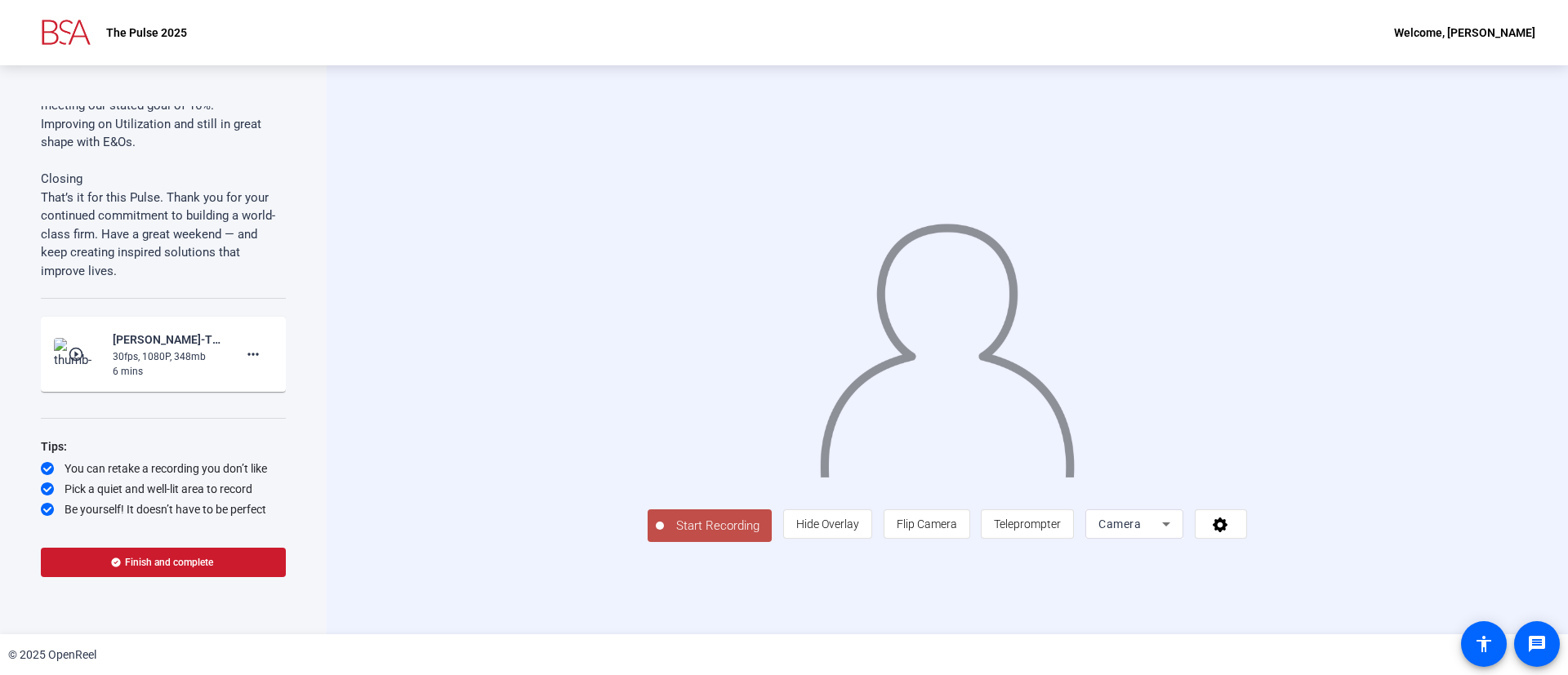
click at [664, 536] on span "Start Recording" at bounding box center [717, 526] width 107 height 19
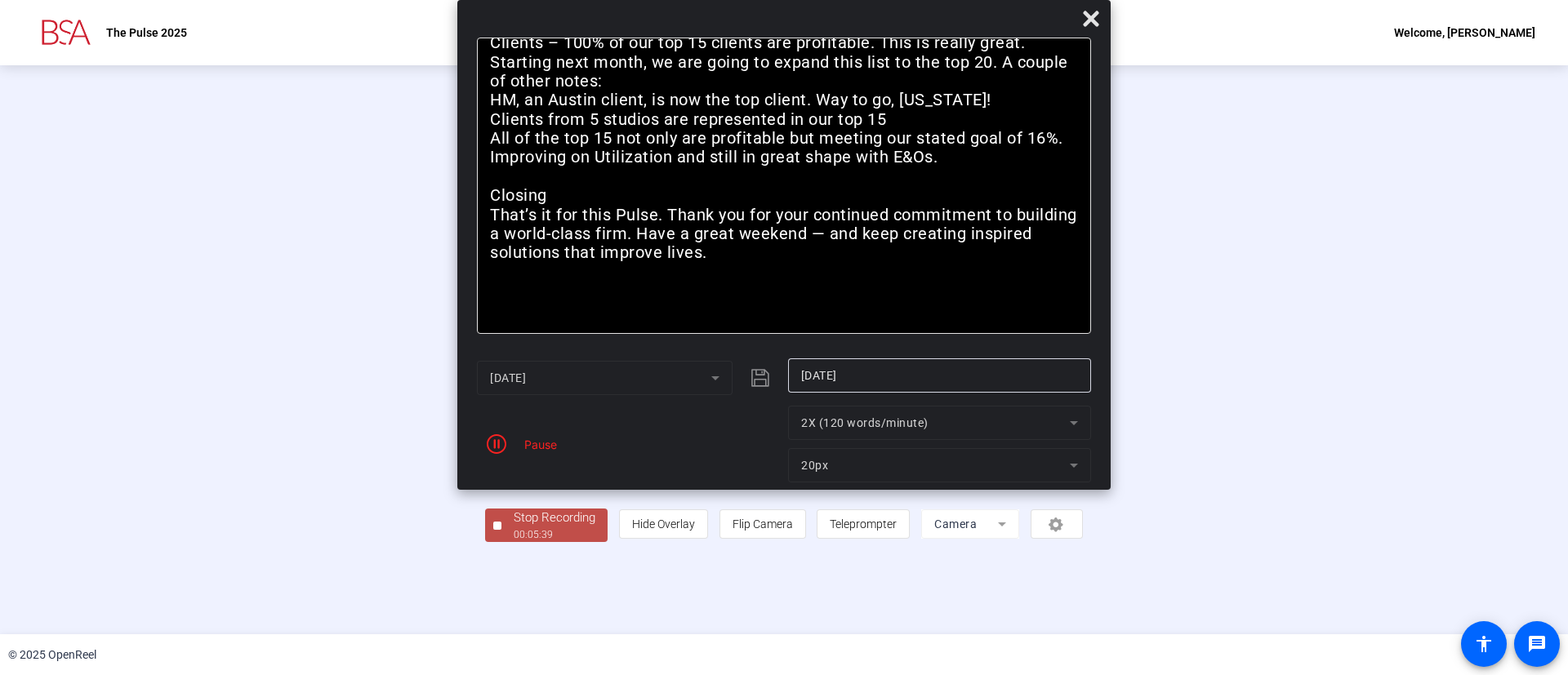
click at [901, 474] on mat-form-field "20px" at bounding box center [939, 465] width 303 height 35
click at [514, 527] on div "Stop Recording" at bounding box center [554, 518] width 81 height 19
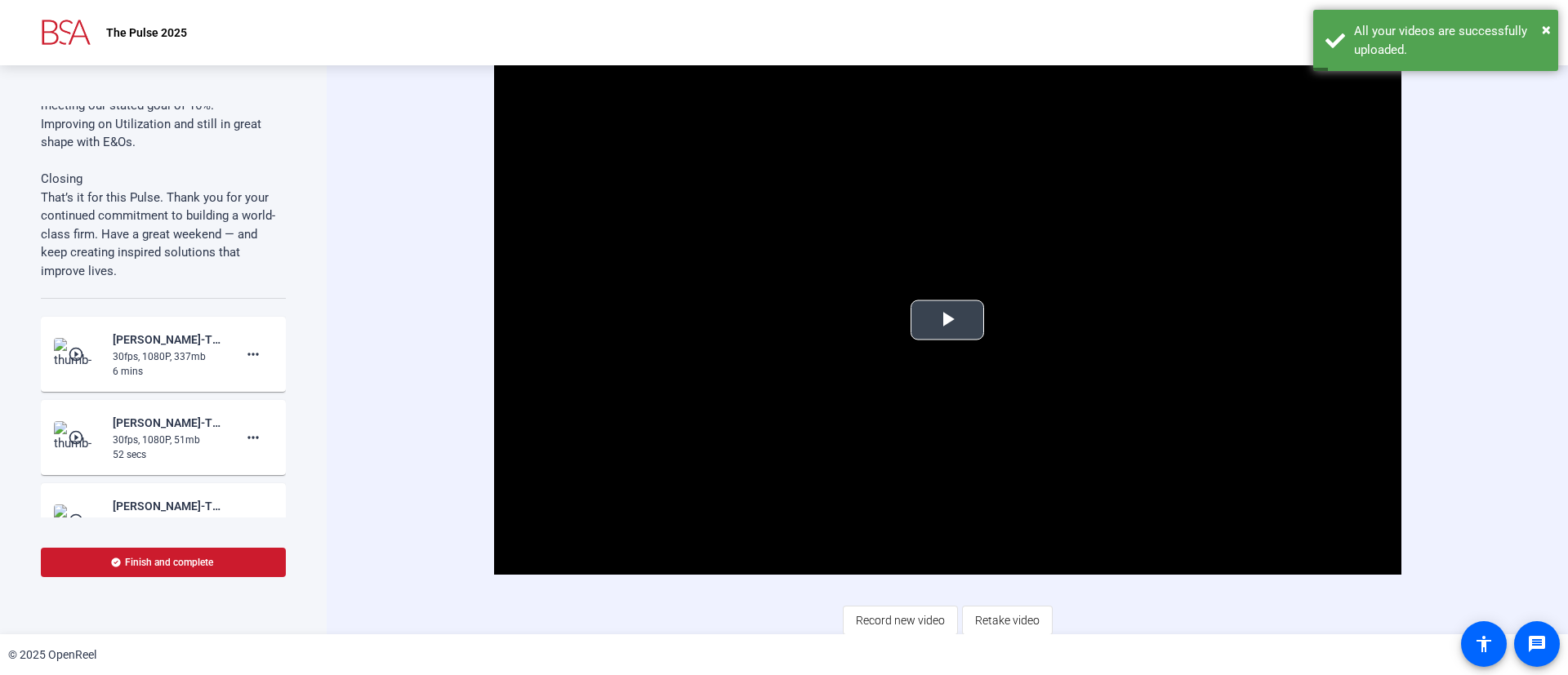
click at [947, 320] on span "Video Player" at bounding box center [947, 320] width 0 height 0
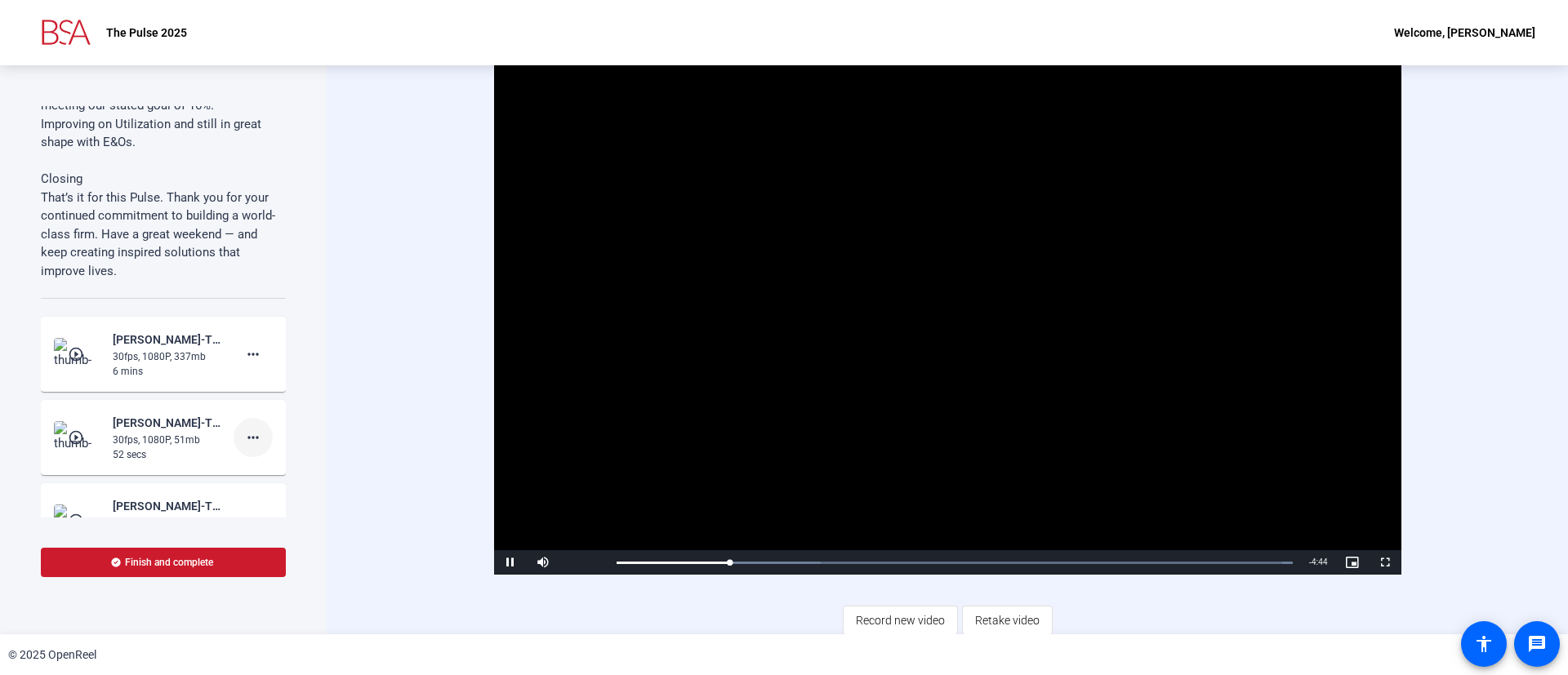
click at [244, 439] on mat-icon "more_horiz" at bounding box center [253, 437] width 20 height 20
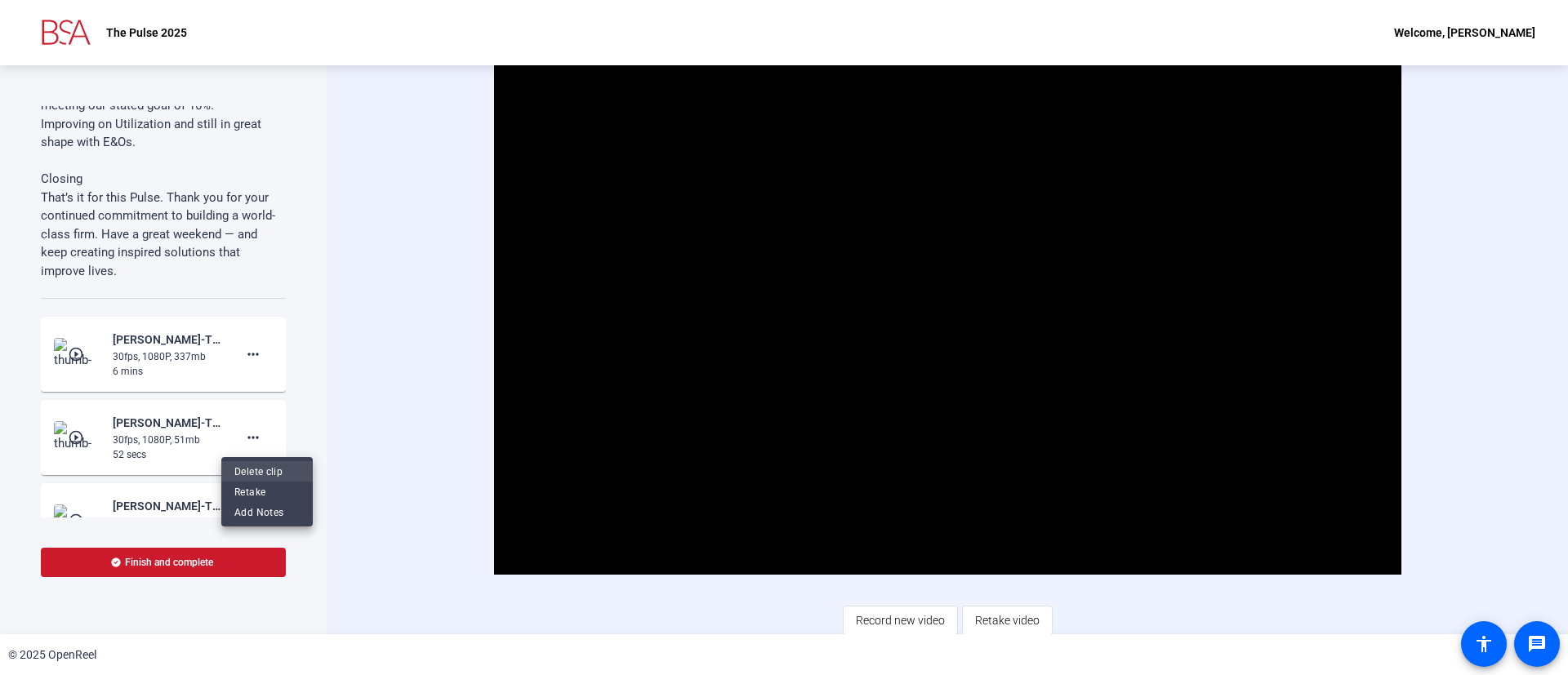
click at [257, 472] on span "Delete clip" at bounding box center [267, 471] width 65 height 20
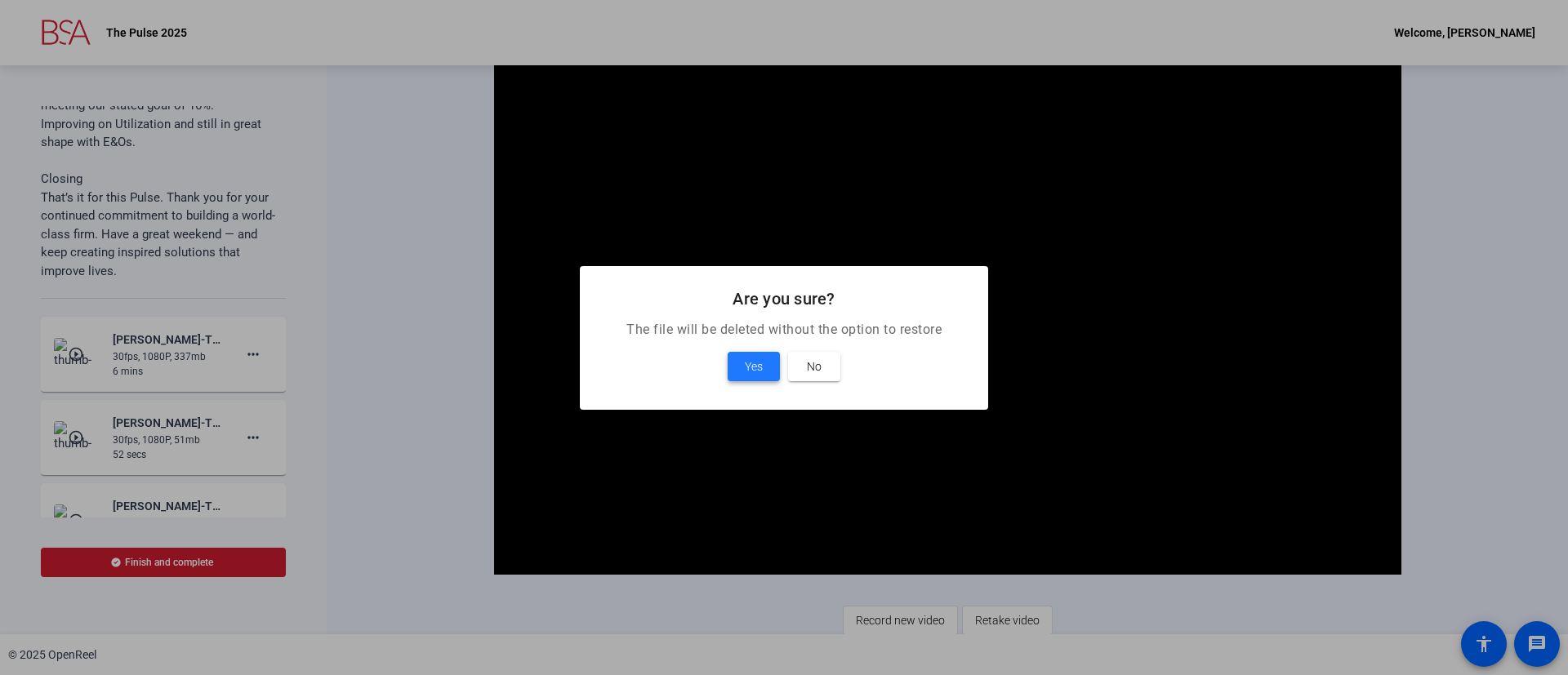
click at [756, 361] on span "Yes" at bounding box center [753, 366] width 18 height 20
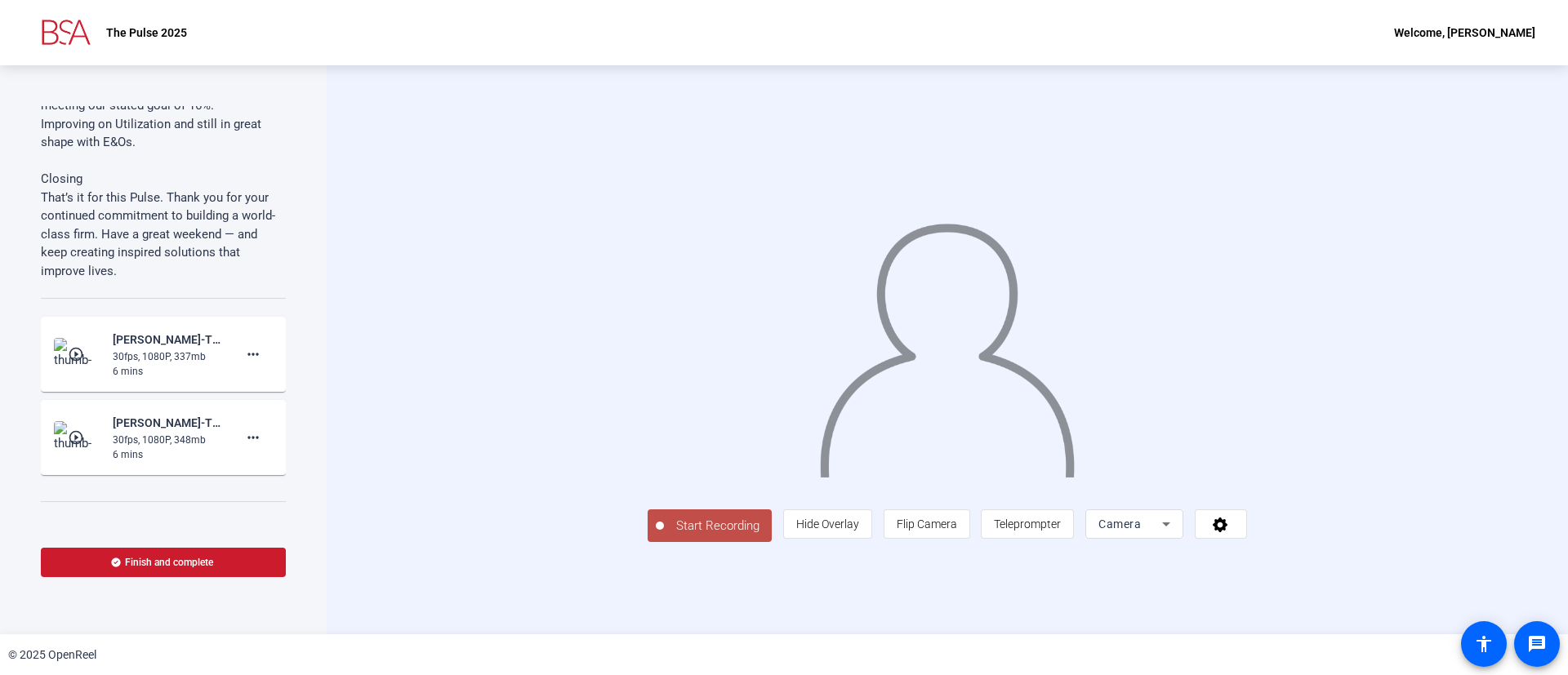
click at [83, 354] on mat-icon "play_circle_outline" at bounding box center [78, 354] width 20 height 16
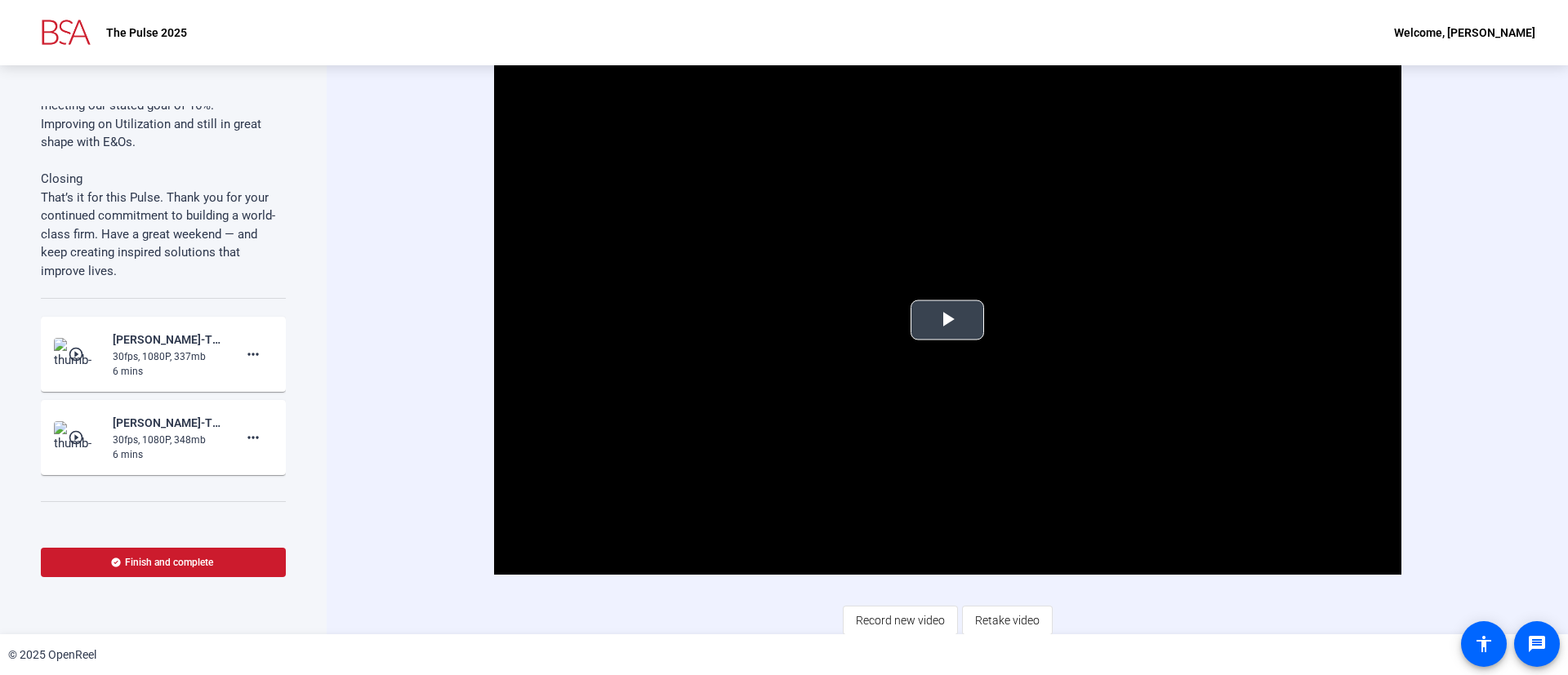
click at [947, 320] on span "Video Player" at bounding box center [947, 320] width 0 height 0
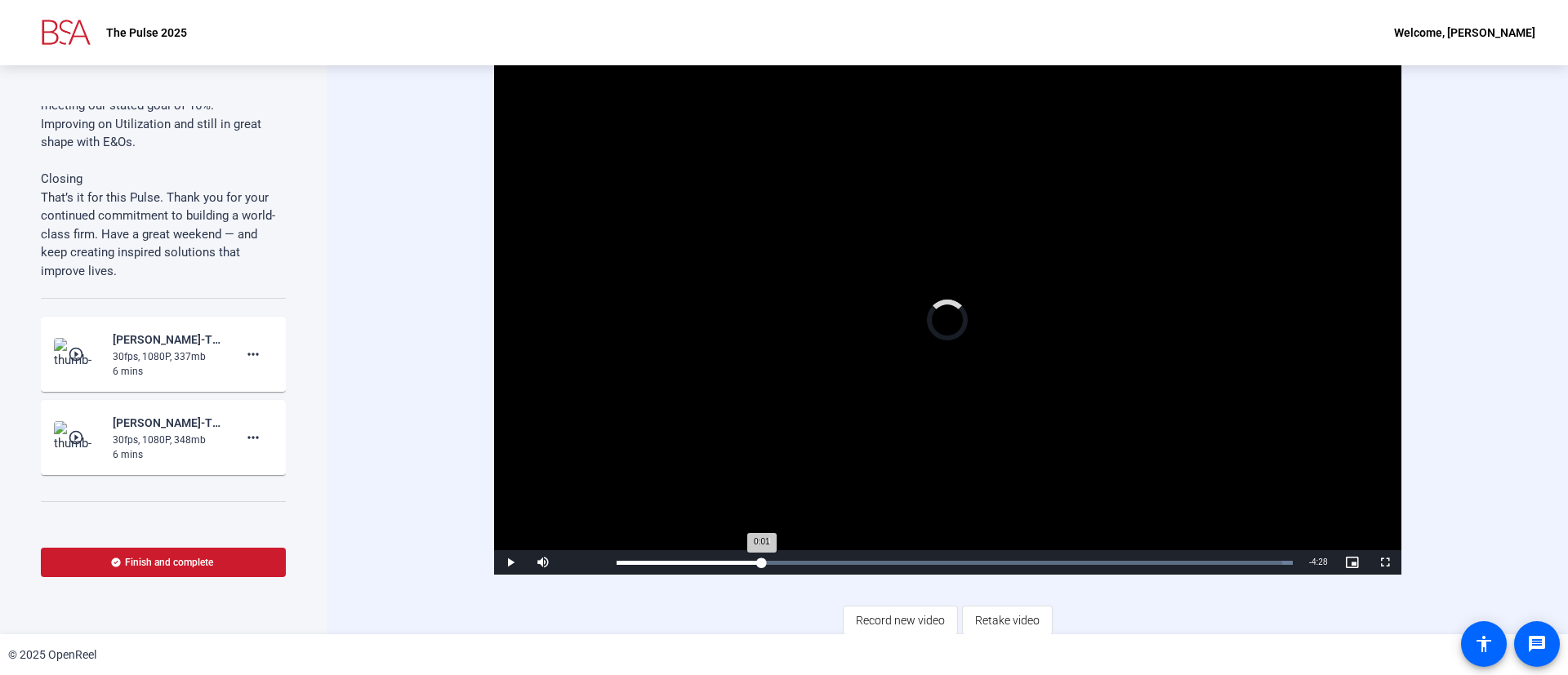
click at [756, 562] on div "Loaded : 100.00% 1:13 0:01" at bounding box center [954, 563] width 676 height 4
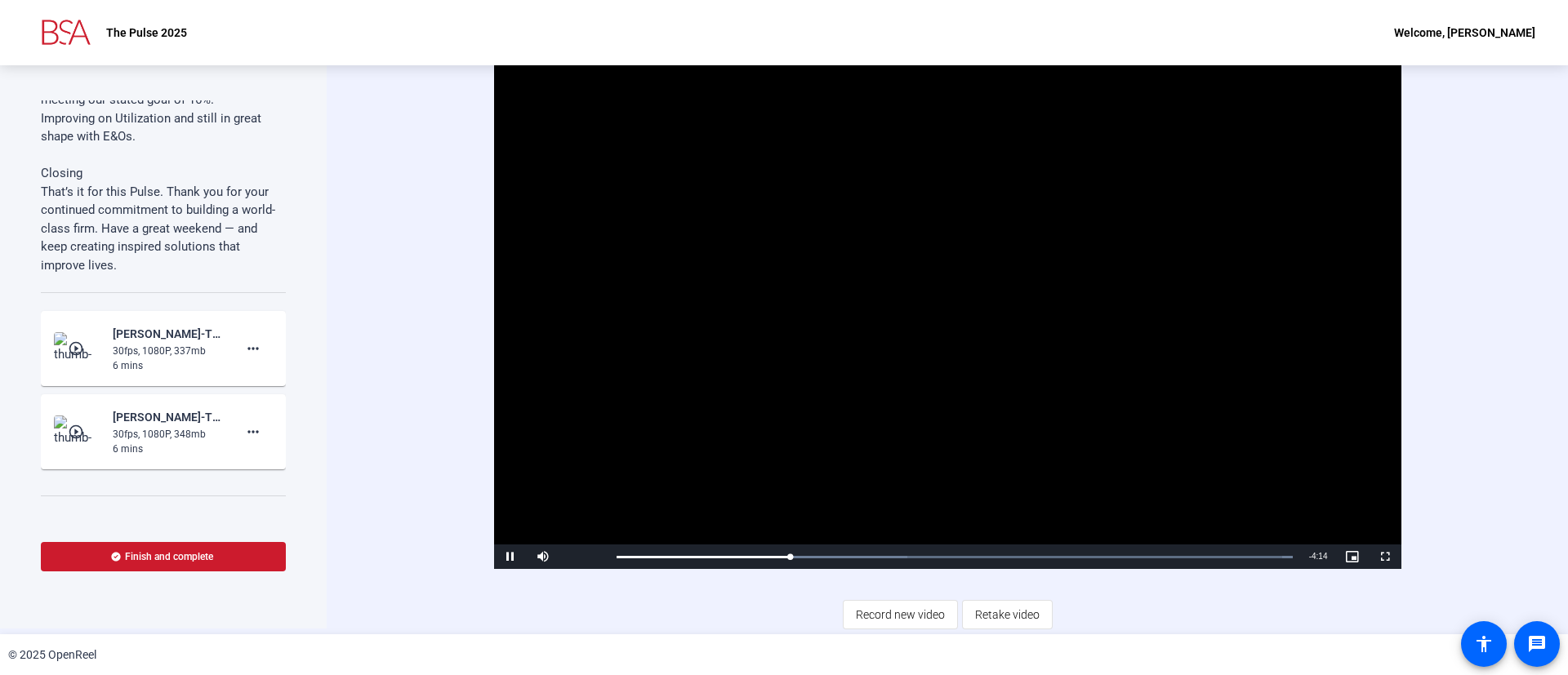
scroll to position [0, 0]
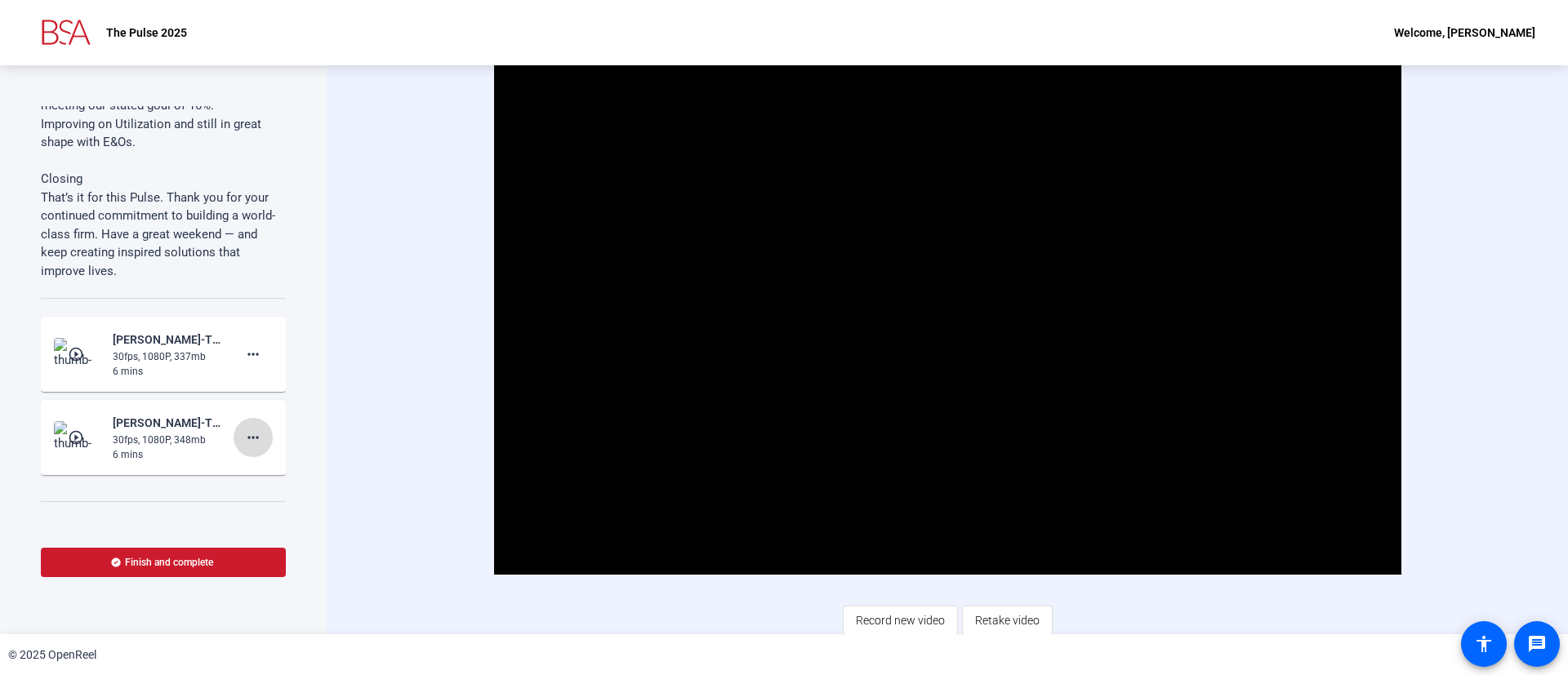
click at [244, 438] on mat-icon "more_horiz" at bounding box center [253, 437] width 20 height 20
click at [257, 470] on span "Delete clip" at bounding box center [267, 471] width 65 height 20
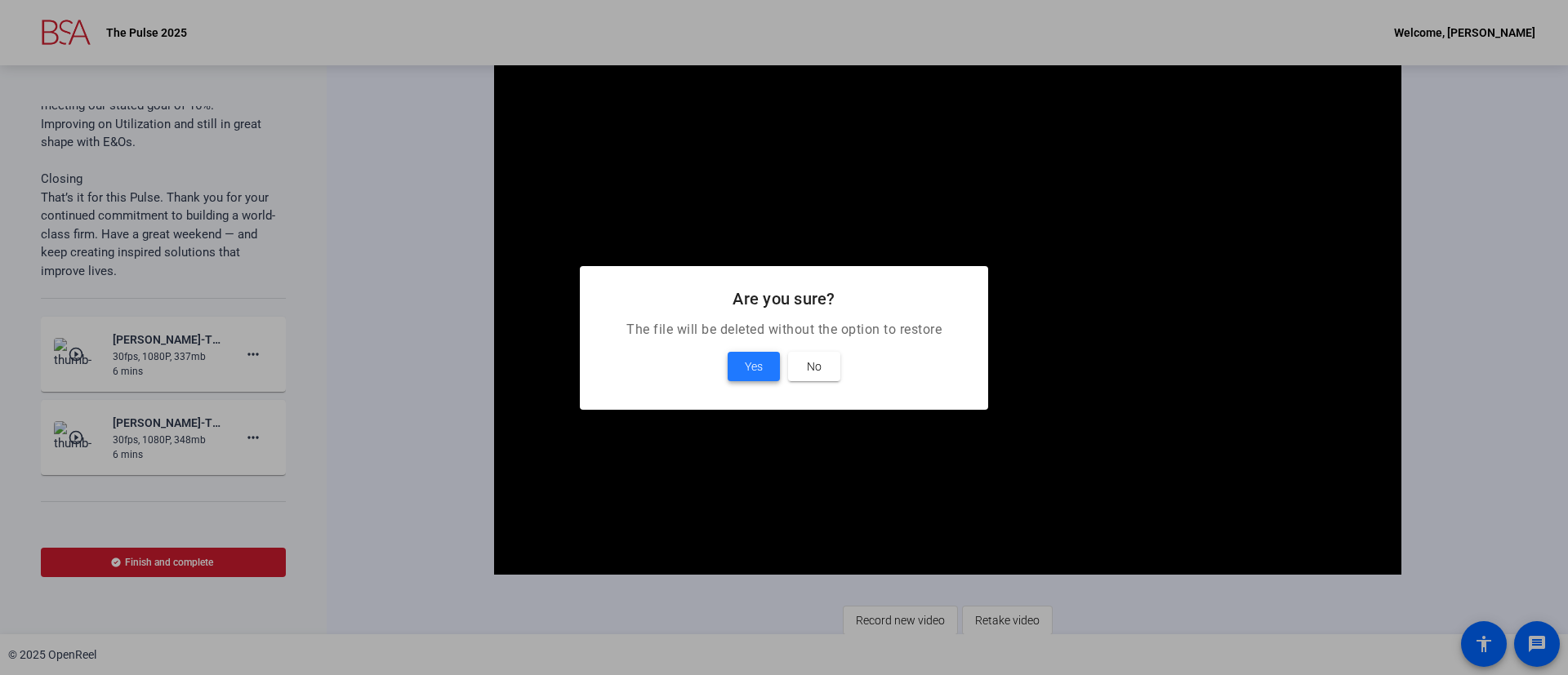
click at [756, 362] on span "Yes" at bounding box center [753, 366] width 18 height 20
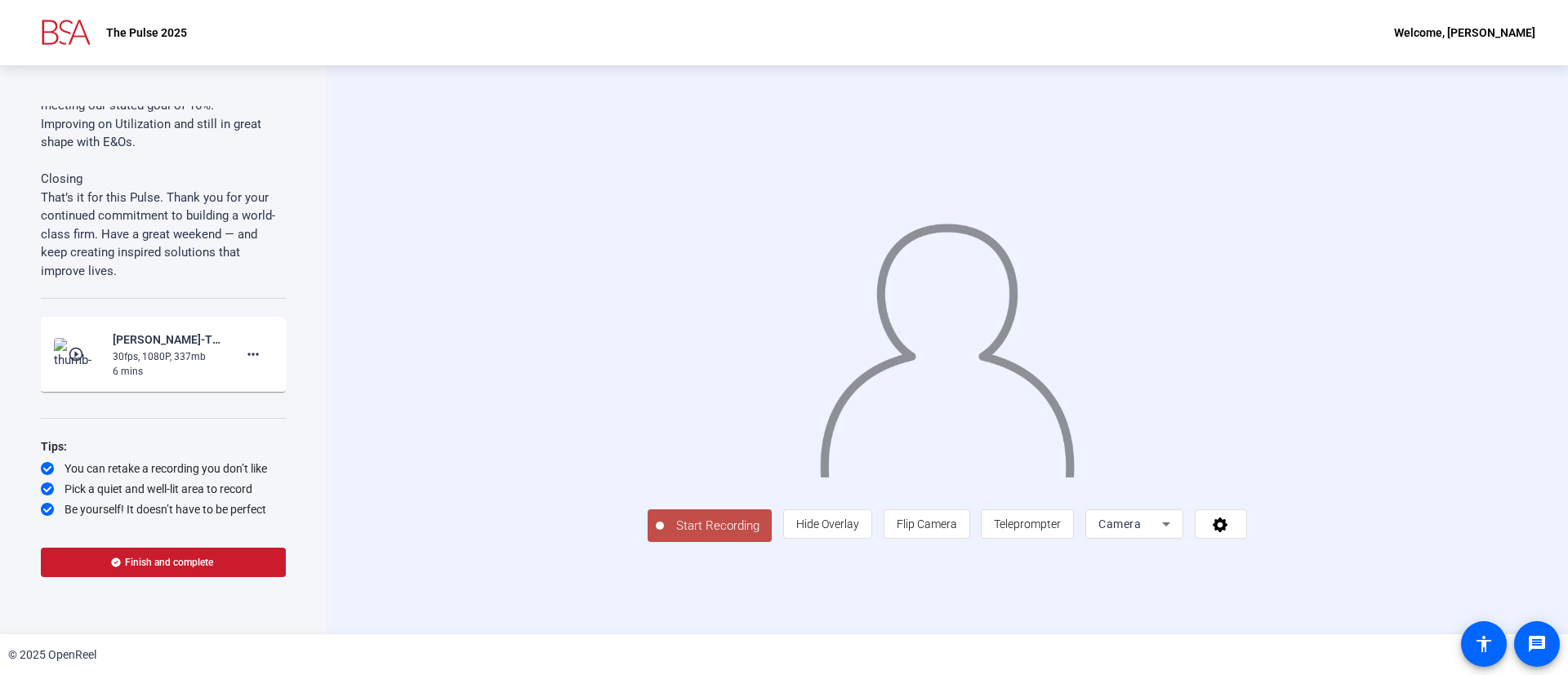
click at [1140, 530] on span "Camera" at bounding box center [1119, 524] width 42 height 13
click at [1251, 528] on span "Screen" at bounding box center [1254, 527] width 31 height 20
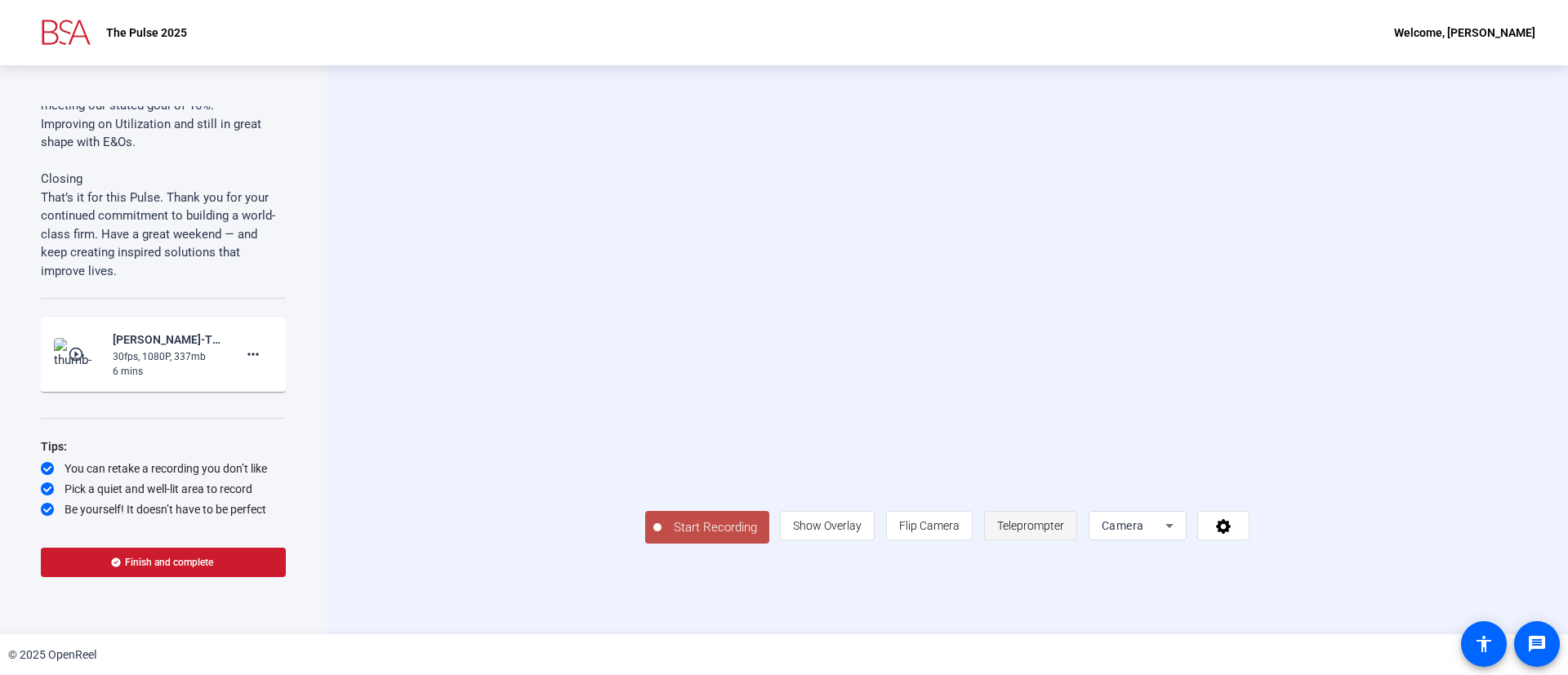
click at [1064, 541] on span "Teleprompter" at bounding box center [1031, 525] width 67 height 31
click at [1179, 536] on icon at bounding box center [1169, 526] width 20 height 20
click at [1266, 529] on span "Screen" at bounding box center [1254, 527] width 31 height 20
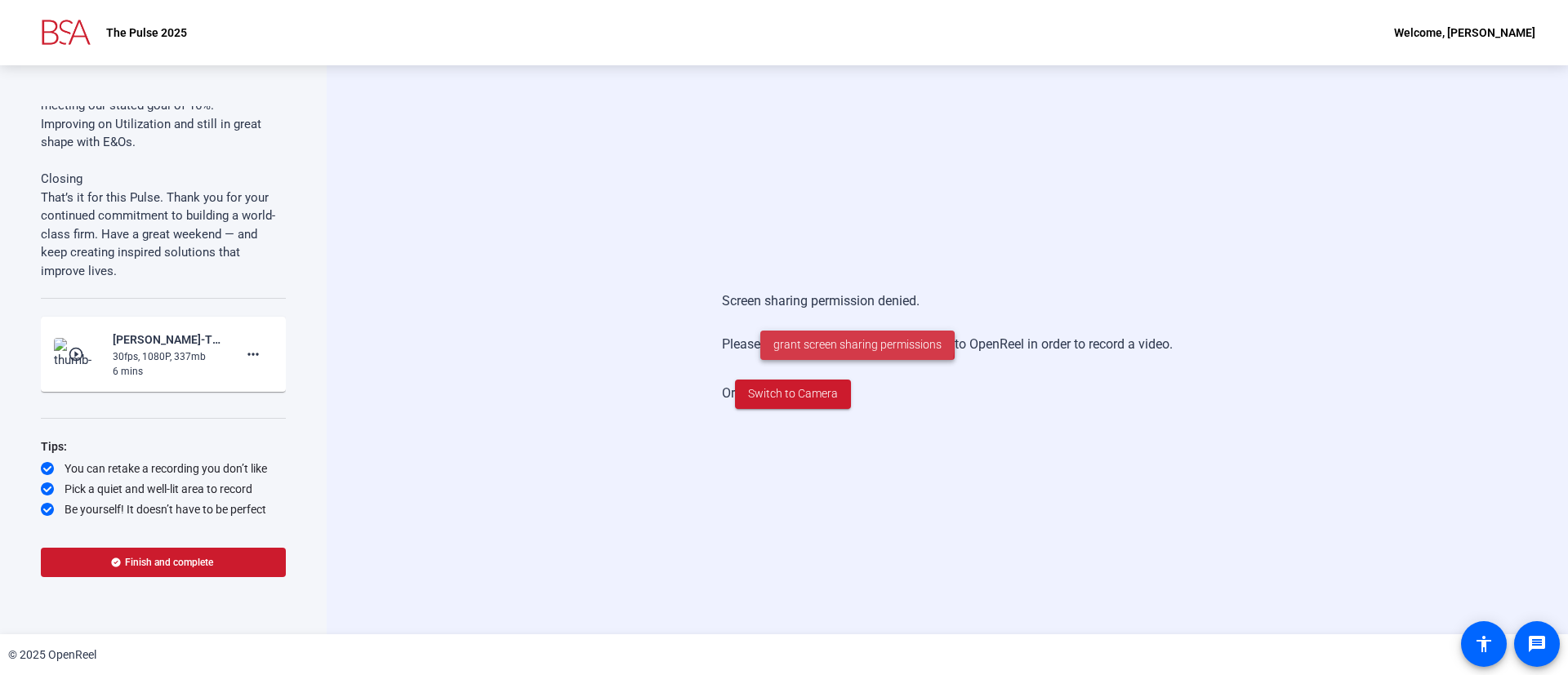
click at [846, 341] on span "grant screen sharing permissions" at bounding box center [857, 345] width 168 height 17
click at [825, 398] on span "Switch to Camera" at bounding box center [793, 394] width 90 height 17
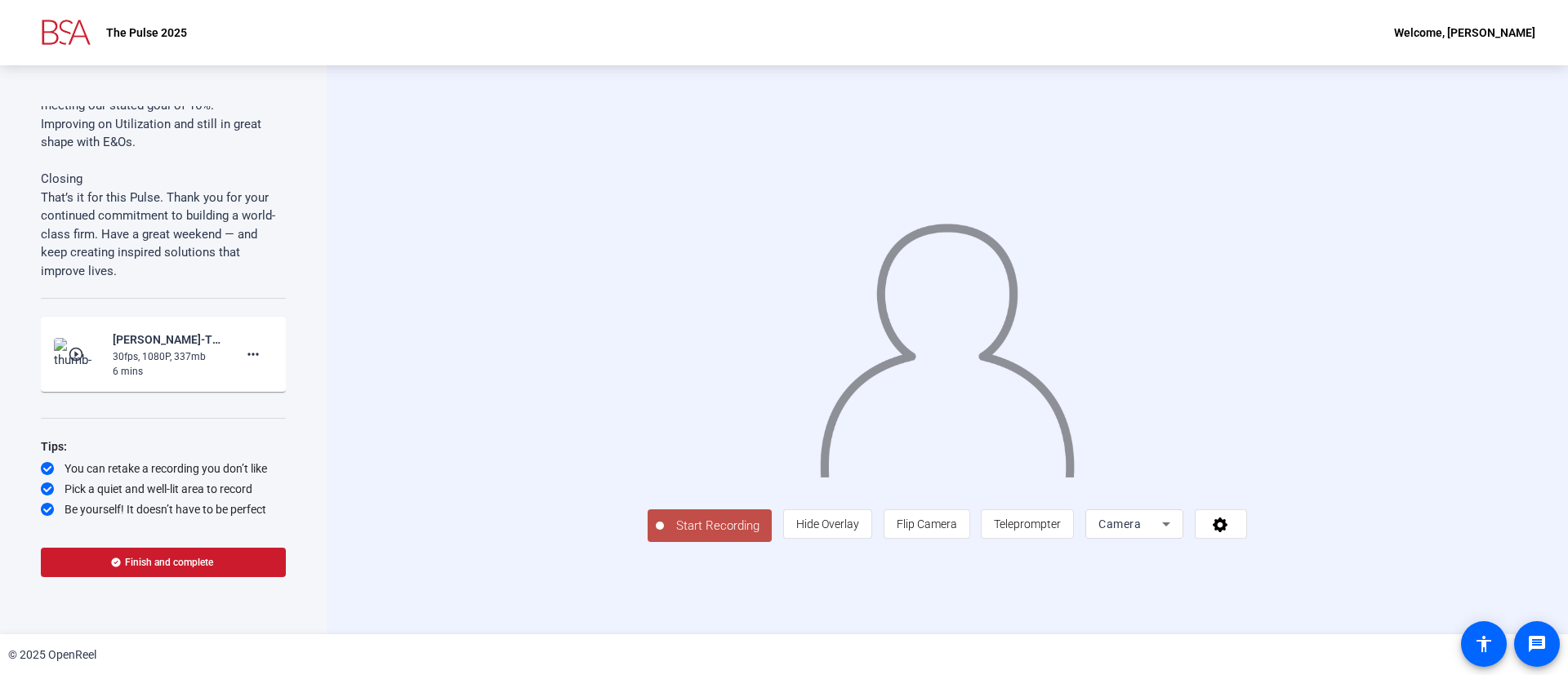
click at [664, 536] on span "Start Recording" at bounding box center [717, 526] width 107 height 19
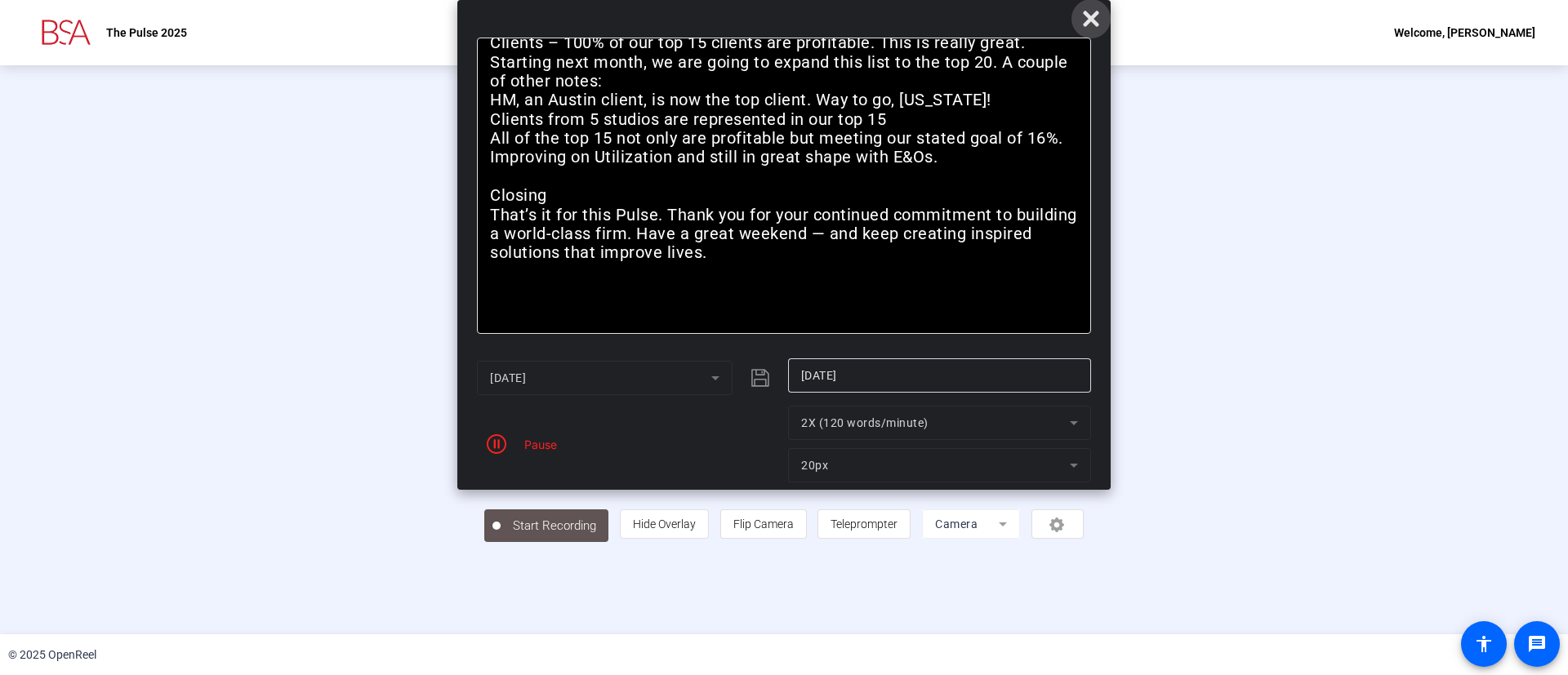
click at [1091, 19] on icon at bounding box center [1090, 18] width 16 height 16
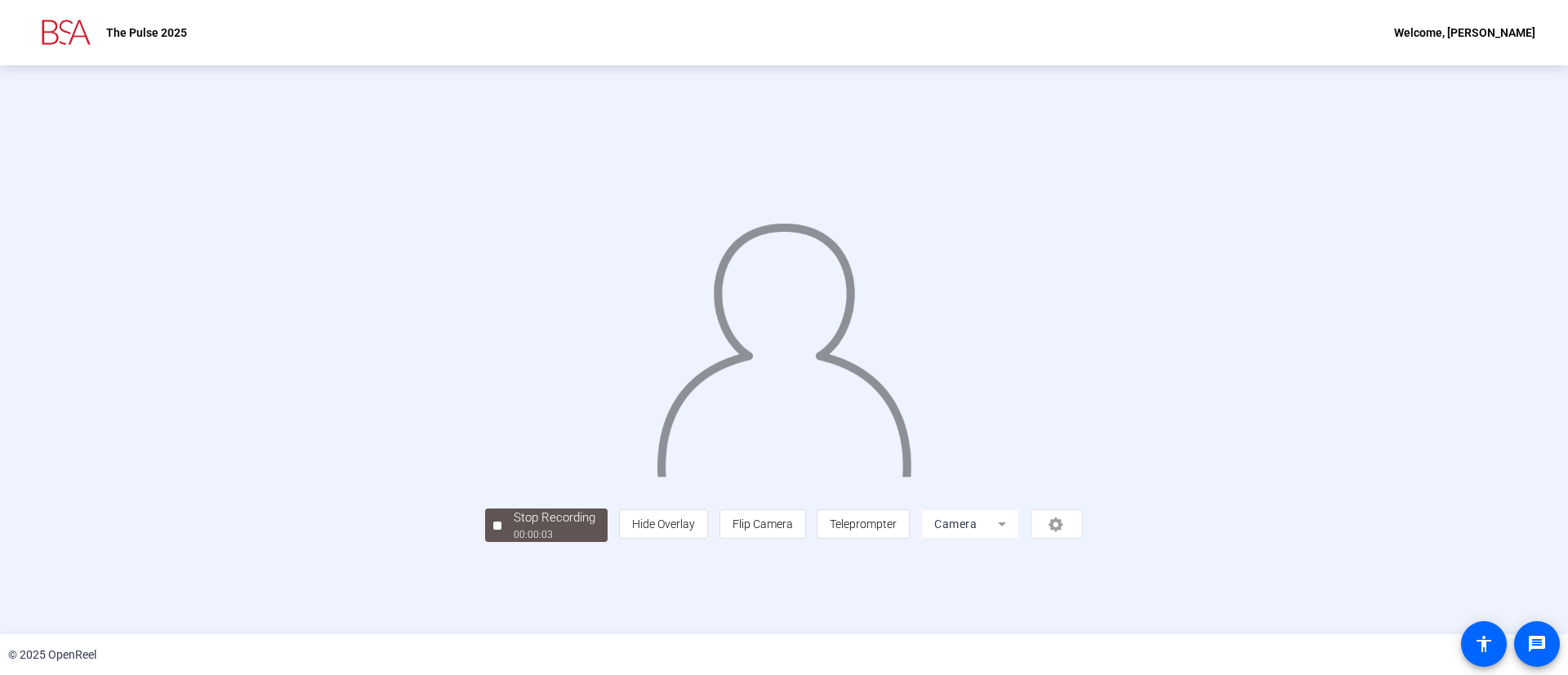
click at [1019, 539] on mat-form-field "Camera" at bounding box center [969, 524] width 98 height 29
click at [514, 527] on div "Stop Recording" at bounding box center [554, 518] width 81 height 19
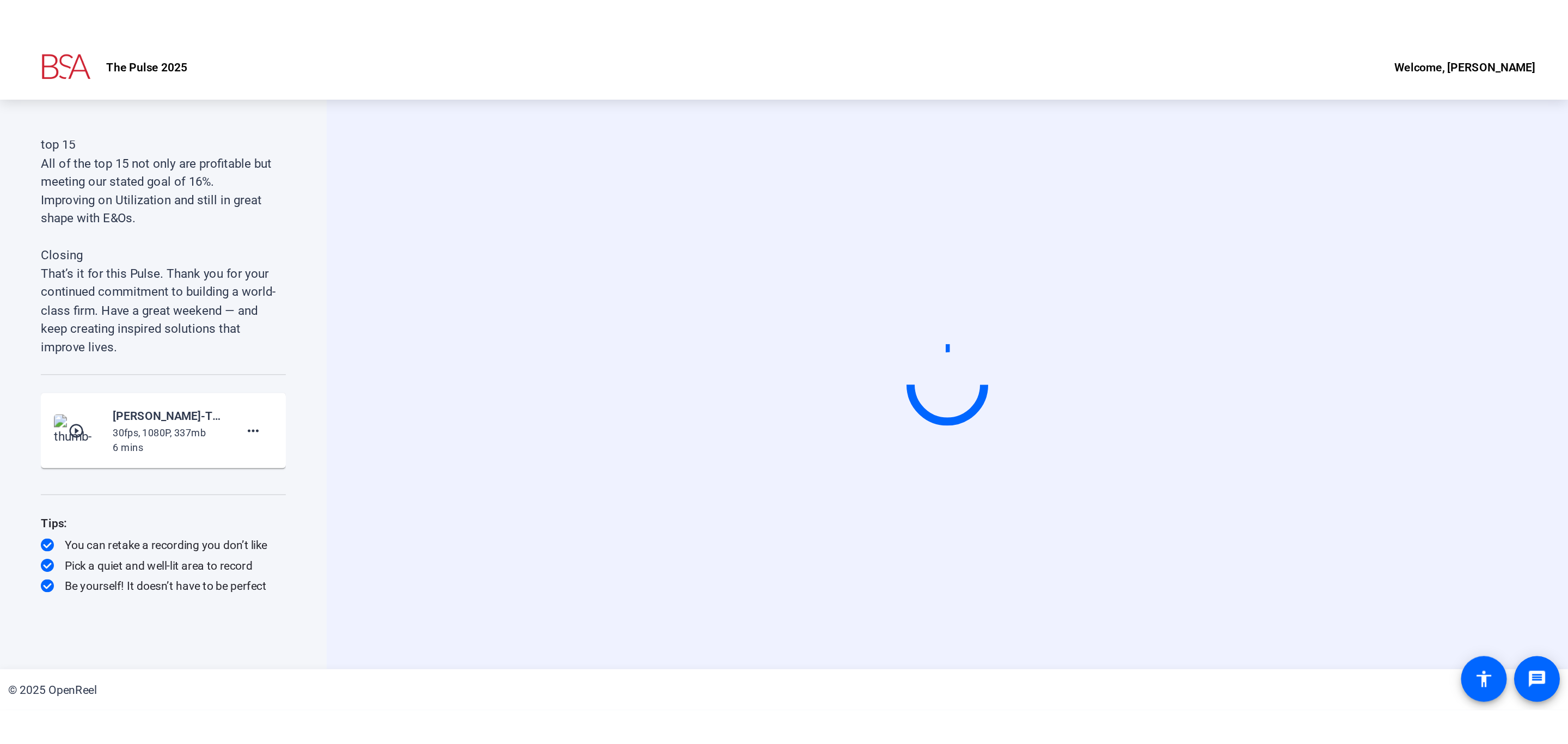
scroll to position [2395, 0]
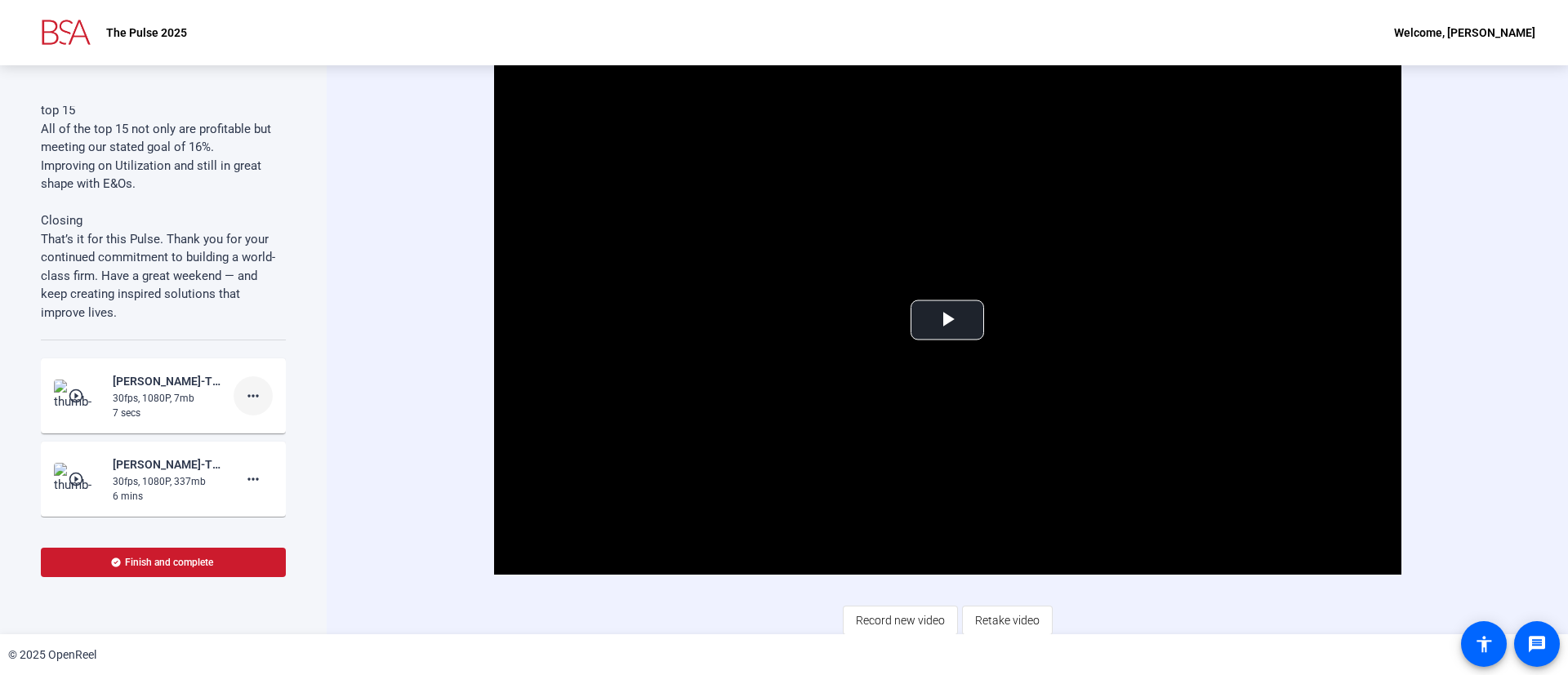
click at [244, 389] on mat-icon "more_horiz" at bounding box center [253, 396] width 20 height 20
click at [266, 430] on span "Delete clip" at bounding box center [267, 429] width 65 height 20
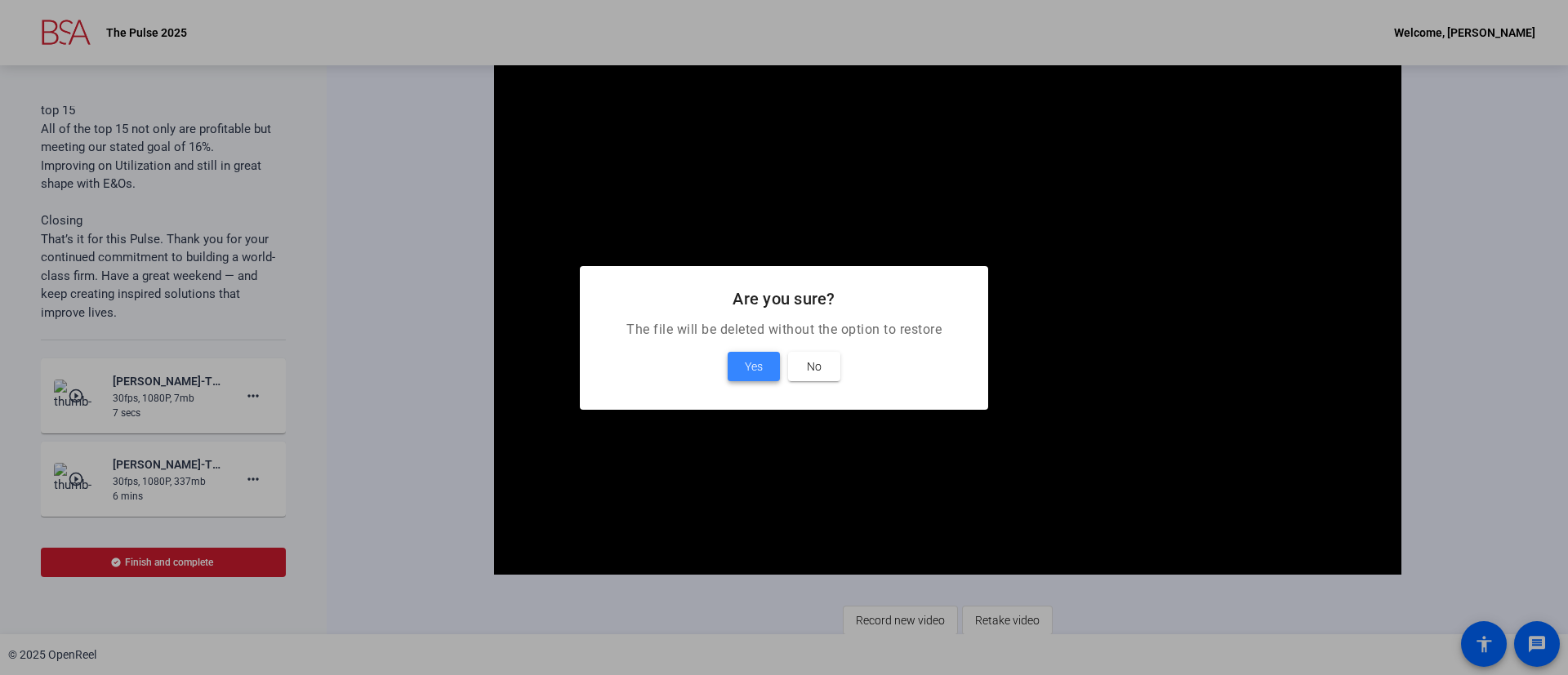
click at [739, 359] on span at bounding box center [754, 367] width 52 height 39
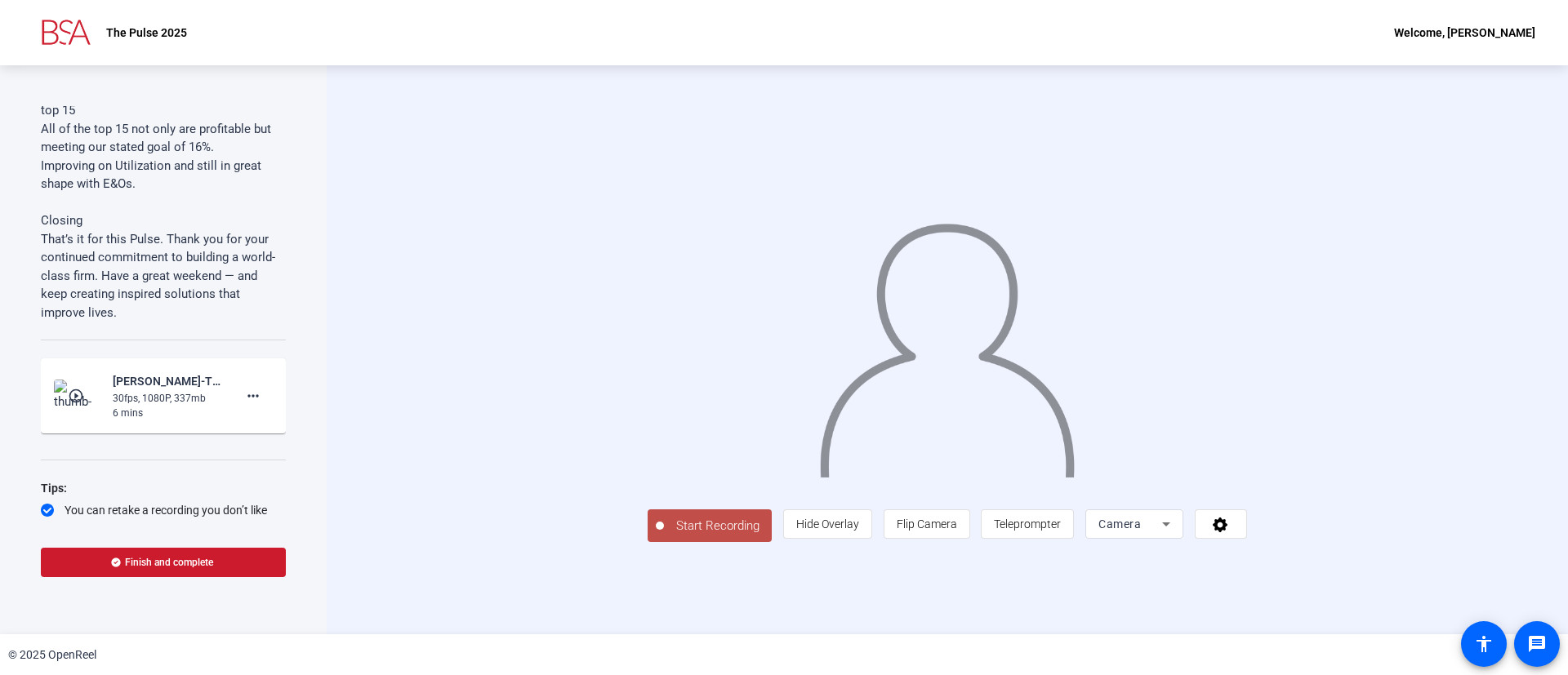
click at [1140, 530] on span "Camera" at bounding box center [1119, 524] width 42 height 13
click at [1260, 524] on span "Screen" at bounding box center [1254, 527] width 31 height 20
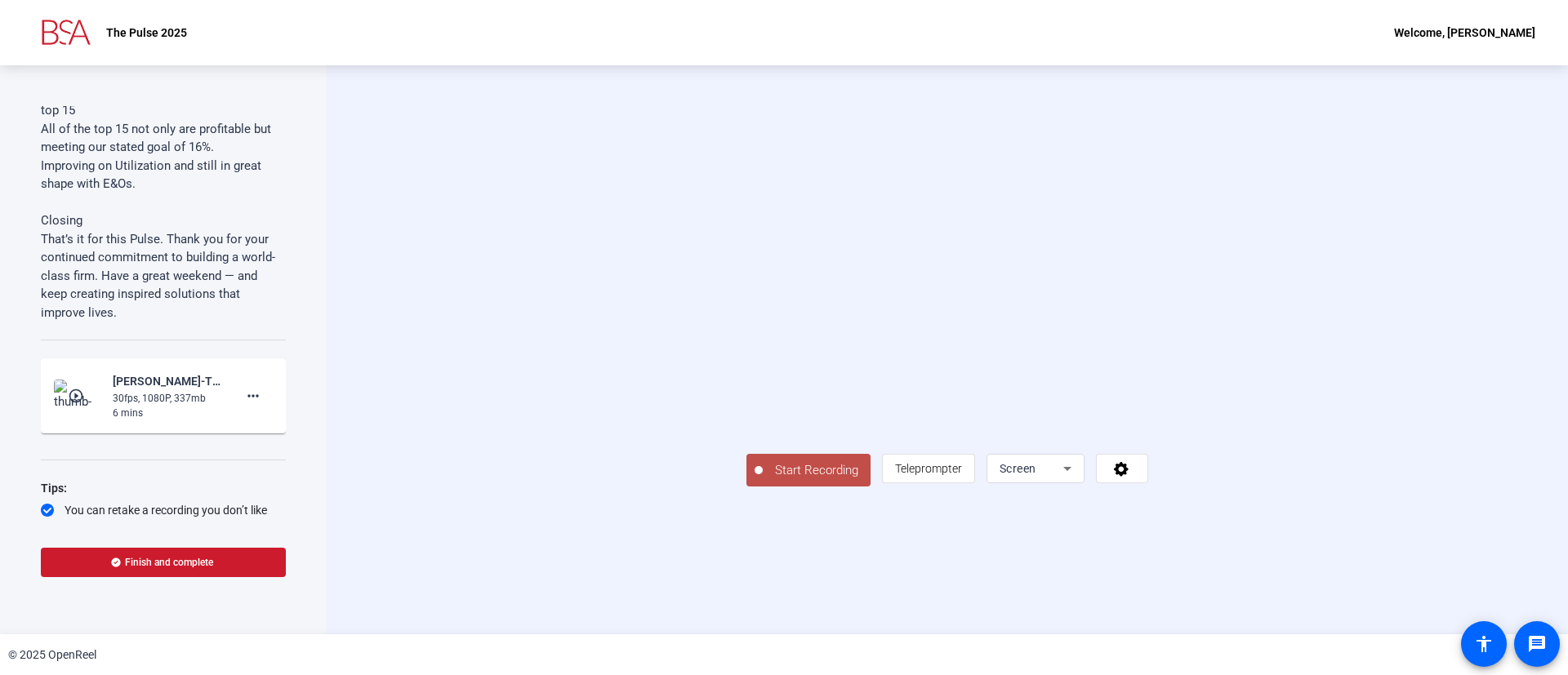
click at [763, 480] on span "Start Recording" at bounding box center [816, 471] width 107 height 19
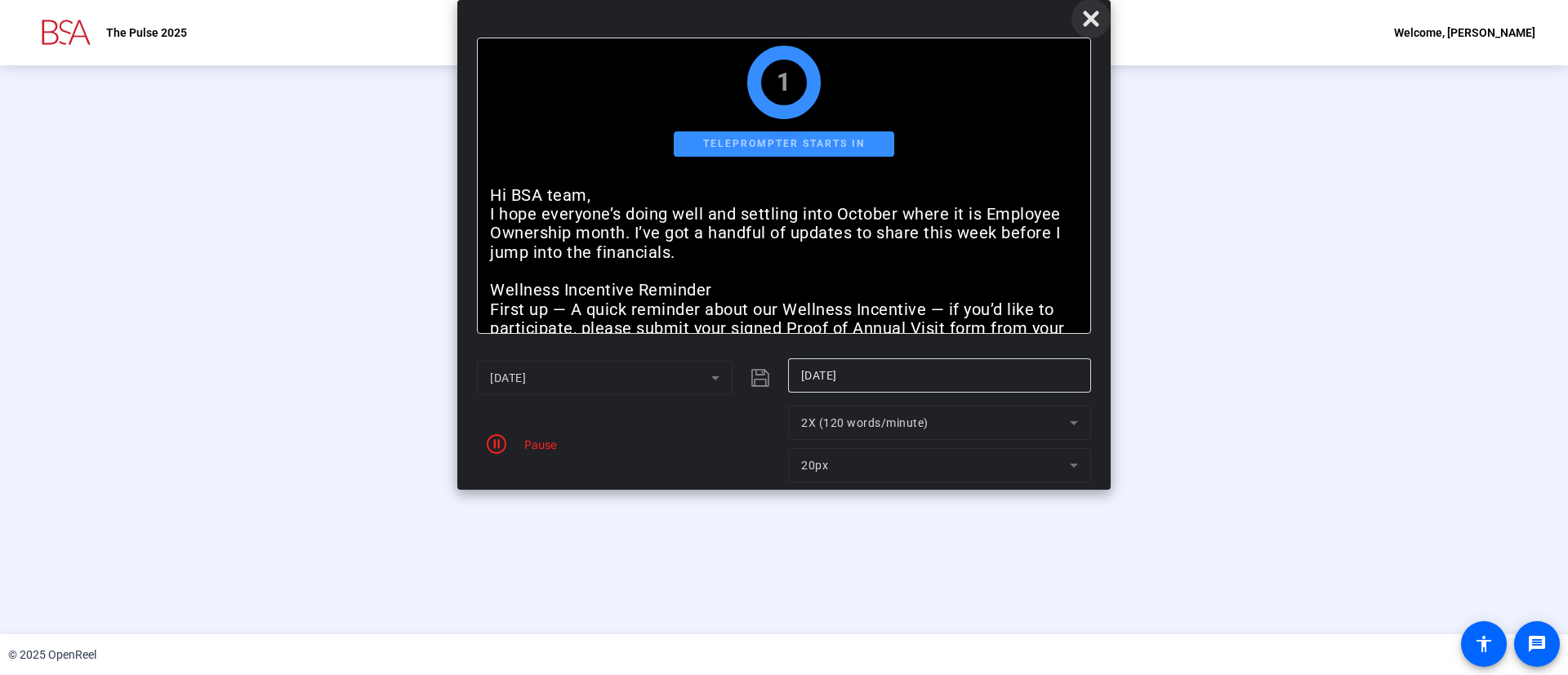
click at [1085, 9] on icon at bounding box center [1091, 19] width 20 height 20
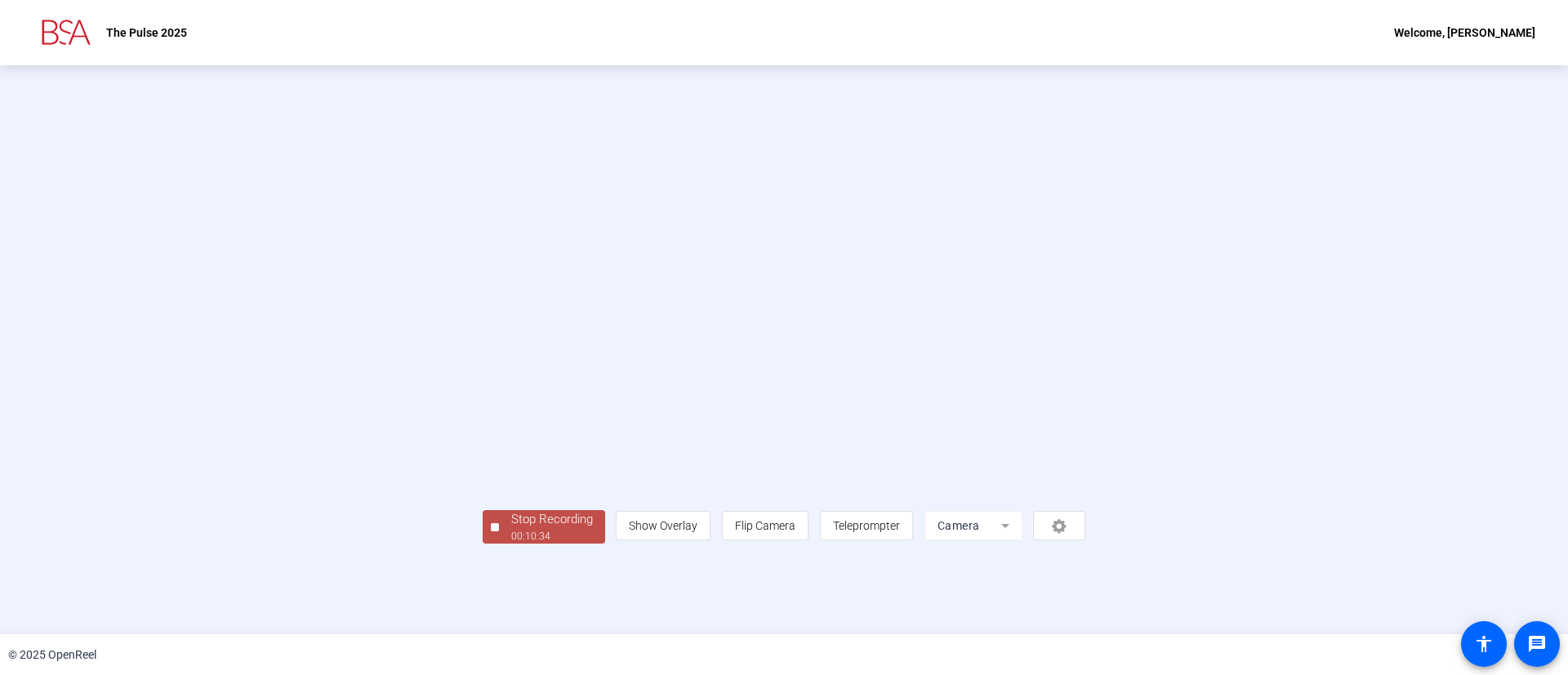
click at [511, 543] on div "00:10:34" at bounding box center [551, 537] width 81 height 15
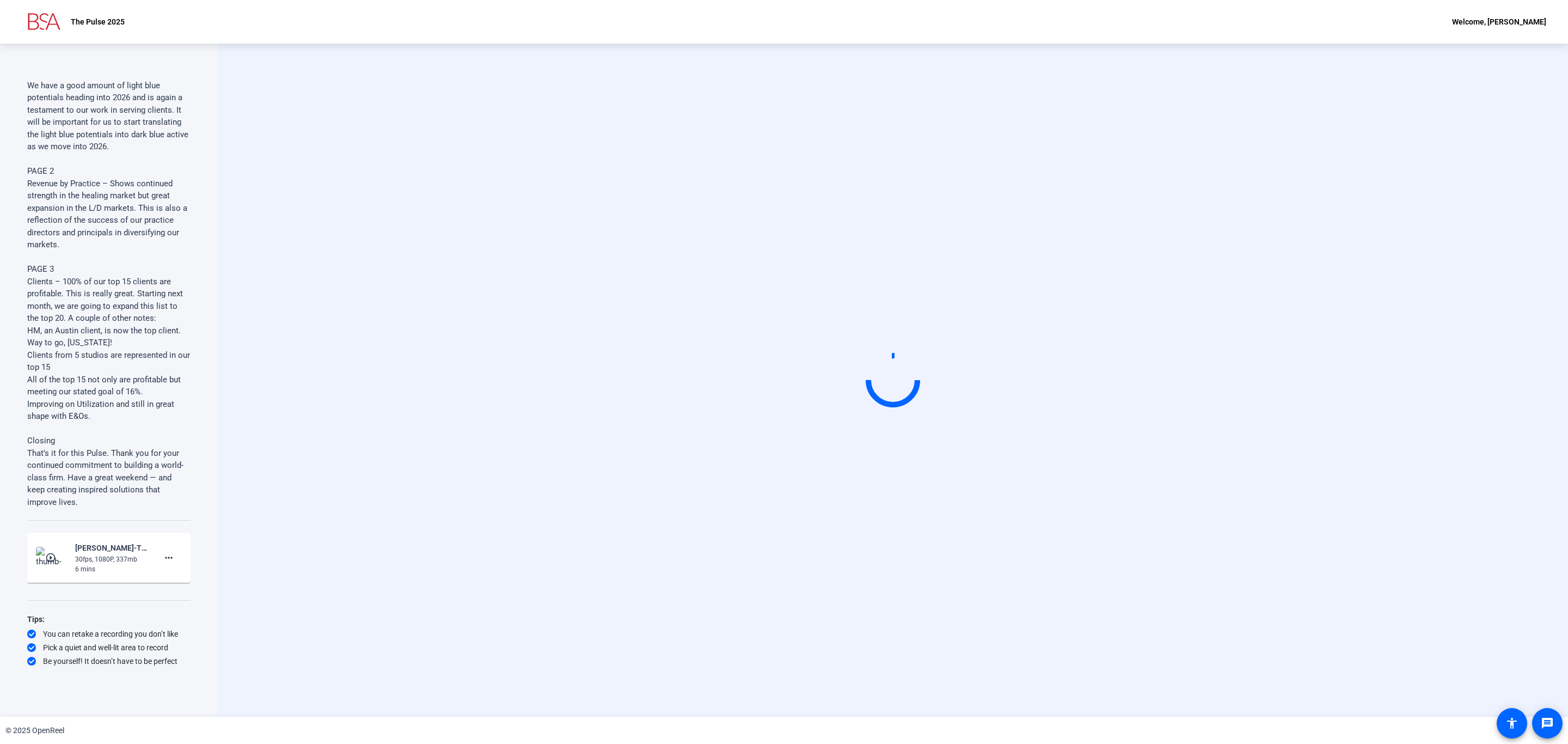
scroll to position [2101, 0]
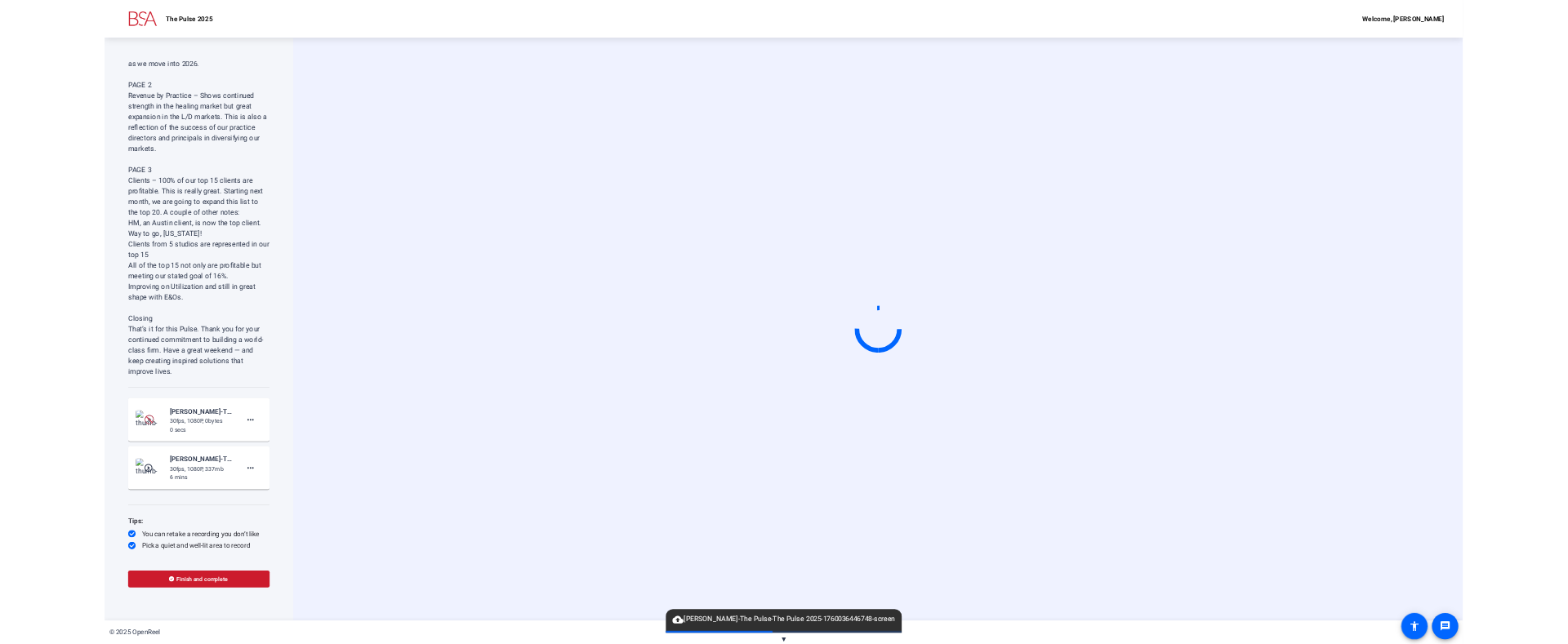
scroll to position [3271, 0]
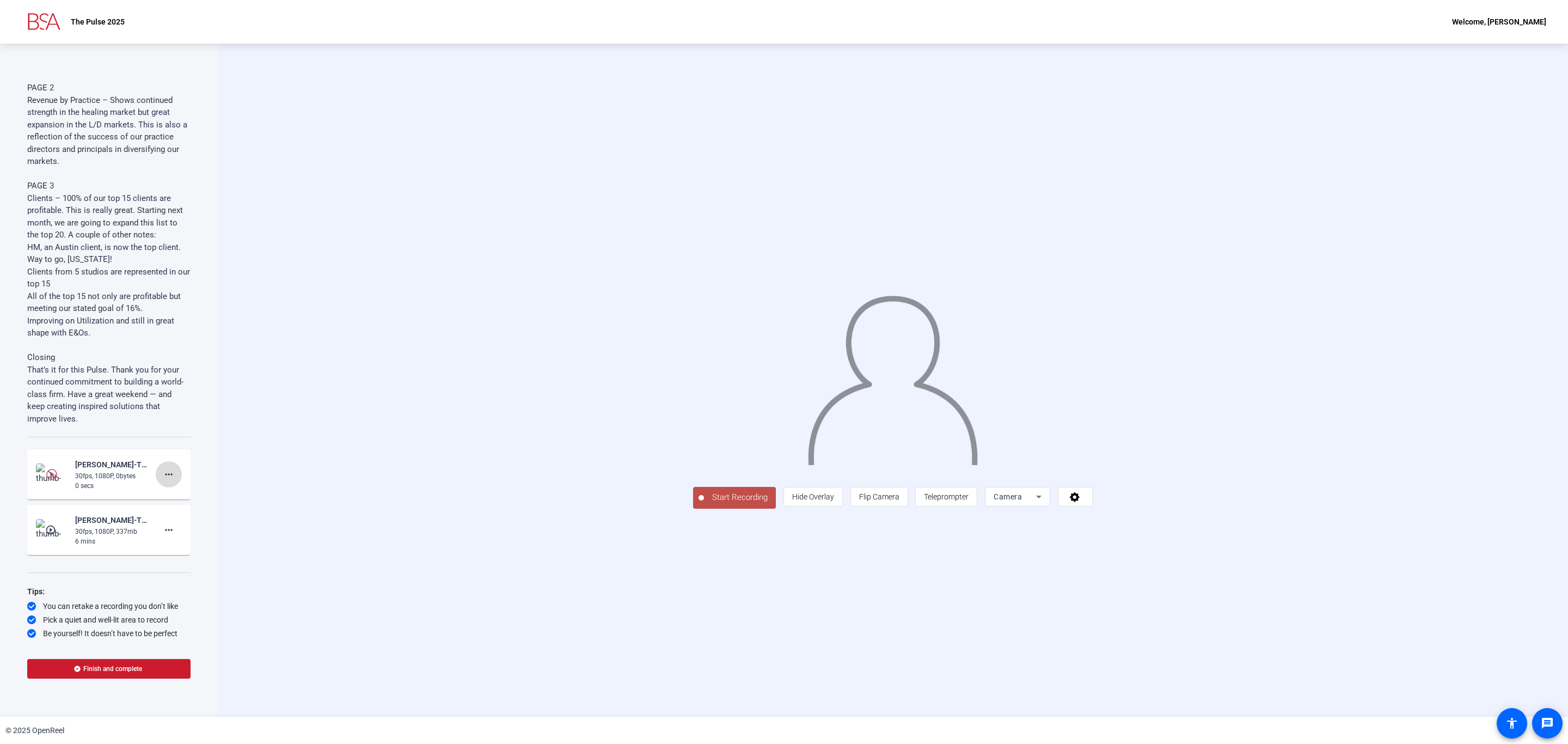
click at [172, 476] on span at bounding box center [169, 475] width 26 height 26
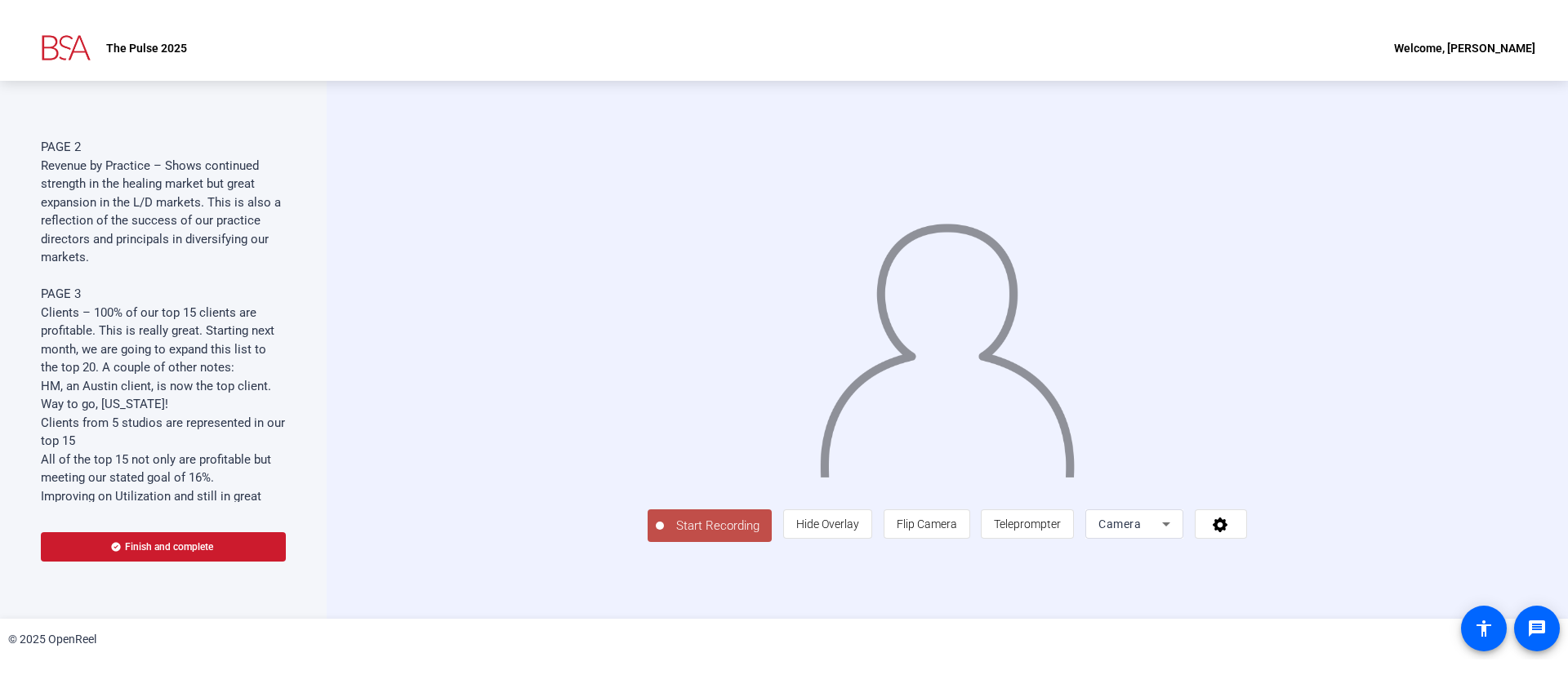
scroll to position [3271, 0]
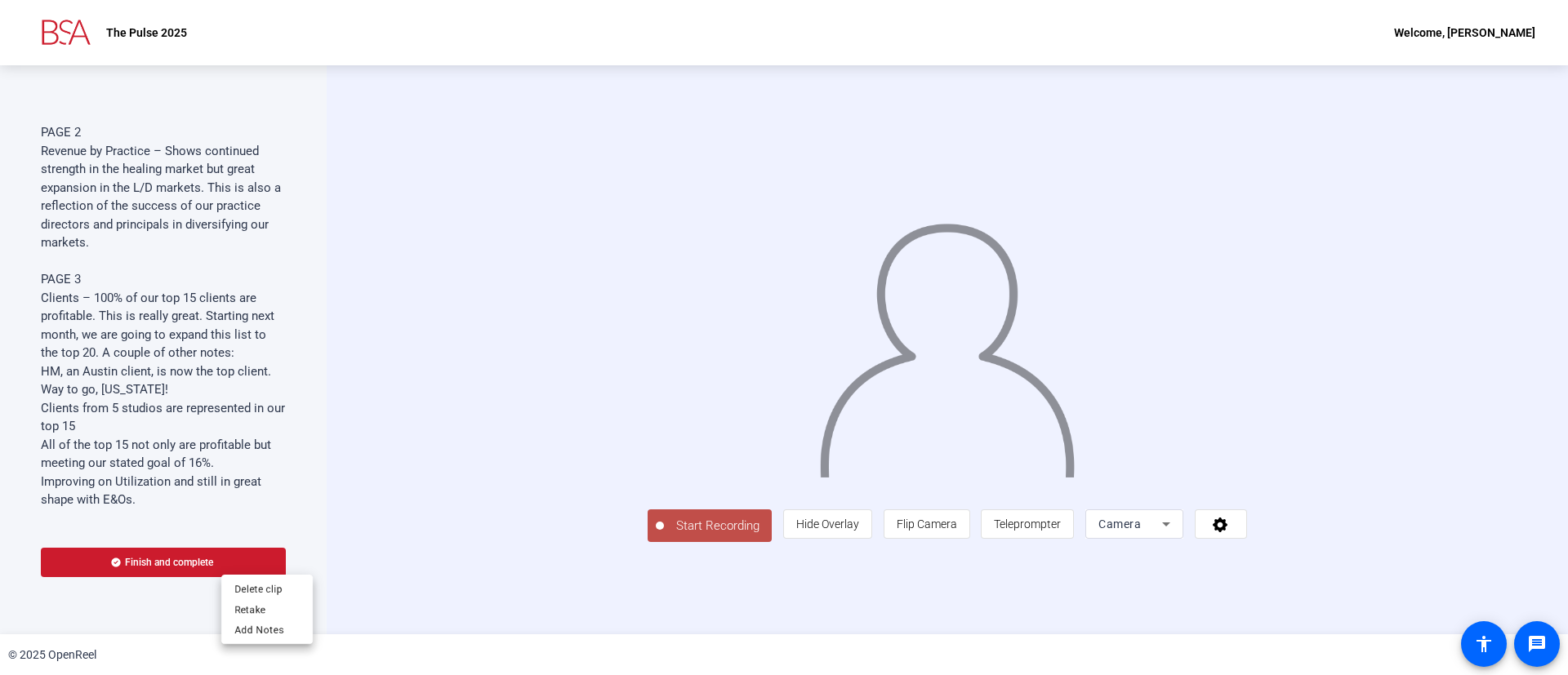
click at [211, 358] on div at bounding box center [784, 337] width 1568 height 675
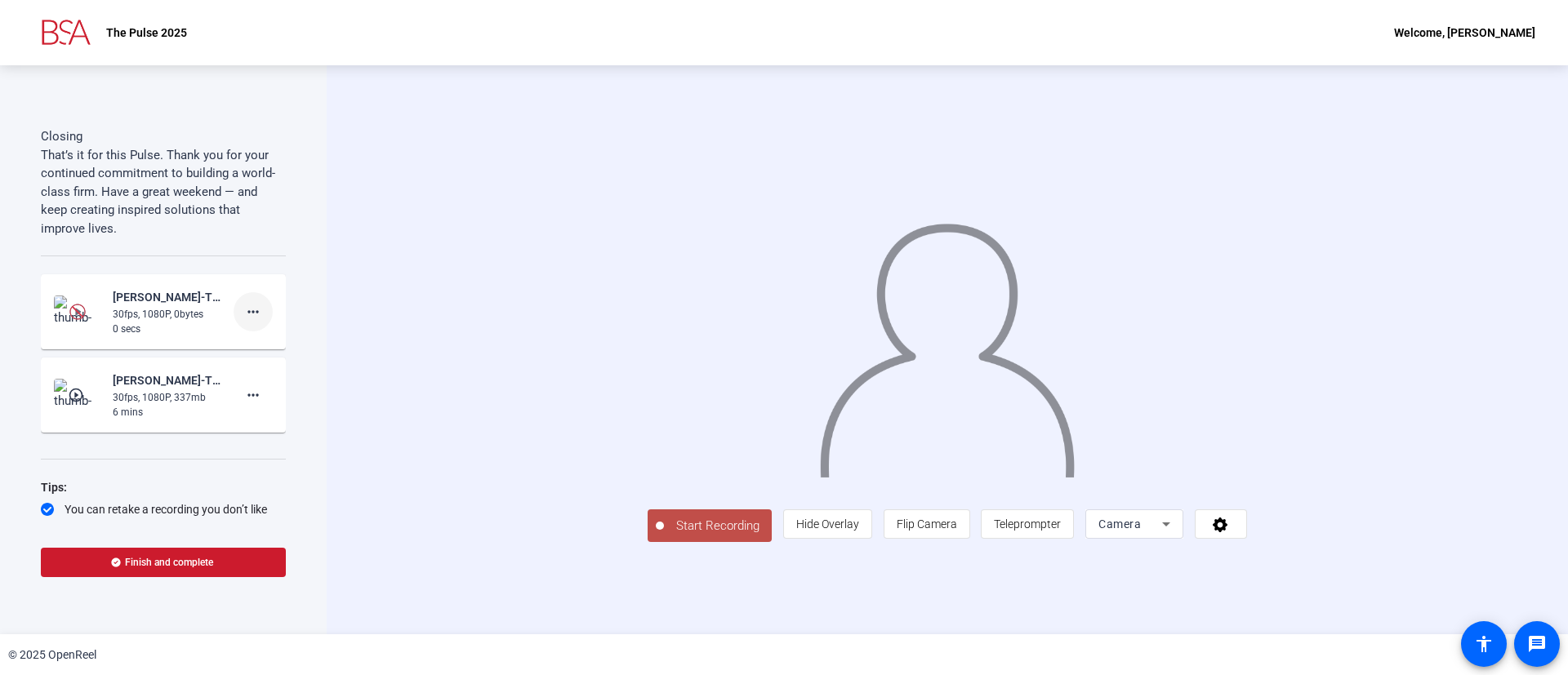
click at [244, 308] on mat-icon "more_horiz" at bounding box center [253, 311] width 20 height 20
click at [68, 298] on div at bounding box center [784, 337] width 1568 height 675
click at [73, 316] on img at bounding box center [77, 311] width 16 height 16
click at [247, 311] on mat-icon "more_horiz" at bounding box center [253, 311] width 20 height 20
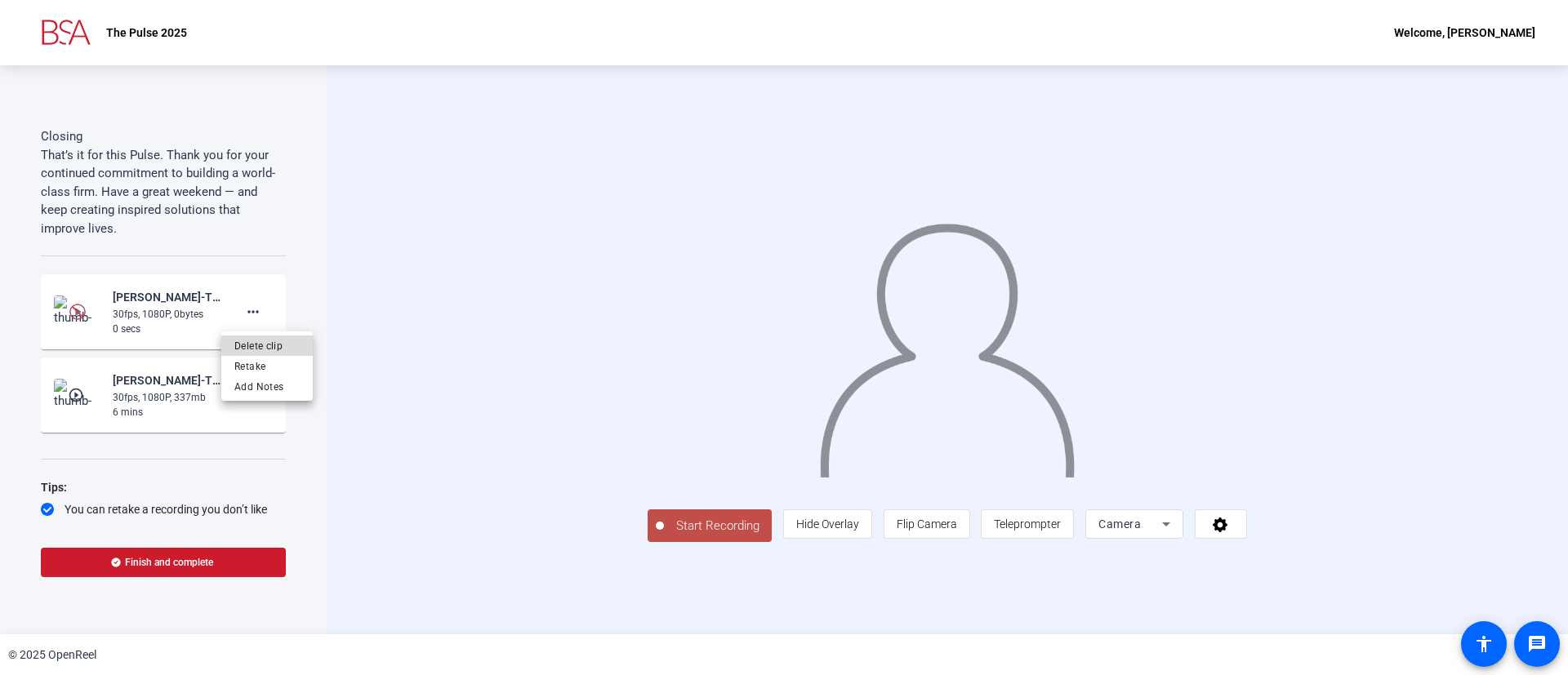
click at [262, 347] on span "Delete clip" at bounding box center [267, 345] width 65 height 20
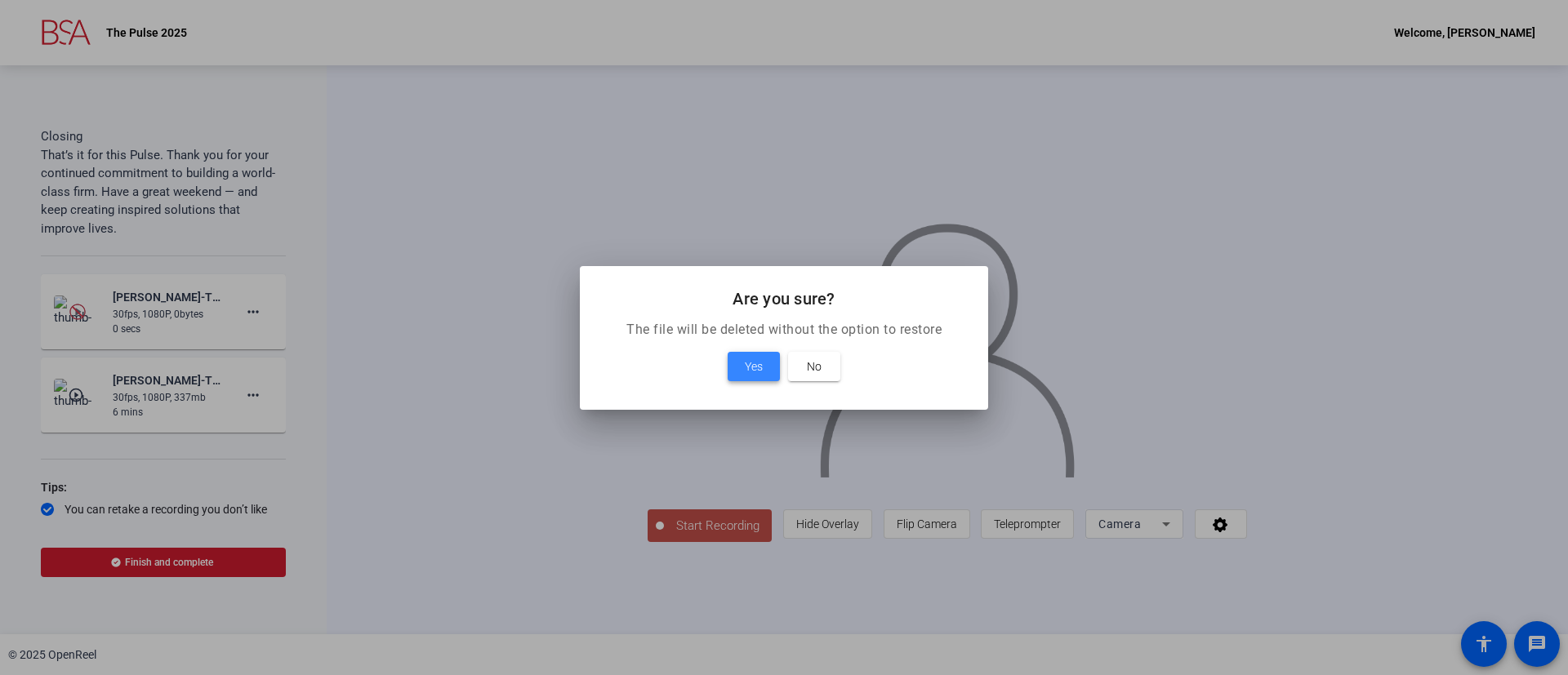
click at [756, 373] on span "Yes" at bounding box center [753, 366] width 18 height 20
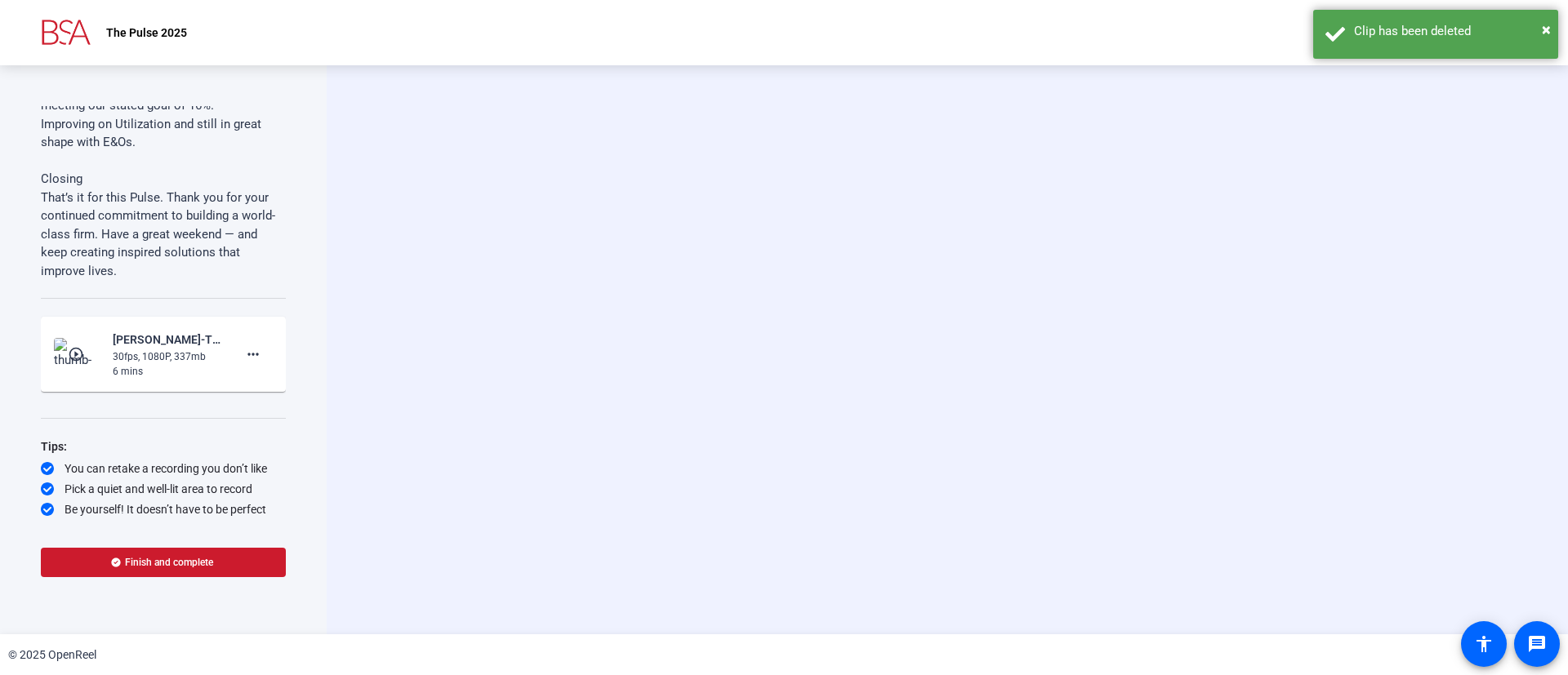
scroll to position [3629, 0]
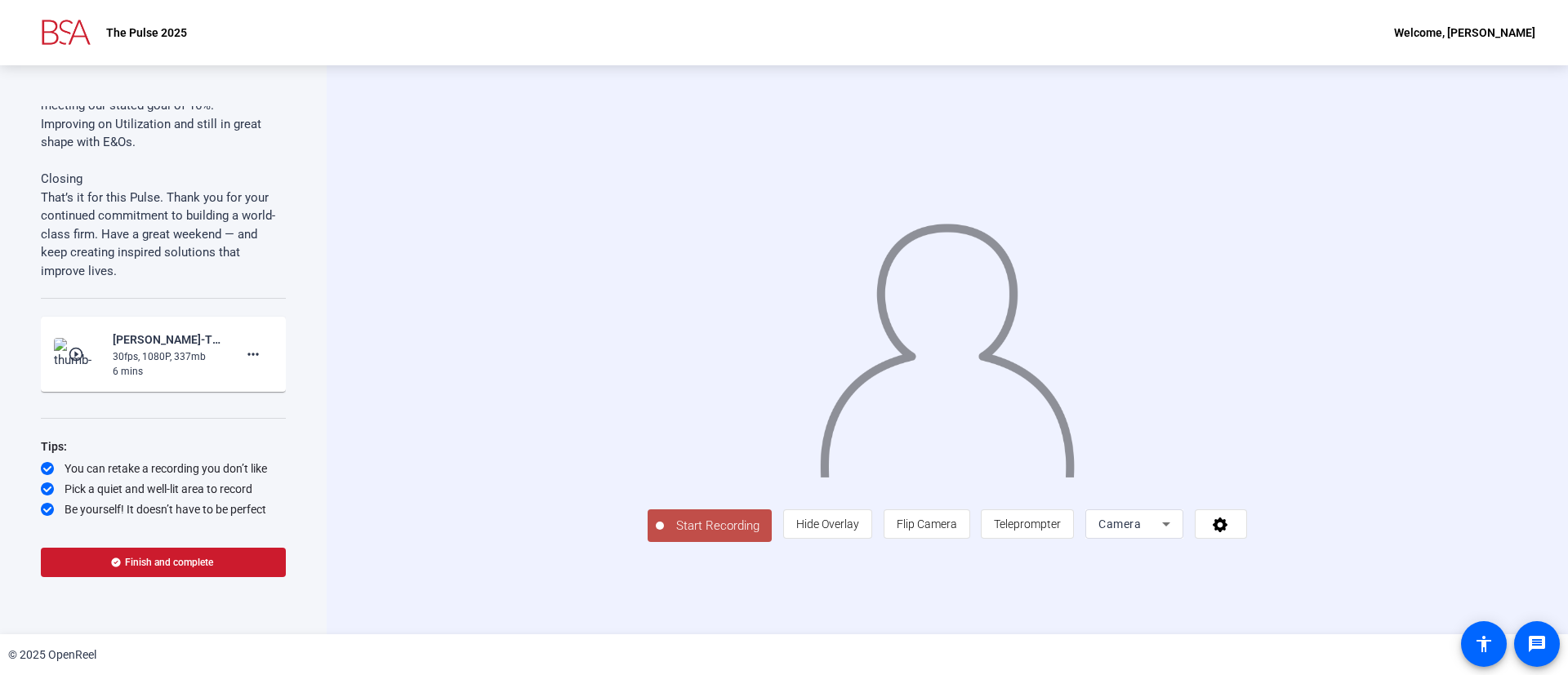
click at [1176, 534] on icon at bounding box center [1165, 524] width 20 height 20
click at [1250, 529] on span "Screen" at bounding box center [1254, 527] width 31 height 20
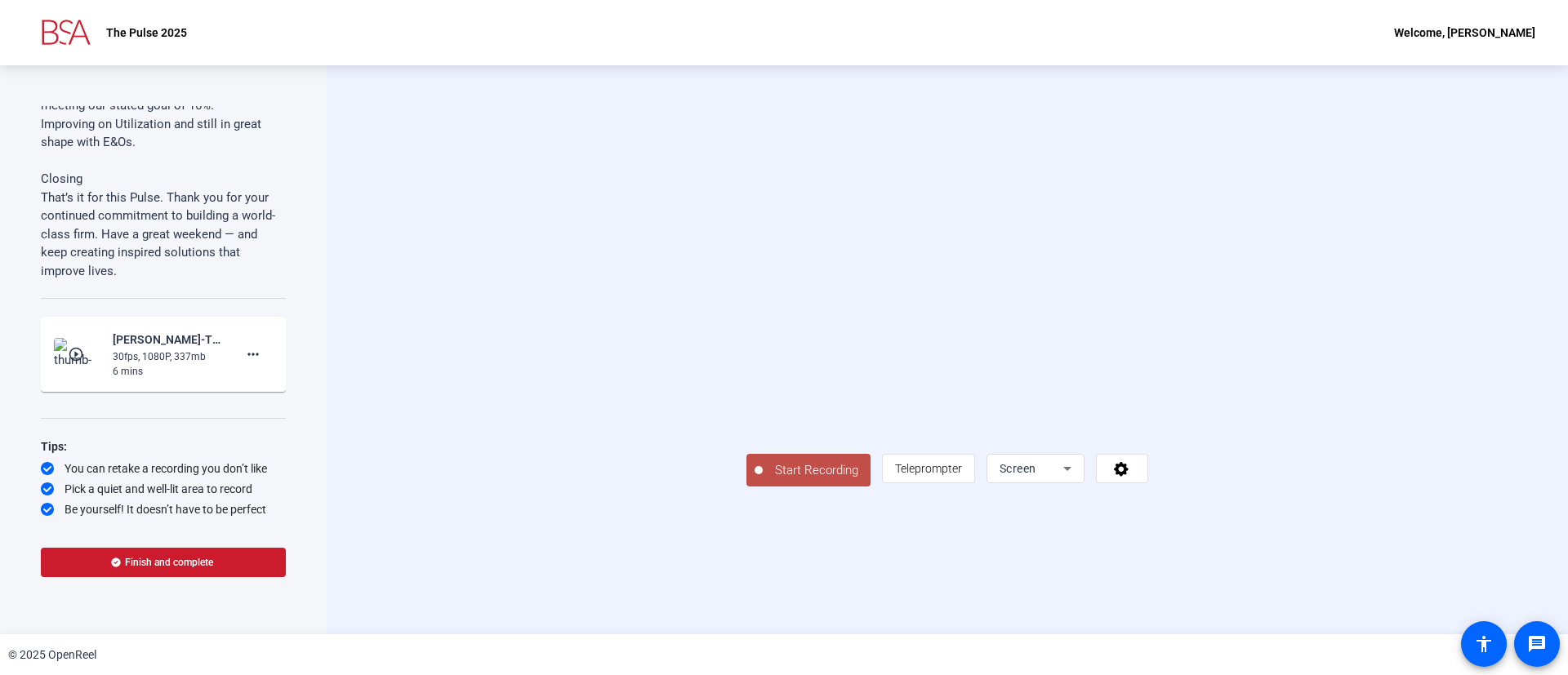
scroll to position [9, 0]
click at [763, 480] on span "Start Recording" at bounding box center [816, 471] width 107 height 19
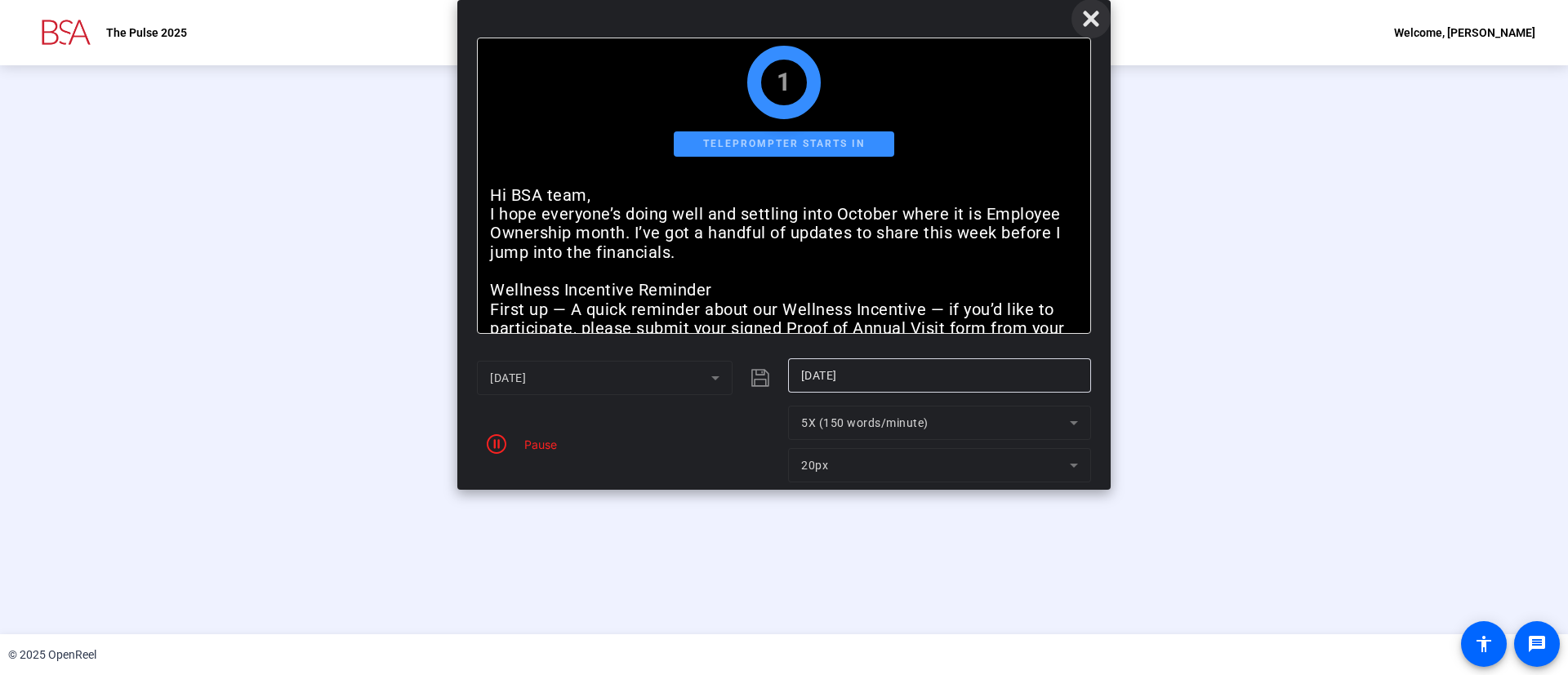
click at [1093, 9] on icon at bounding box center [1091, 19] width 20 height 20
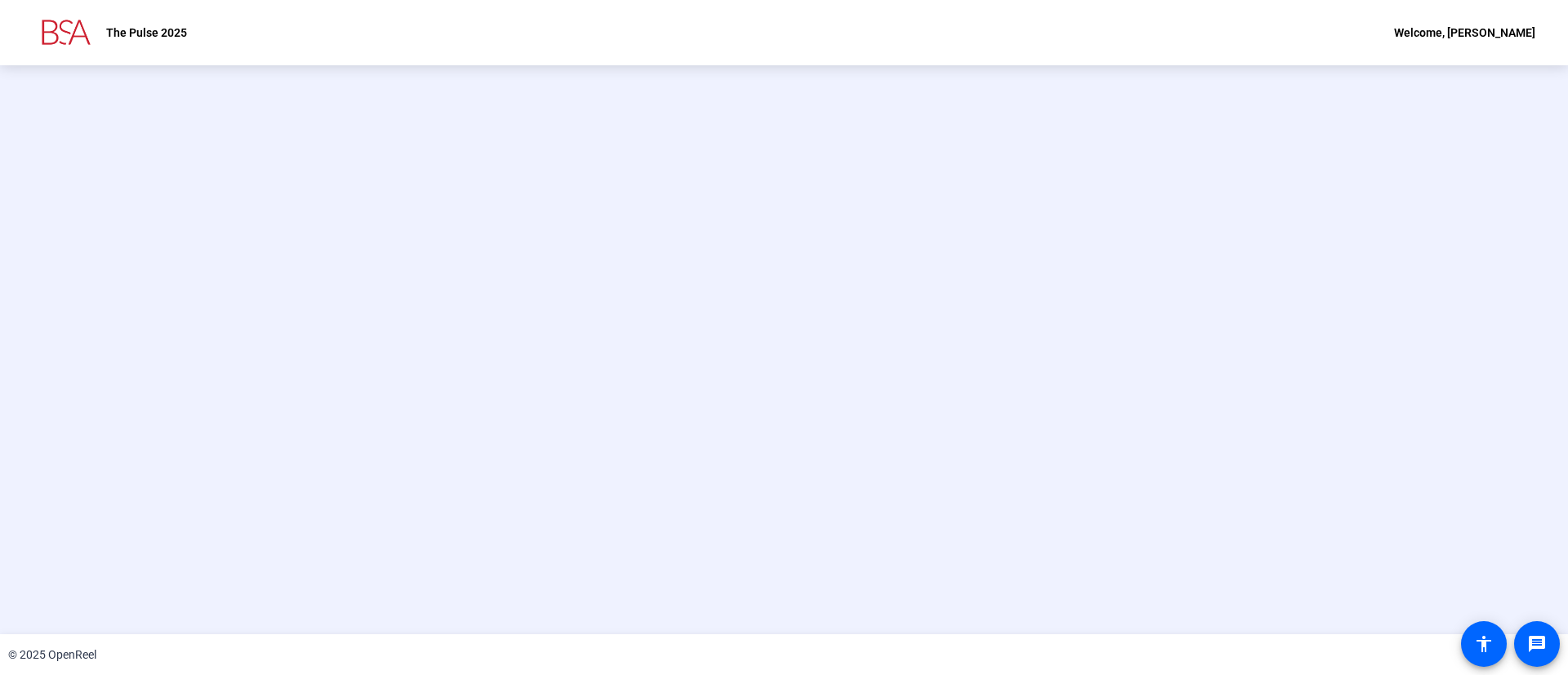
scroll to position [0, 0]
click at [661, 419] on video at bounding box center [784, 350] width 245 height 138
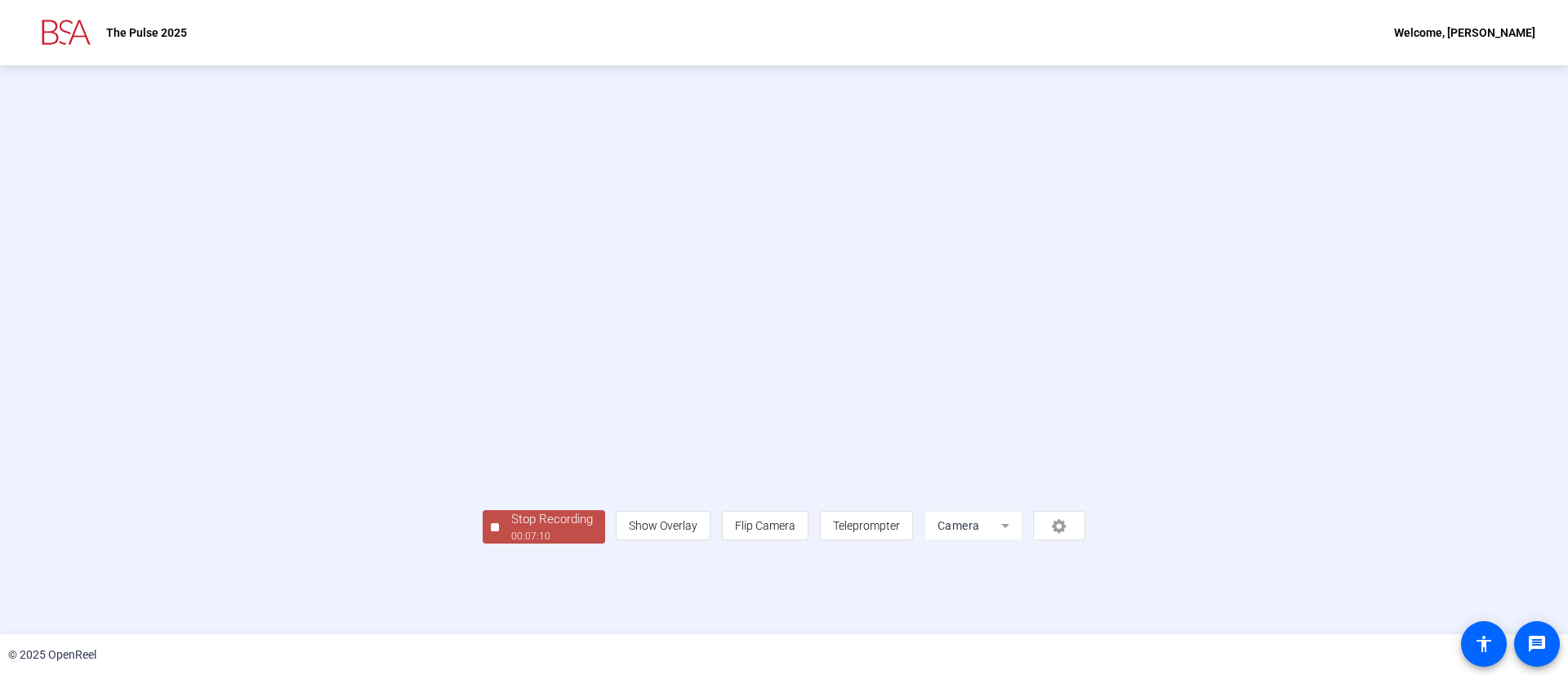
click at [511, 529] on div "Stop Recording" at bounding box center [551, 519] width 81 height 19
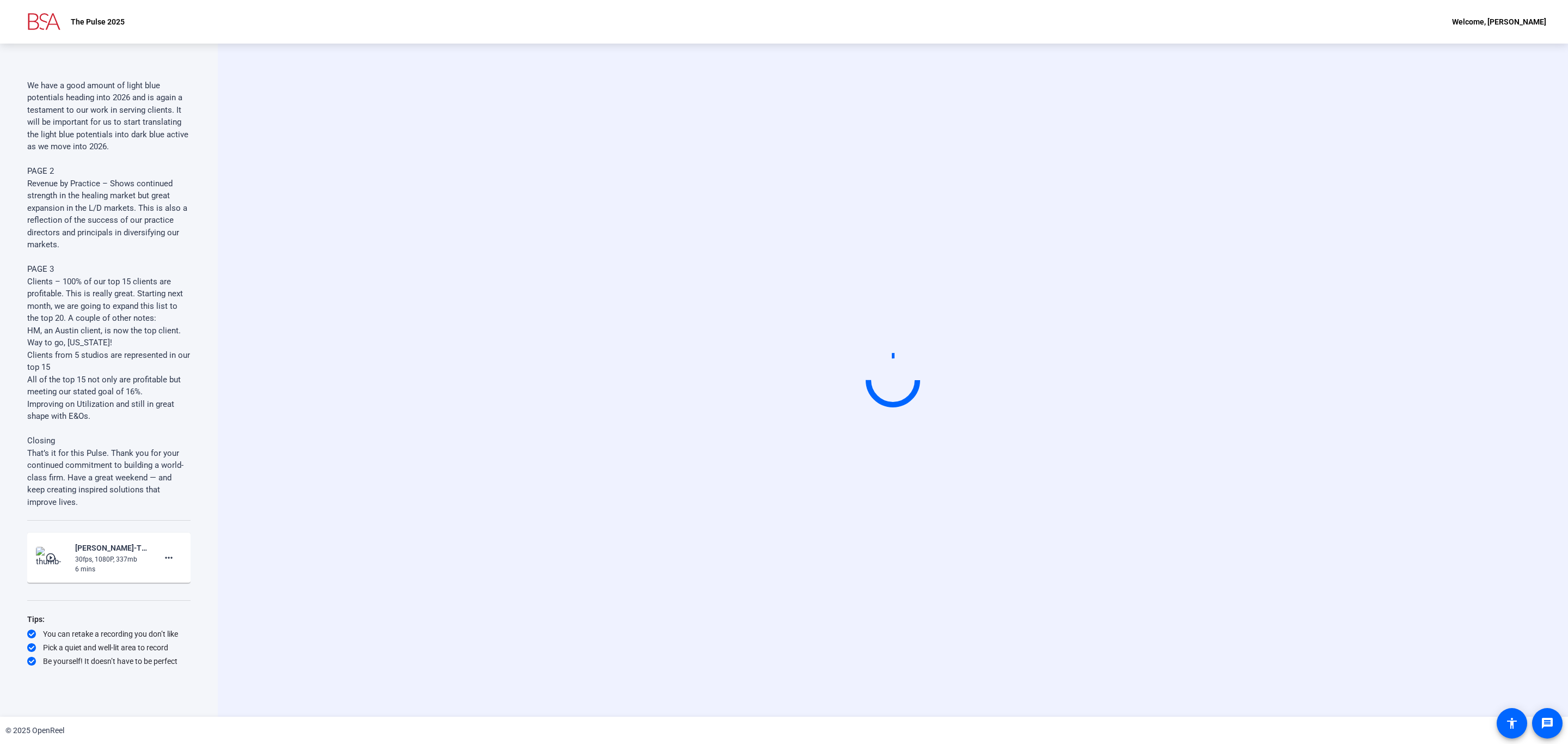
scroll to position [2101, 0]
